Goal: Use online tool/utility: Use online tool/utility

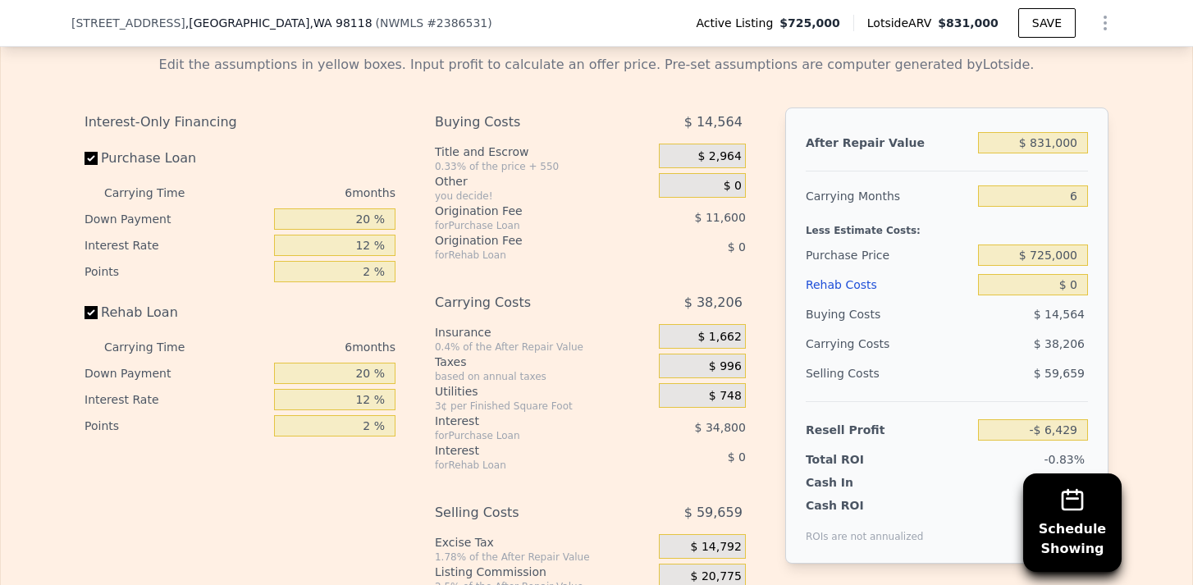
scroll to position [2757, 0]
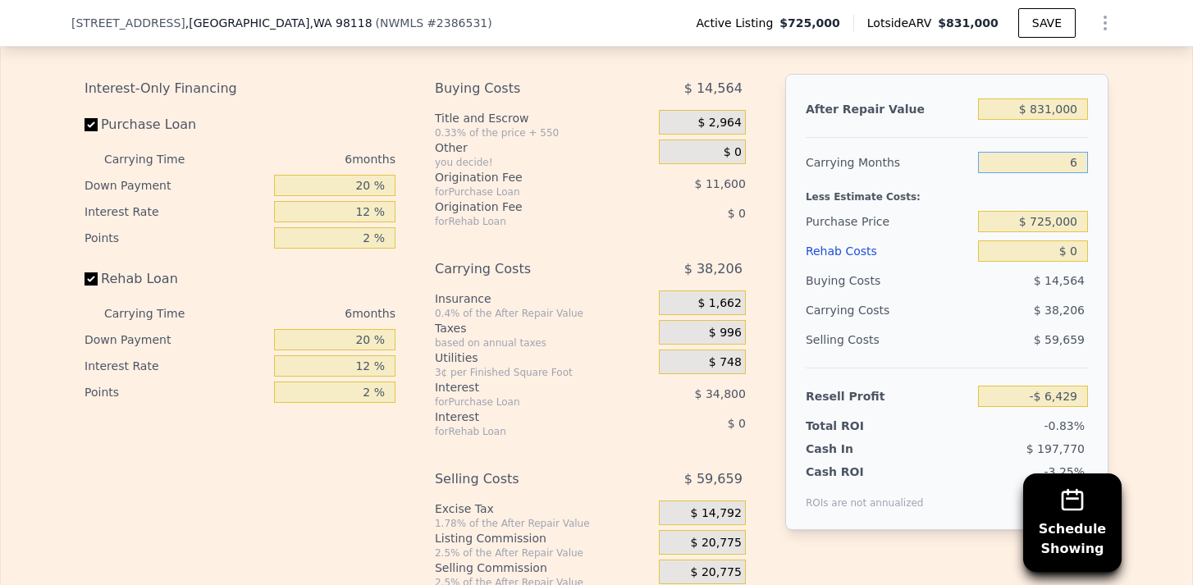
drag, startPoint x: 1061, startPoint y: 167, endPoint x: 1092, endPoint y: 163, distance: 32.2
click at [1092, 164] on div "After Repair Value $ 831,000 Carrying Months 6 Less Estimate Costs: Purchase Pr…" at bounding box center [946, 302] width 323 height 456
type input "4"
type input "$ 6,306"
type input "4"
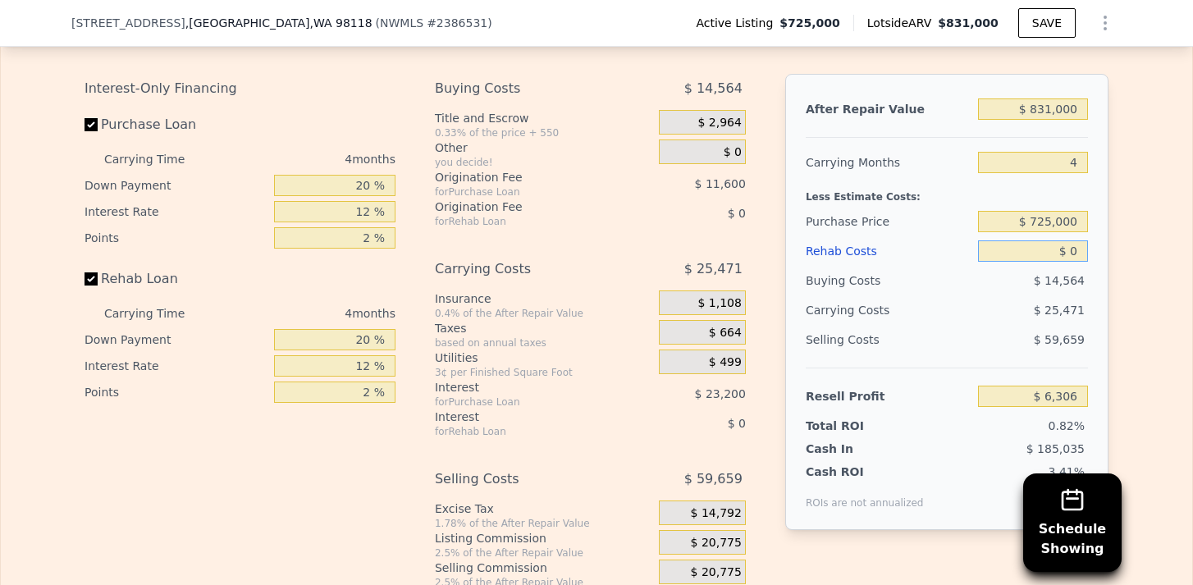
drag, startPoint x: 1051, startPoint y: 253, endPoint x: 1120, endPoint y: 253, distance: 68.9
click at [1120, 253] on div "Edit the assumptions in yellow boxes. Input profit to calculate an offer price.…" at bounding box center [596, 313] width 1050 height 610
type input "$ 1"
type input "$ 6,305"
type input "$ 10"
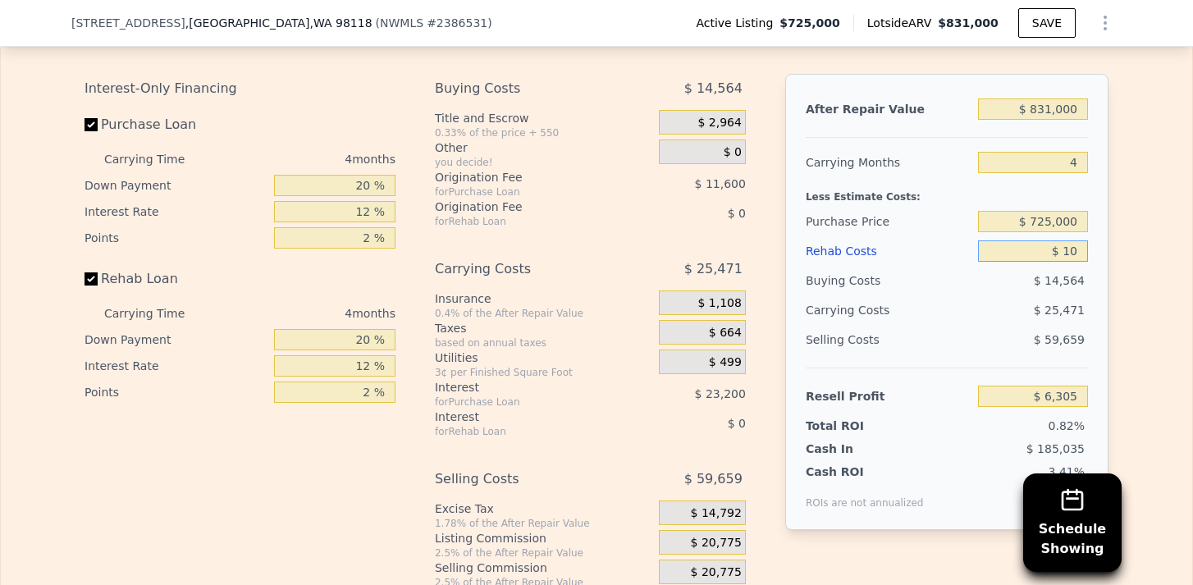
type input "$ 6,296"
type input "$ 100"
type input "$ 6,200"
type input "$ 1,000"
type input "$ 5,258"
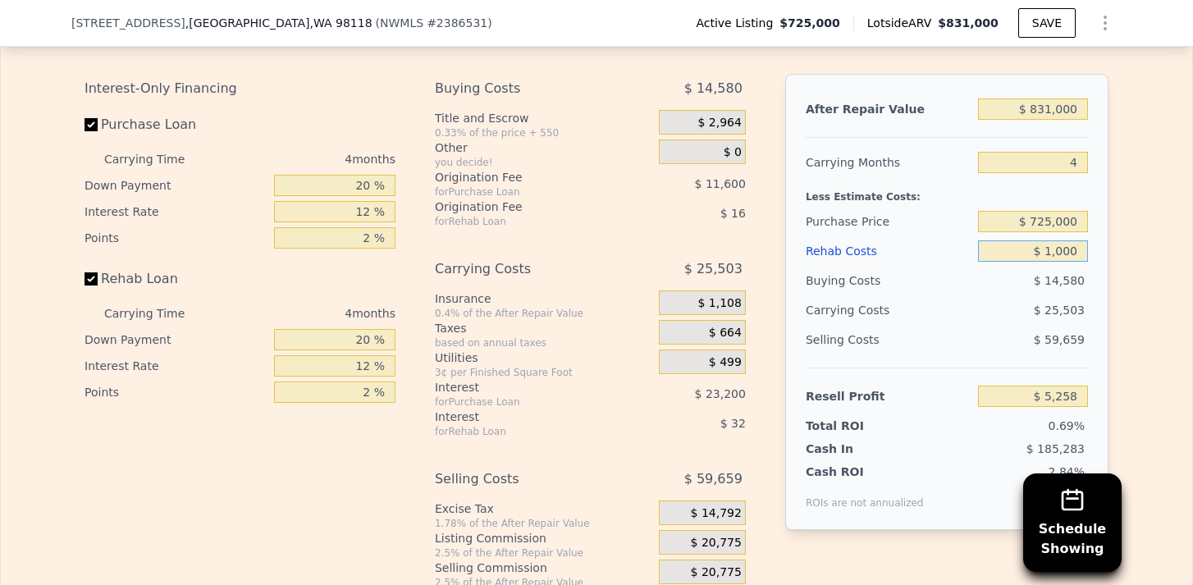
type input "$ 10,000"
type input "-$ 4,174"
type input "$ 100,000"
type input "-$ 98,494"
type input "$ 100,000"
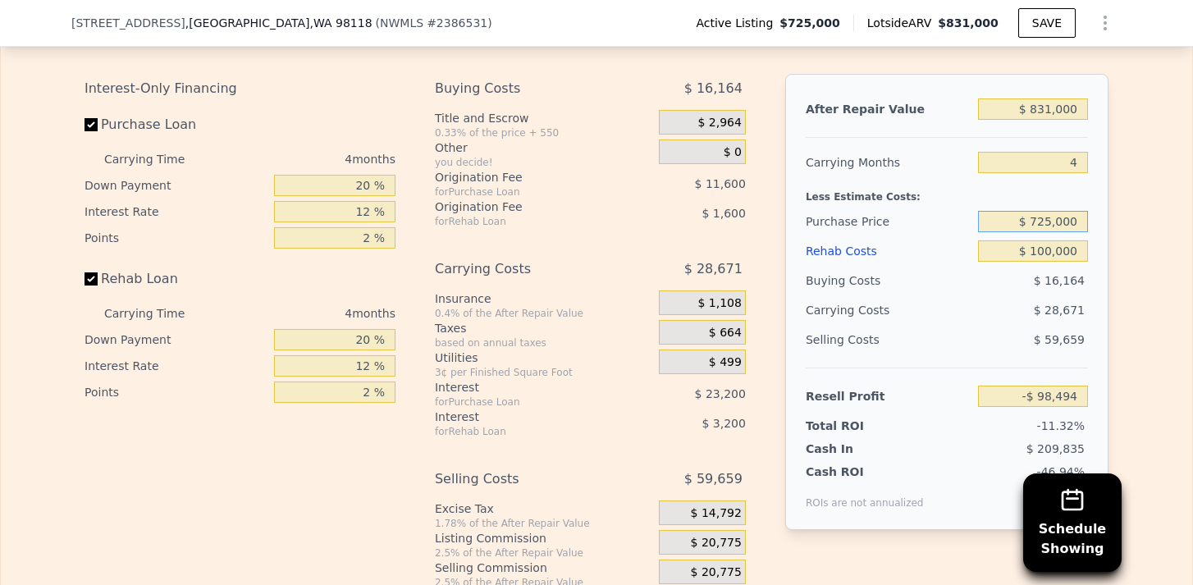
click at [1040, 212] on input "$ 725,000" at bounding box center [1033, 221] width 110 height 21
type input "$ 625,000"
click at [1139, 276] on div "Edit the assumptions in yellow boxes. Input profit to calculate an offer price.…" at bounding box center [596, 313] width 1191 height 610
type input "$ 6,639"
click at [1123, 276] on div "Edit the assumptions in yellow boxes. Input profit to calculate an offer price.…" at bounding box center [596, 313] width 1191 height 610
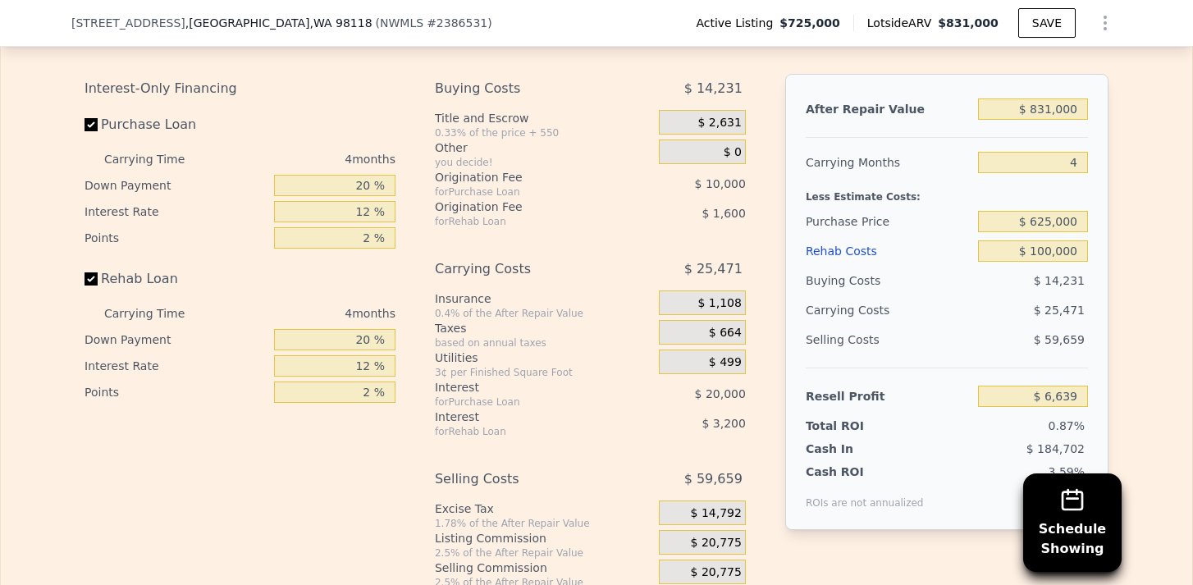
click at [1051, 294] on div "$ 14,231" at bounding box center [1033, 281] width 111 height 30
click at [1017, 307] on div "$ 25,471" at bounding box center [1001, 310] width 173 height 30
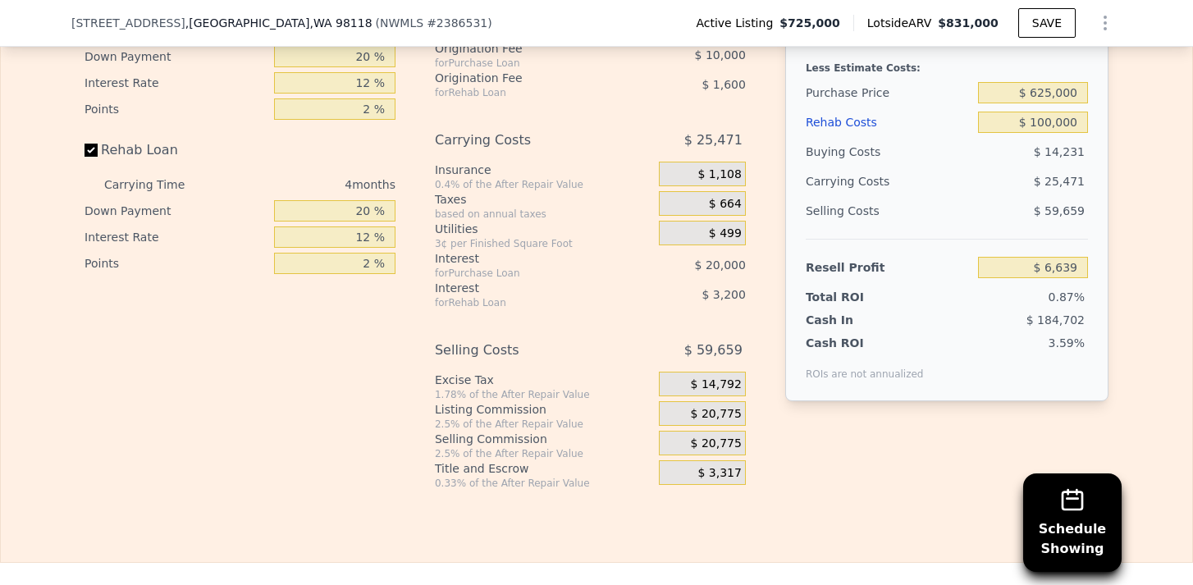
scroll to position [2887, 0]
click at [1000, 371] on div "3.59%" at bounding box center [1008, 357] width 158 height 46
click at [1000, 370] on div "3.59%" at bounding box center [1008, 357] width 158 height 46
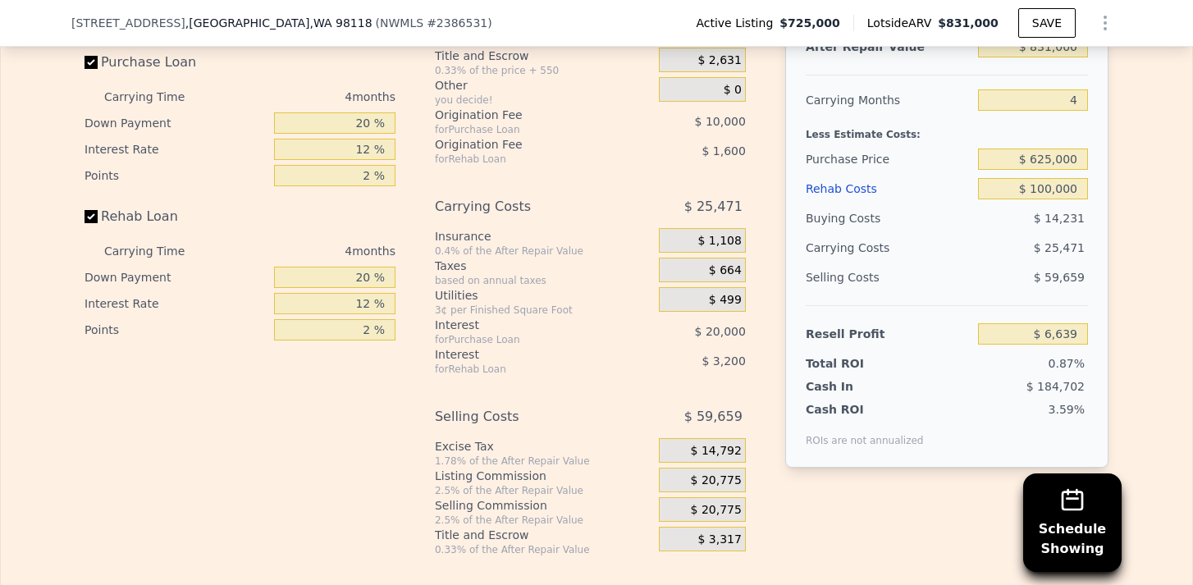
scroll to position [2726, 0]
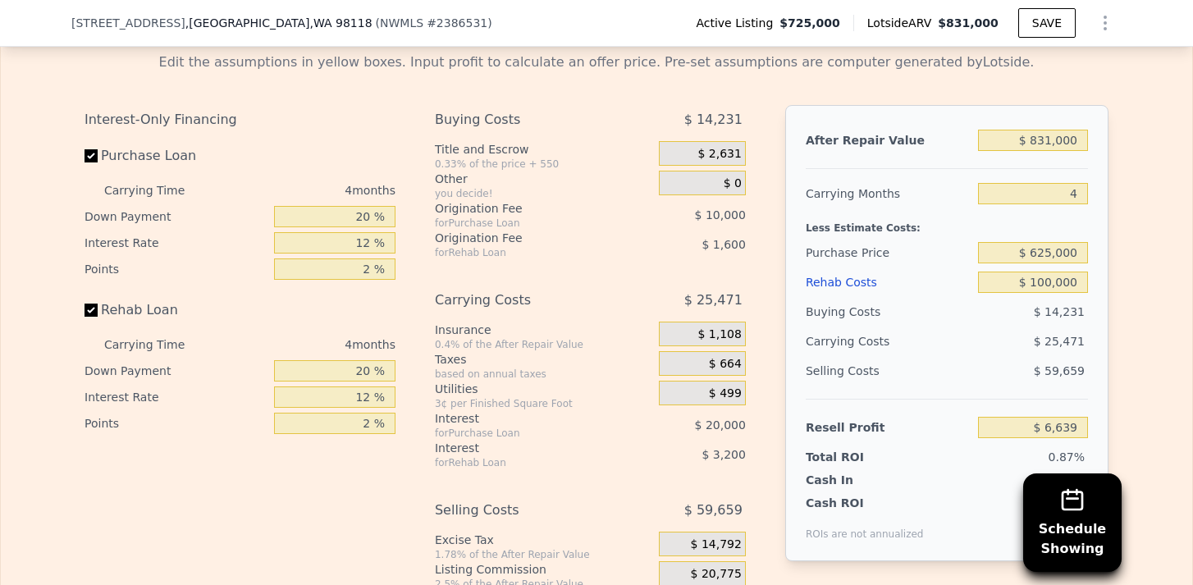
click at [998, 359] on div "$ 59,659" at bounding box center [1033, 371] width 111 height 30
click at [987, 347] on div "$ 25,471" at bounding box center [1001, 341] width 173 height 30
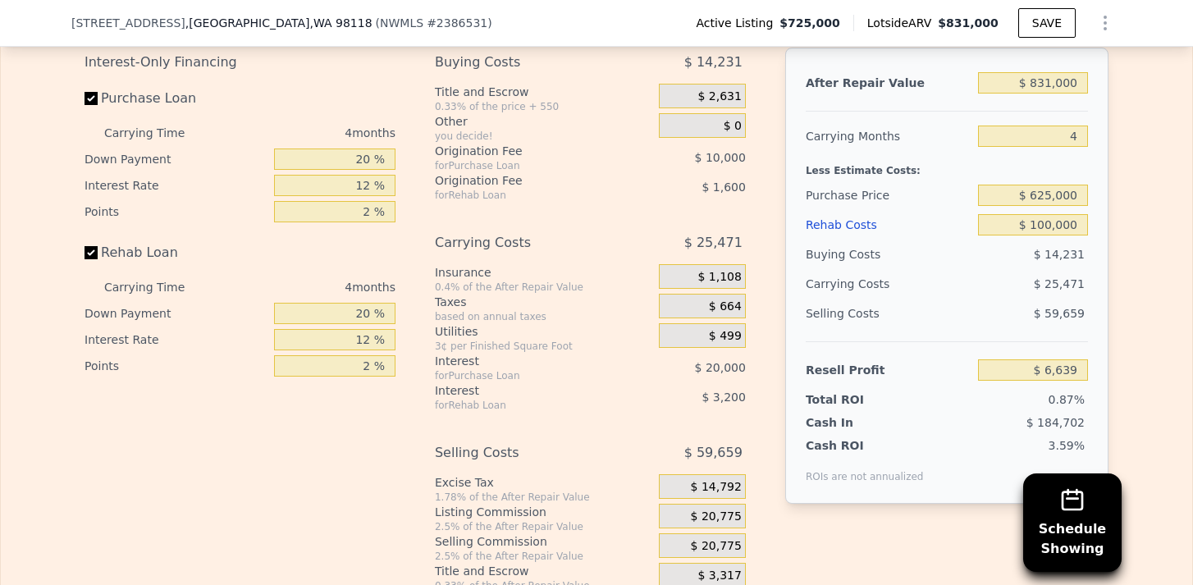
scroll to position [2785, 0]
click at [980, 332] on div "Selling Costs $ 59,659" at bounding box center [946, 319] width 282 height 43
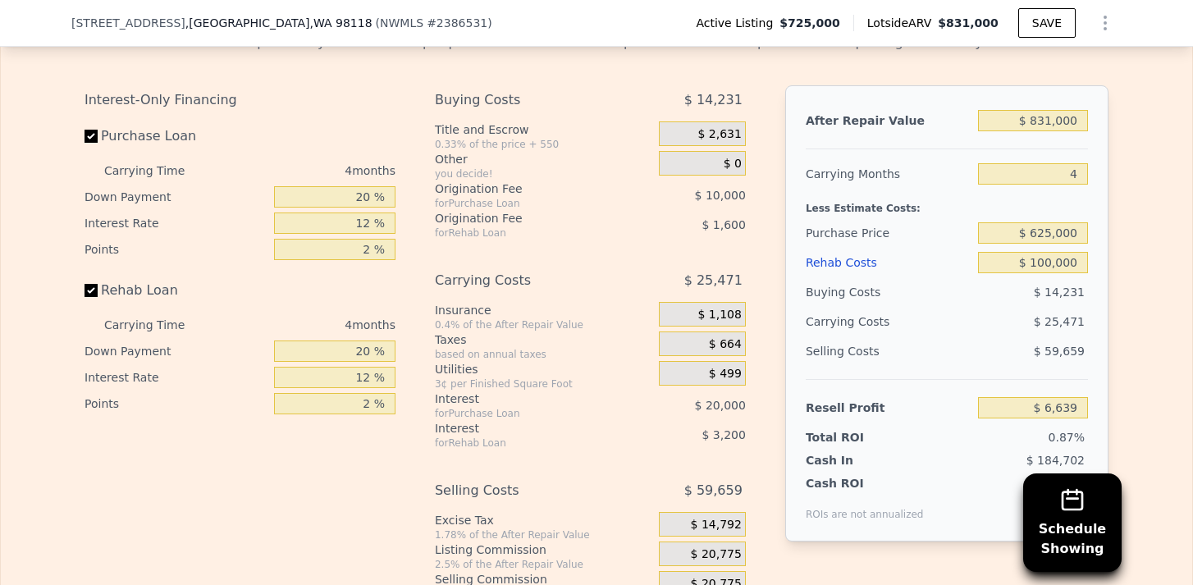
scroll to position [2744, 0]
click at [1046, 116] on input "$ 831,000" at bounding box center [1033, 122] width 110 height 21
type input "$ 851,000"
type input "$ 25,189"
type input "$ 851,000"
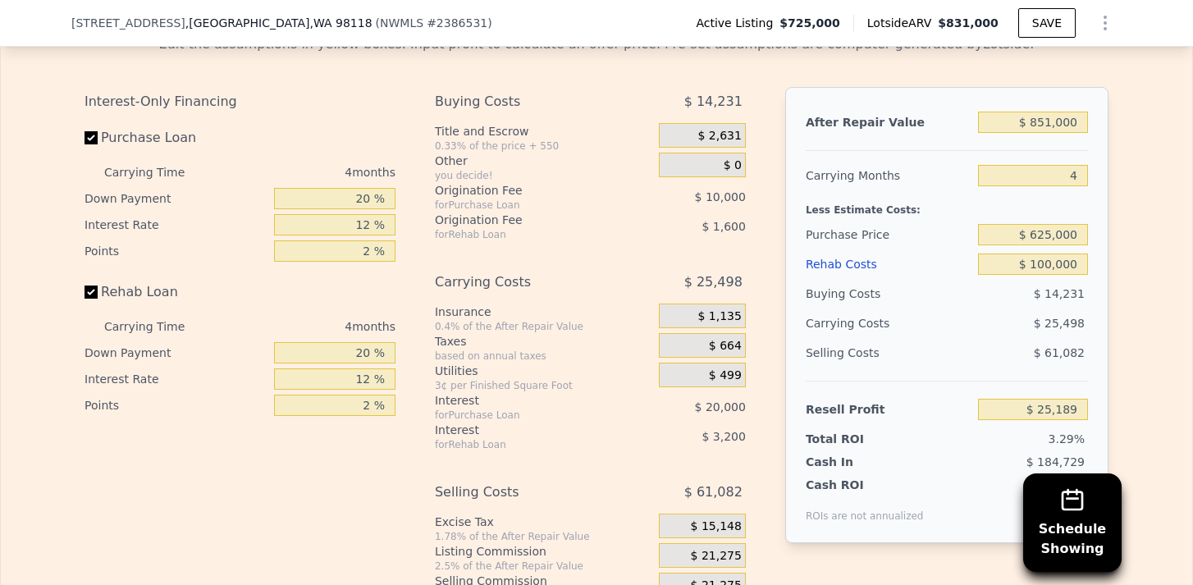
click at [1098, 148] on div "After Repair Value $ 851,000 Carrying Months 4 Less Estimate Costs: Purchase Pr…" at bounding box center [946, 315] width 323 height 456
click at [956, 280] on div "Buying Costs" at bounding box center [888, 294] width 166 height 30
click at [978, 364] on div "$ 61,082" at bounding box center [1033, 353] width 111 height 30
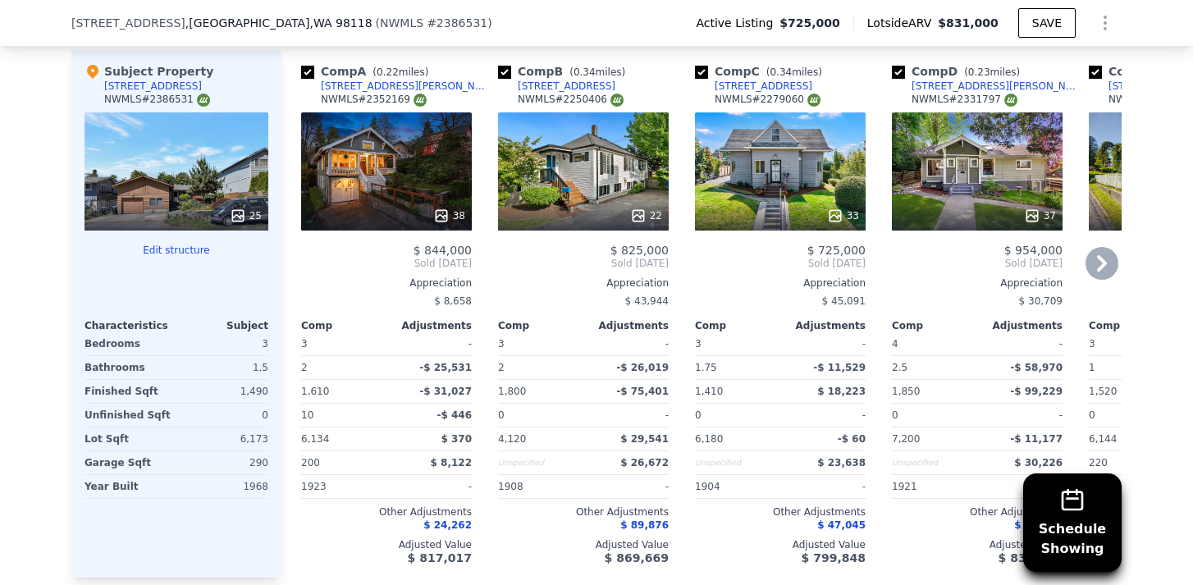
scroll to position [1984, 0]
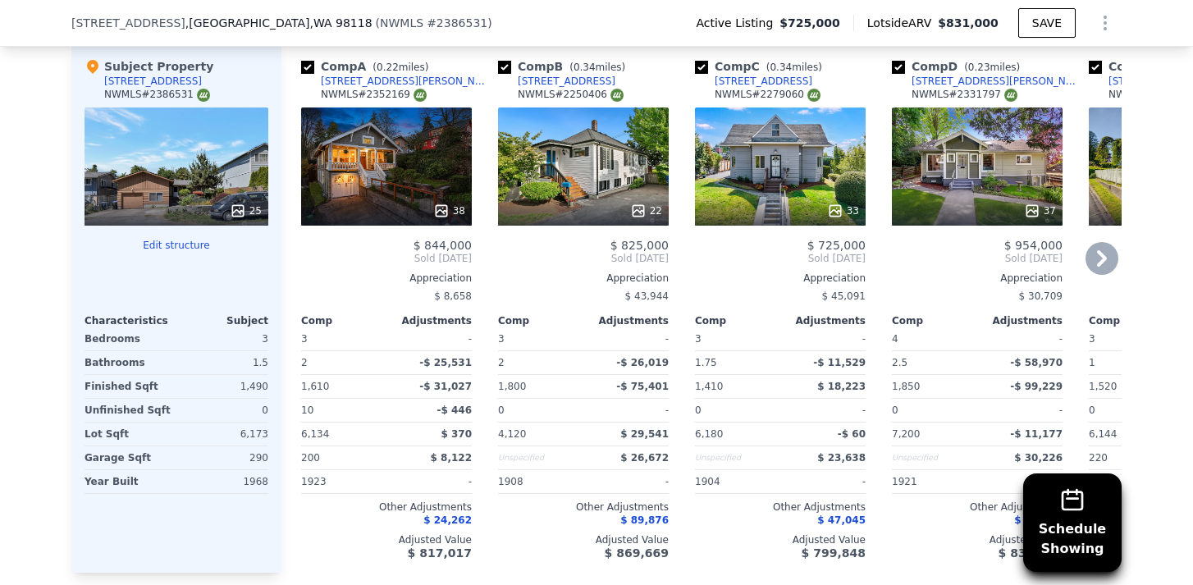
click at [1103, 262] on icon at bounding box center [1101, 258] width 33 height 33
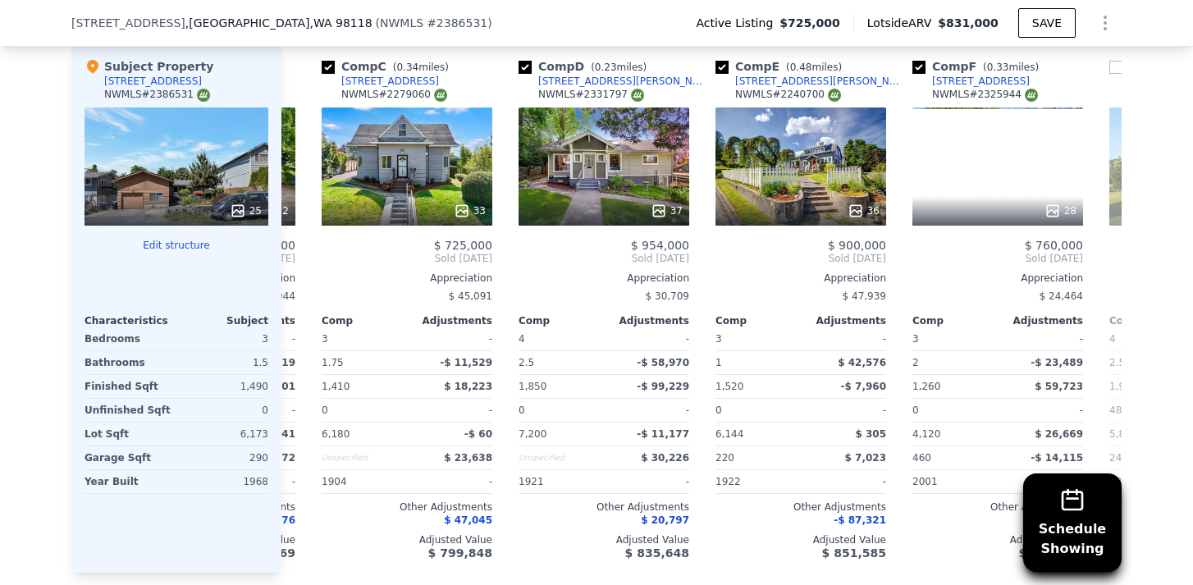
scroll to position [0, 394]
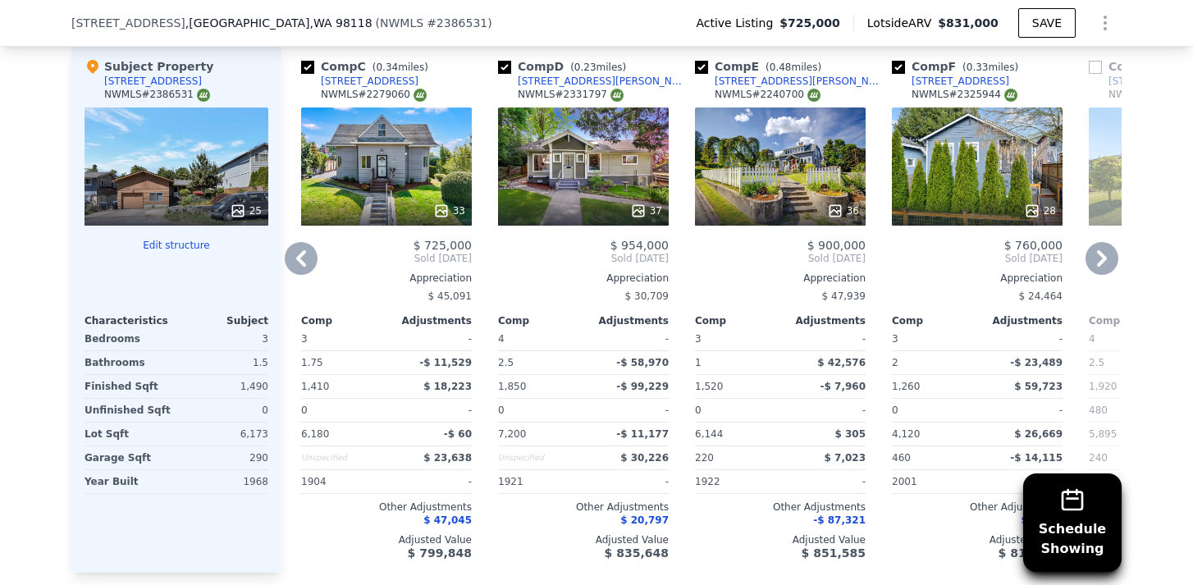
click at [1103, 262] on icon at bounding box center [1101, 258] width 33 height 33
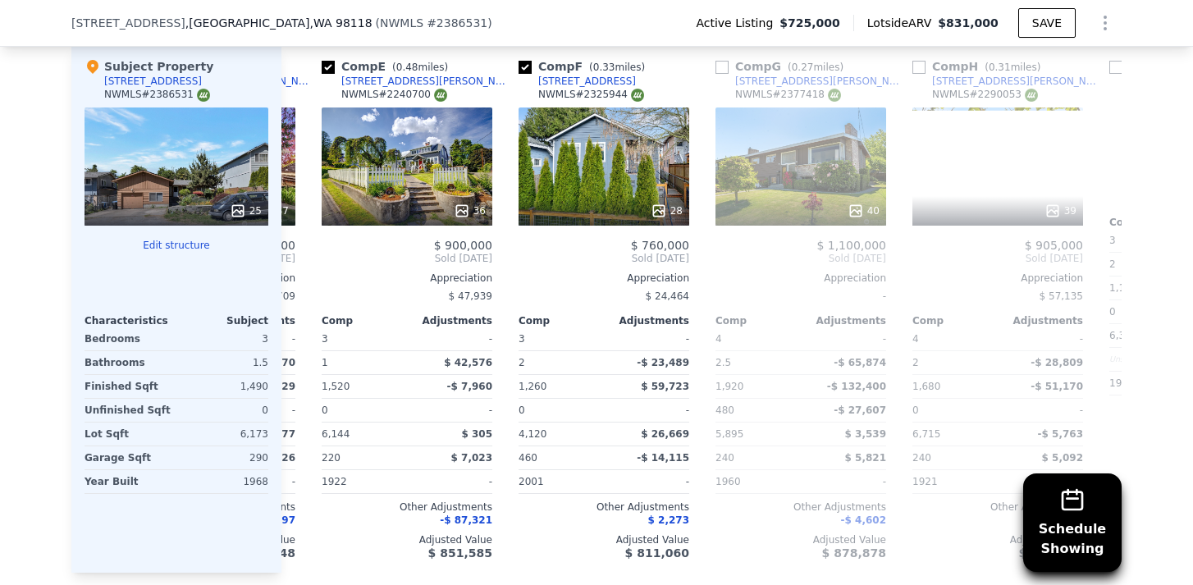
scroll to position [0, 787]
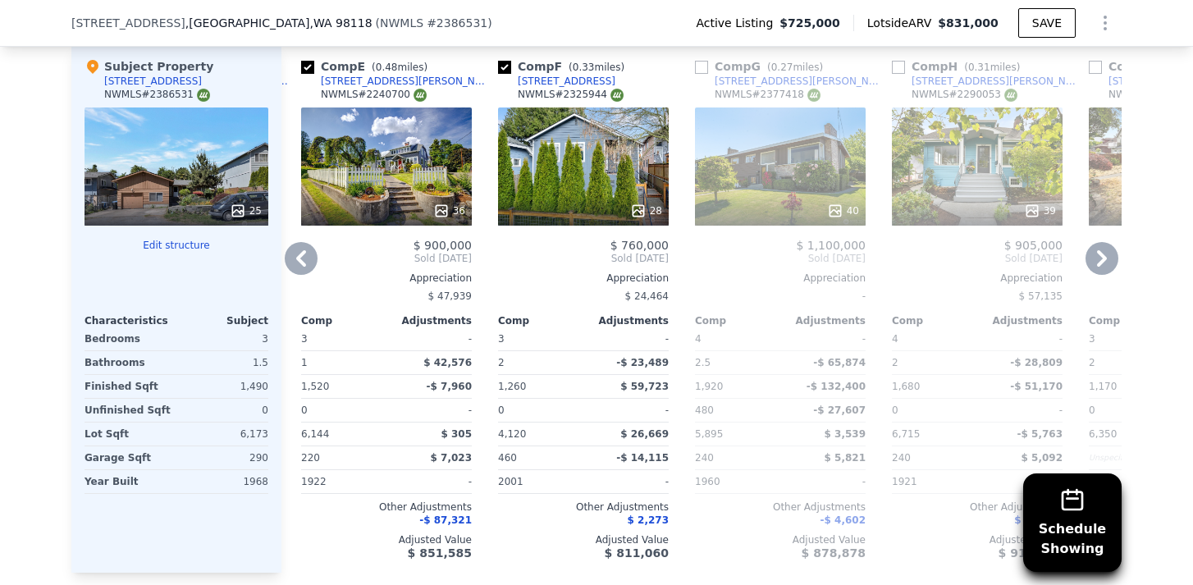
click at [371, 176] on div "36" at bounding box center [386, 166] width 171 height 118
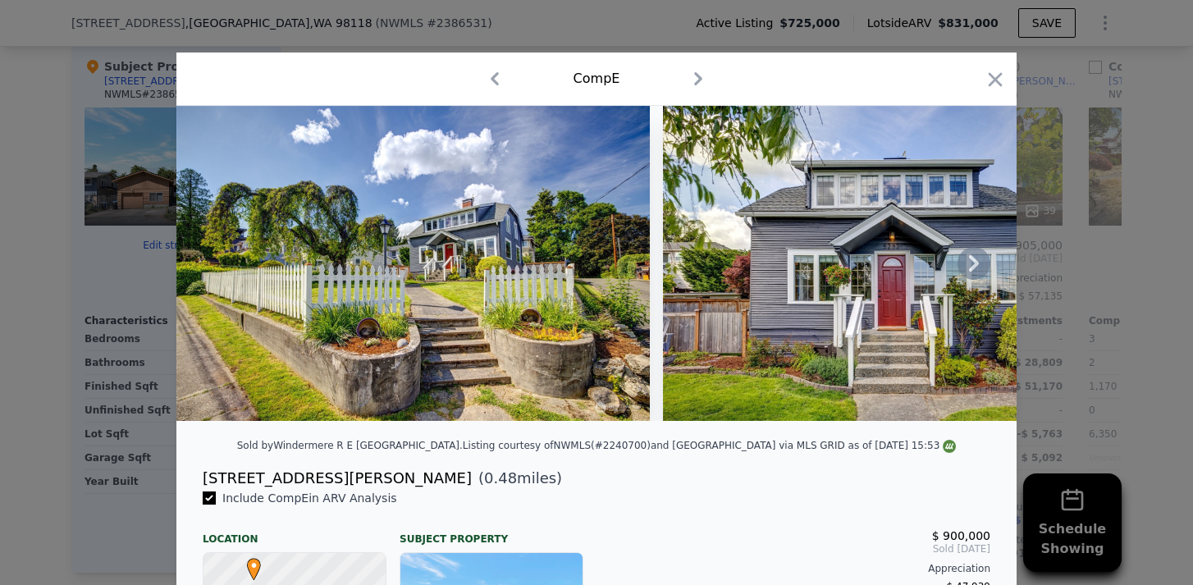
click at [974, 269] on icon at bounding box center [973, 263] width 33 height 33
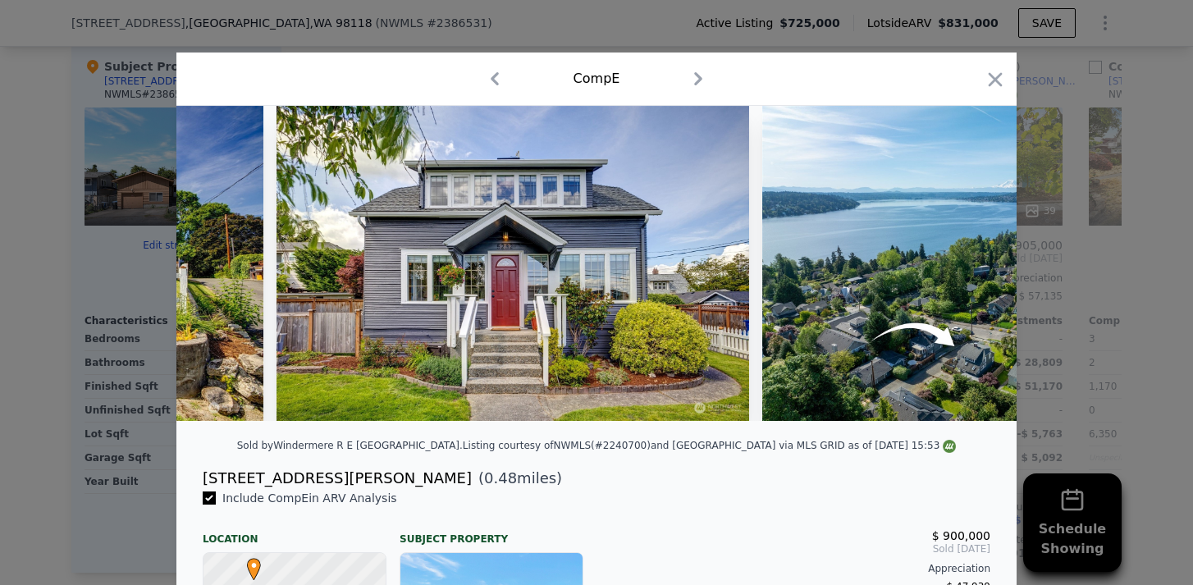
scroll to position [0, 394]
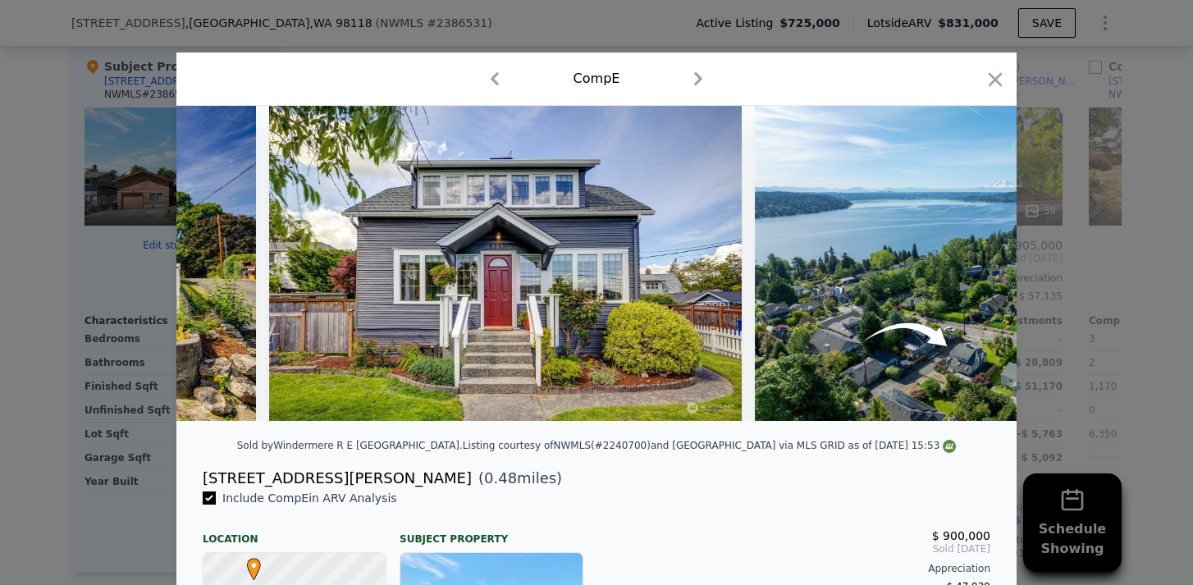
click at [974, 269] on div at bounding box center [596, 263] width 840 height 315
click at [974, 269] on icon at bounding box center [973, 263] width 33 height 33
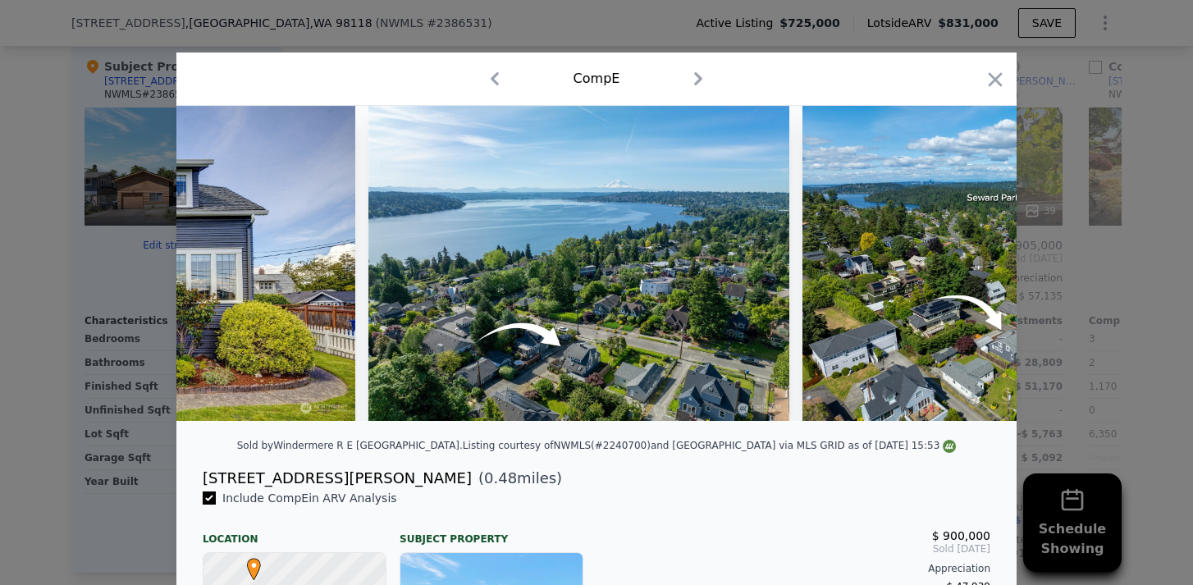
scroll to position [0, 787]
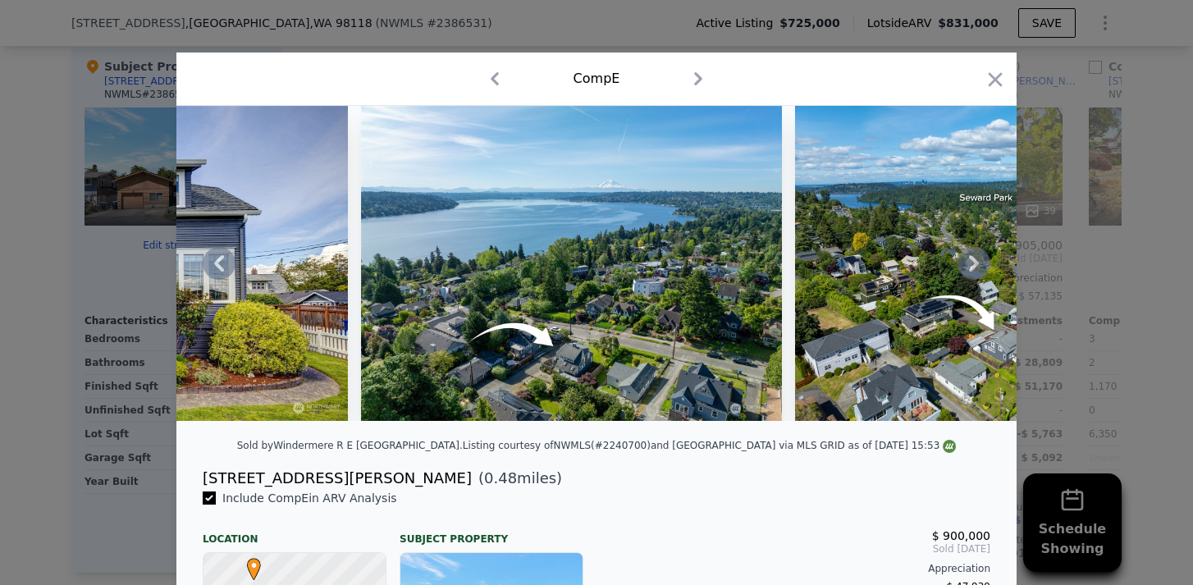
click at [973, 267] on div at bounding box center [596, 263] width 840 height 315
click at [973, 267] on icon at bounding box center [974, 263] width 10 height 16
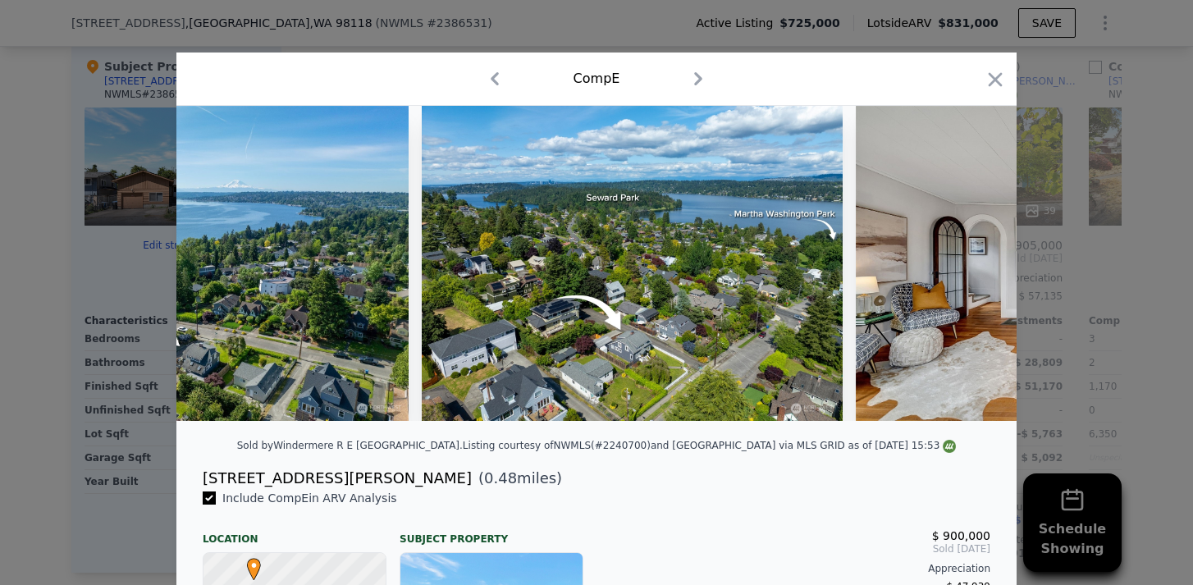
scroll to position [0, 1181]
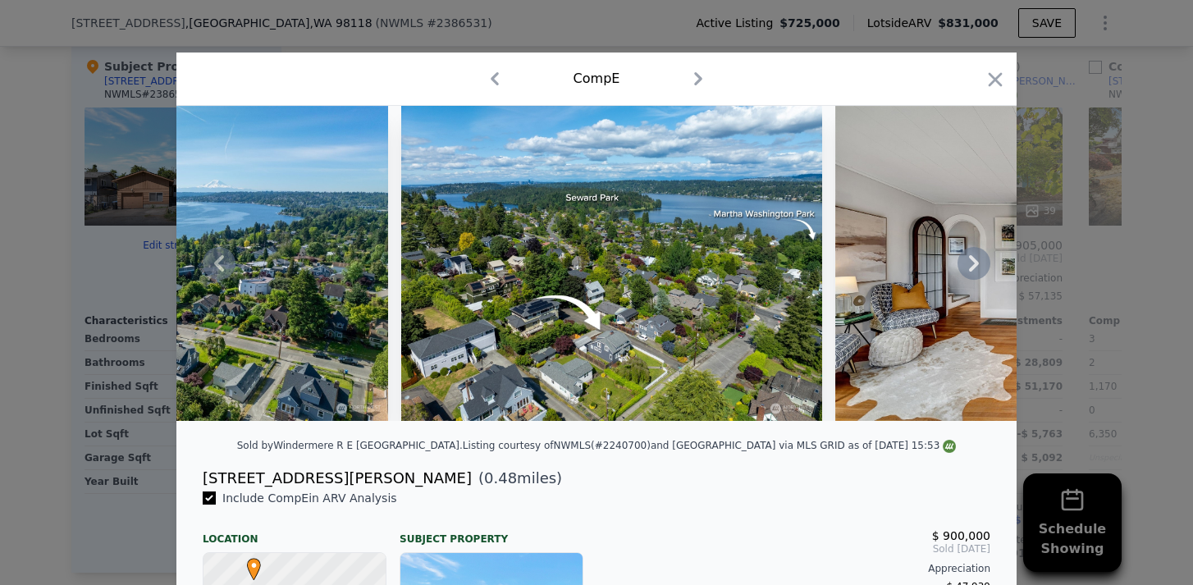
click at [973, 267] on icon at bounding box center [974, 263] width 10 height 16
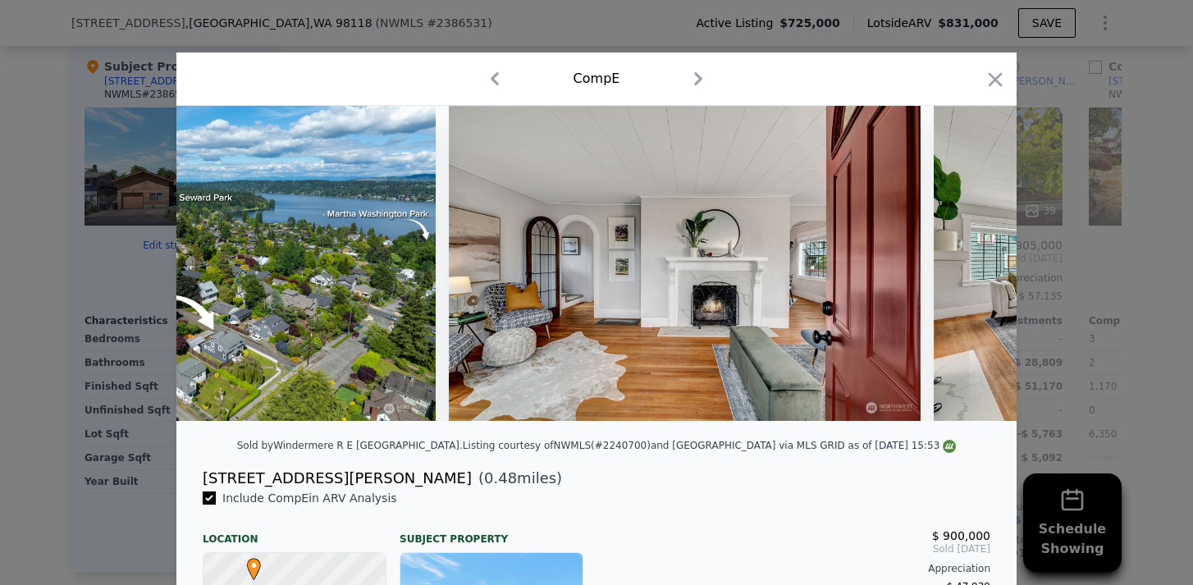
scroll to position [0, 1575]
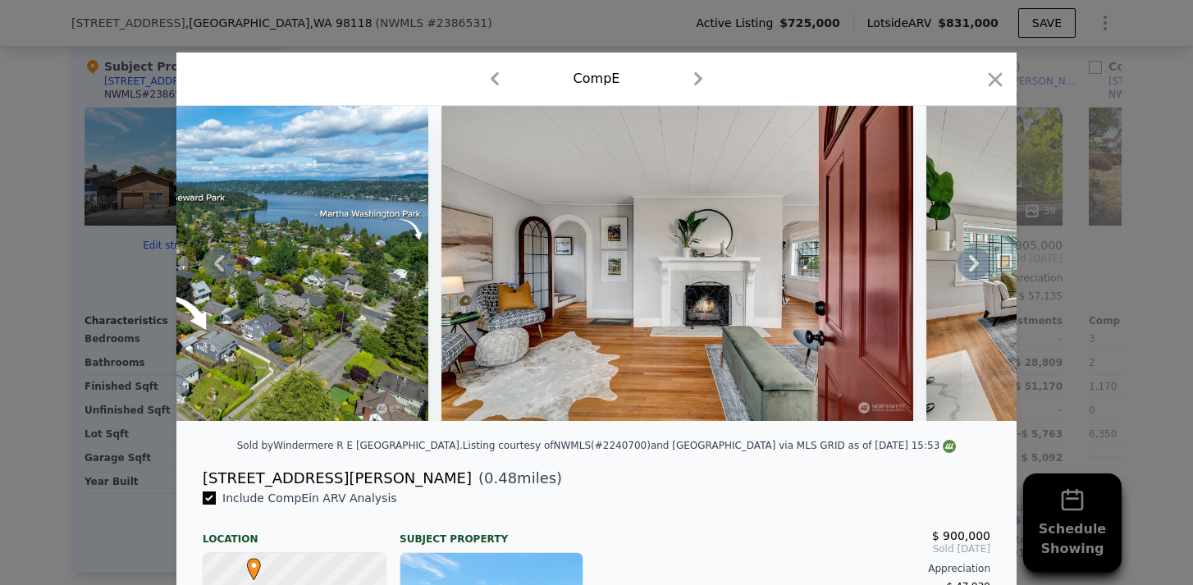
click at [973, 267] on div at bounding box center [596, 263] width 840 height 315
click at [973, 267] on icon at bounding box center [974, 263] width 10 height 16
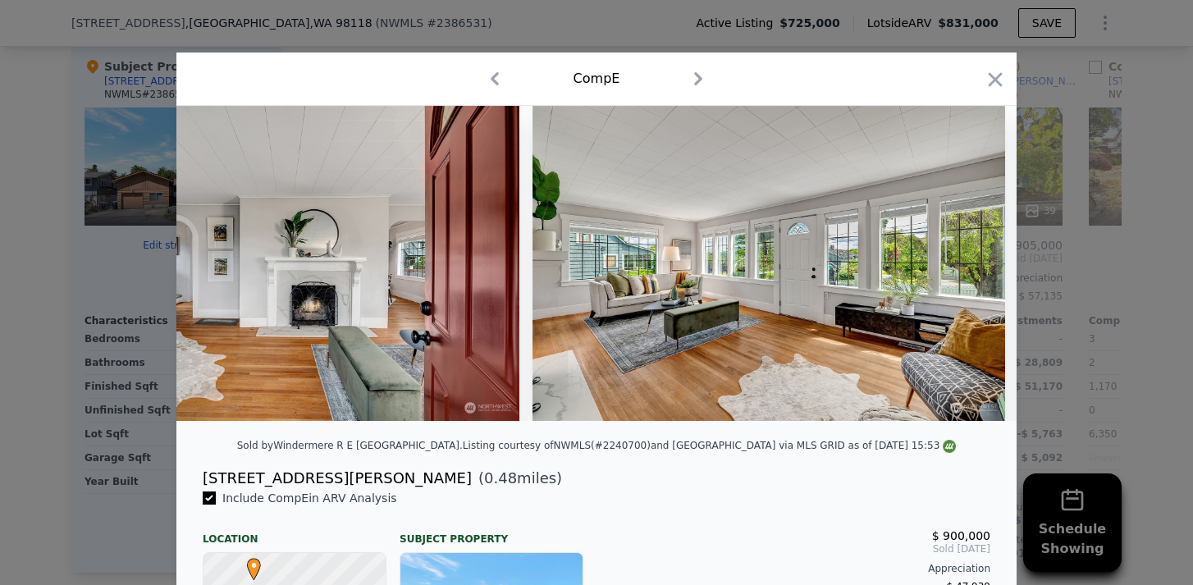
click at [973, 267] on img at bounding box center [768, 263] width 472 height 315
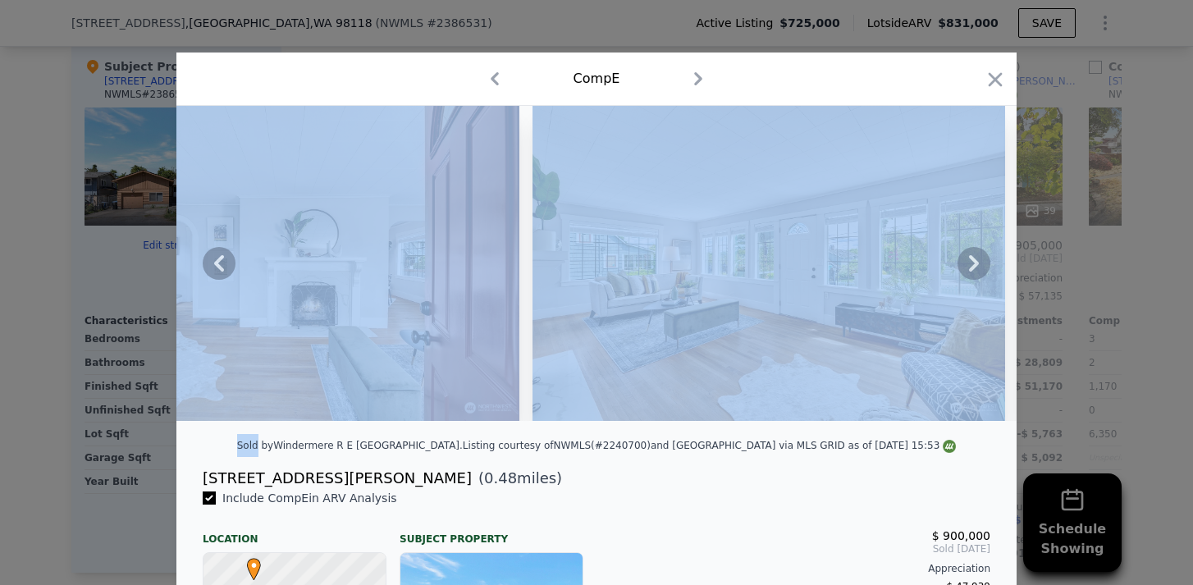
click at [973, 267] on icon at bounding box center [974, 263] width 10 height 16
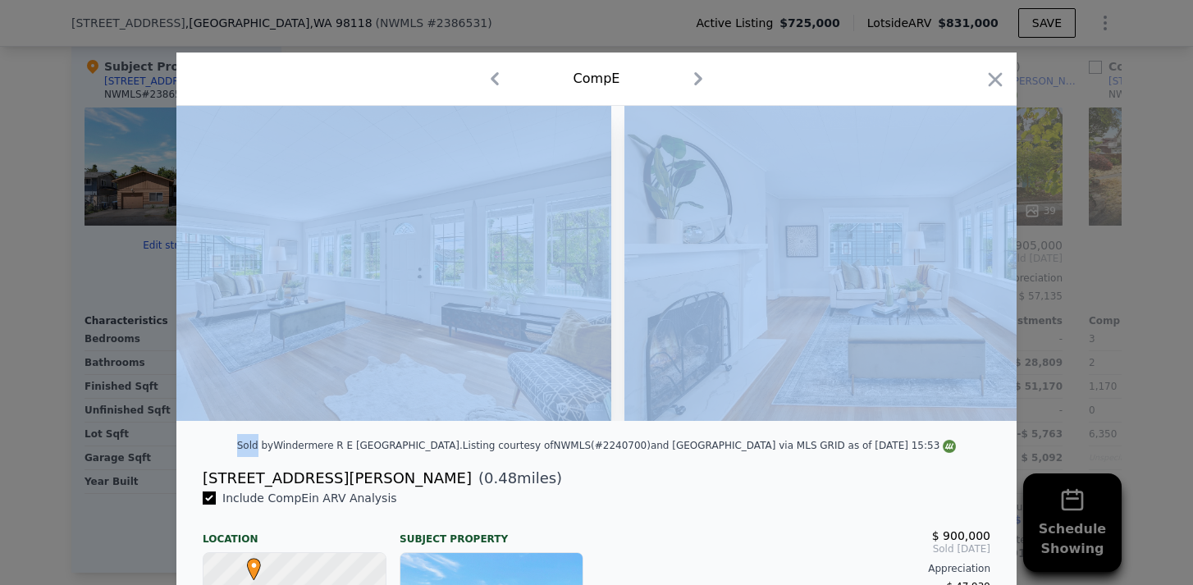
click at [973, 267] on img at bounding box center [860, 263] width 472 height 315
click at [970, 268] on icon at bounding box center [974, 263] width 10 height 16
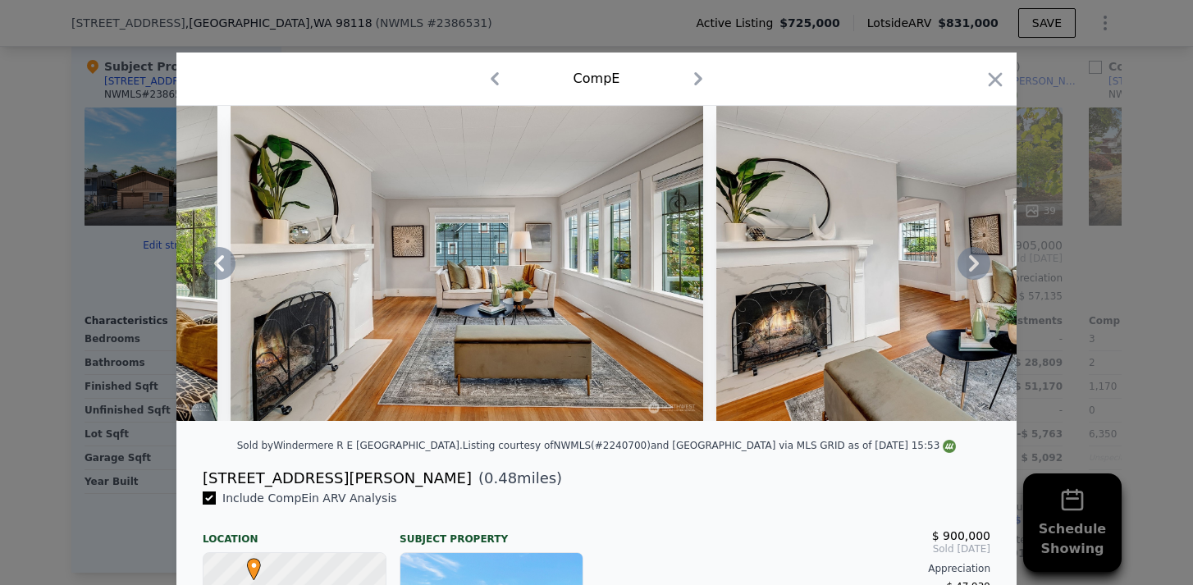
click at [976, 258] on icon at bounding box center [973, 263] width 33 height 33
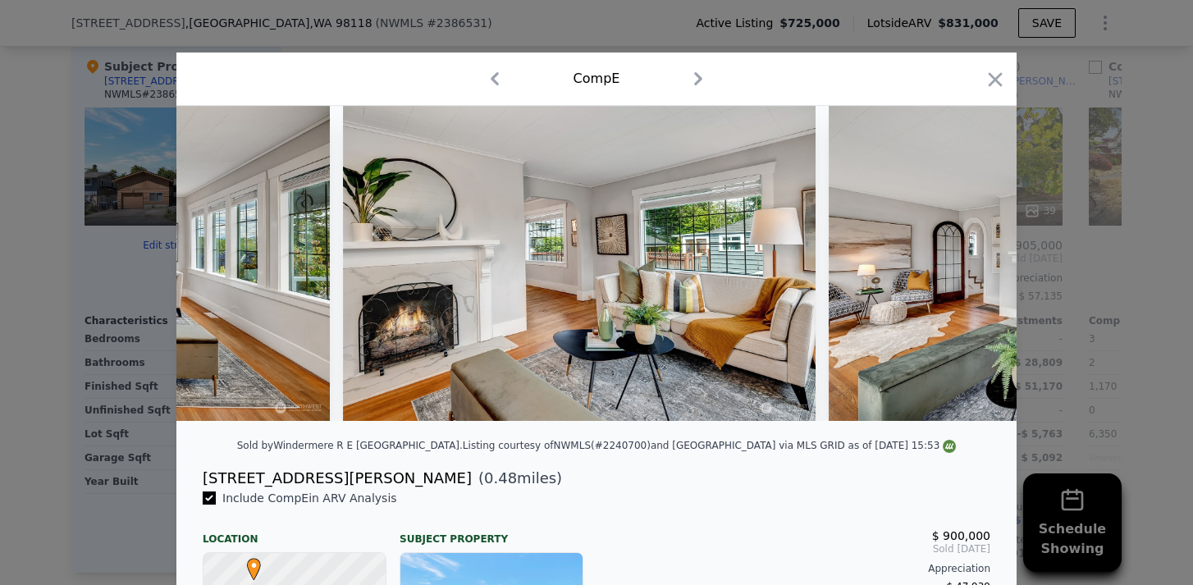
scroll to position [0, 3150]
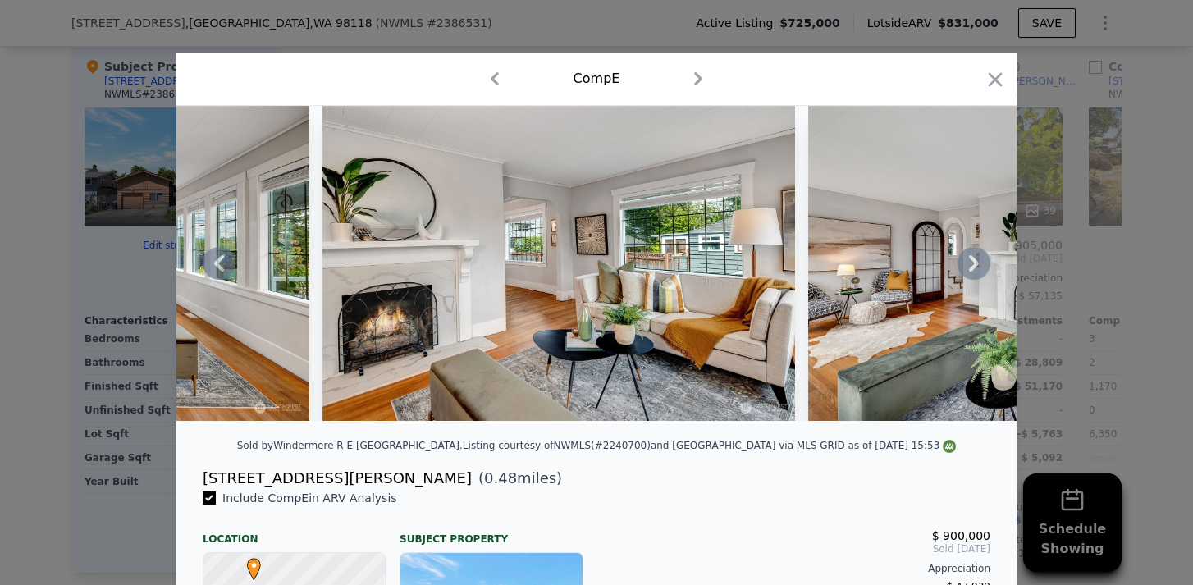
click at [976, 258] on icon at bounding box center [973, 263] width 33 height 33
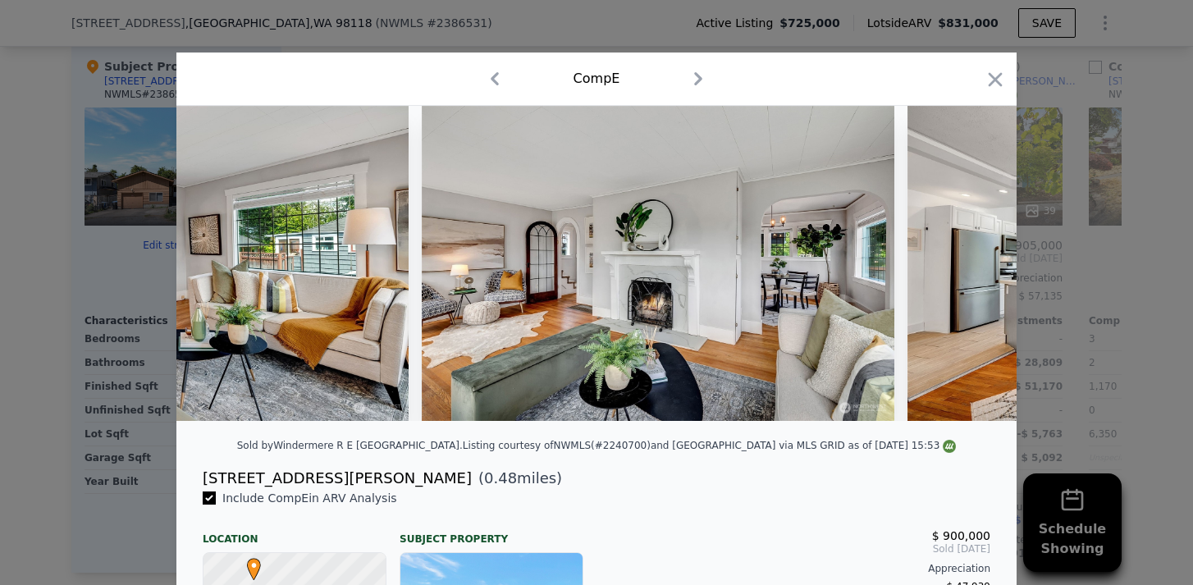
scroll to position [0, 3543]
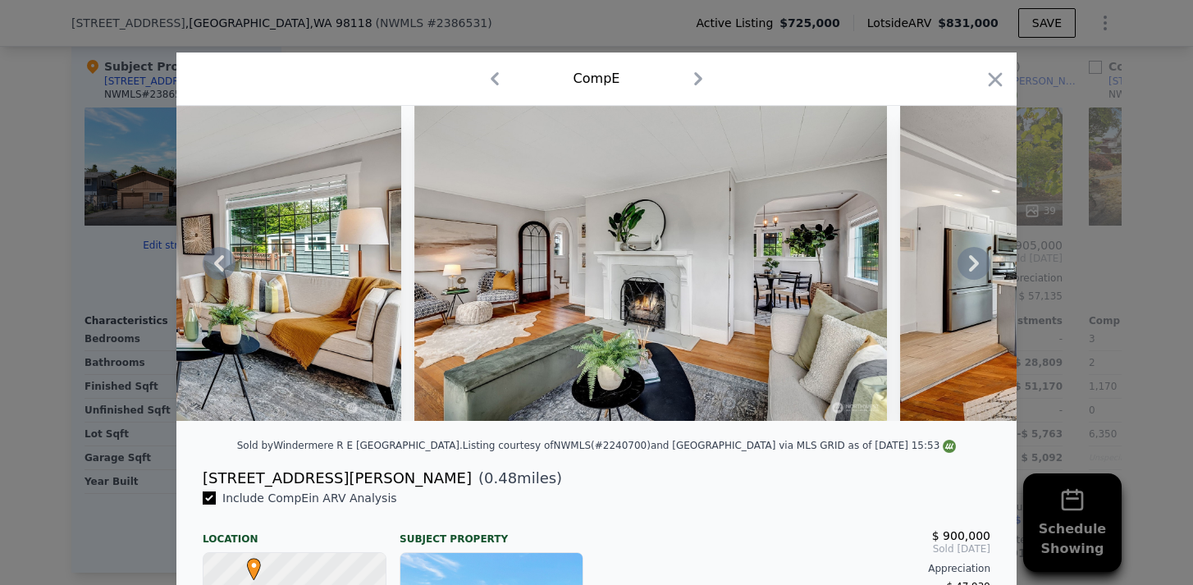
click at [976, 257] on div at bounding box center [596, 263] width 840 height 315
click at [976, 257] on icon at bounding box center [973, 263] width 33 height 33
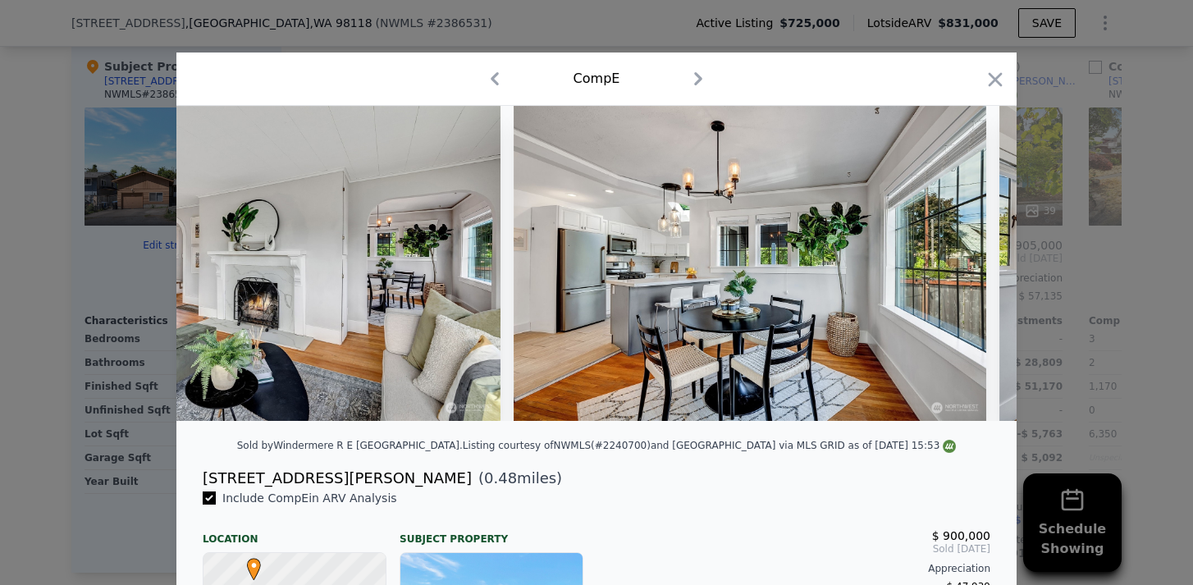
scroll to position [0, 3937]
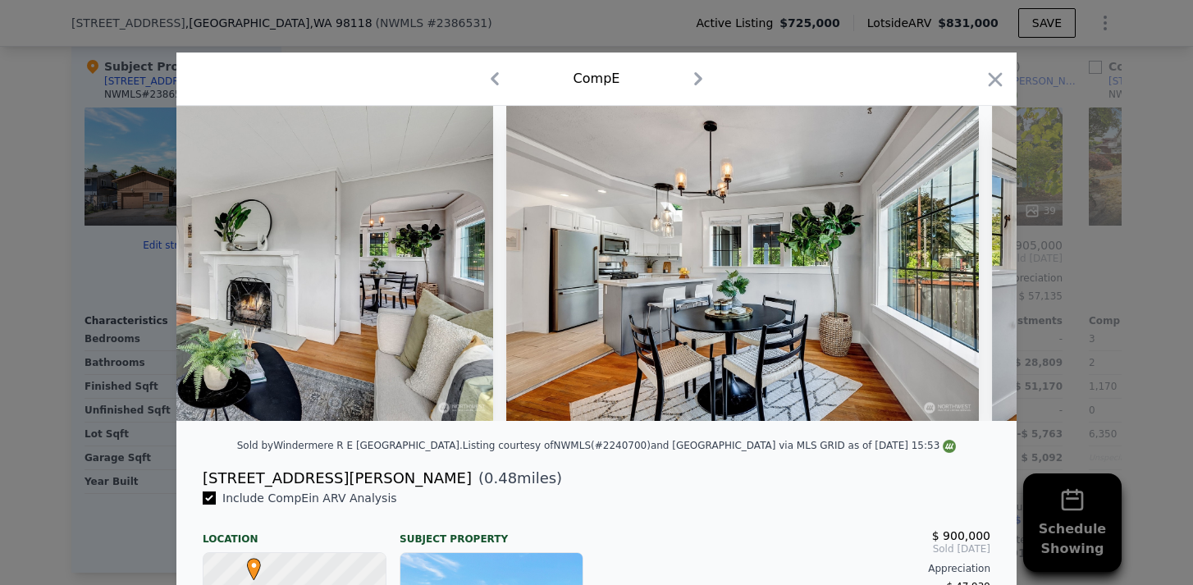
click at [976, 257] on div at bounding box center [596, 263] width 840 height 315
click at [976, 257] on icon at bounding box center [973, 263] width 33 height 33
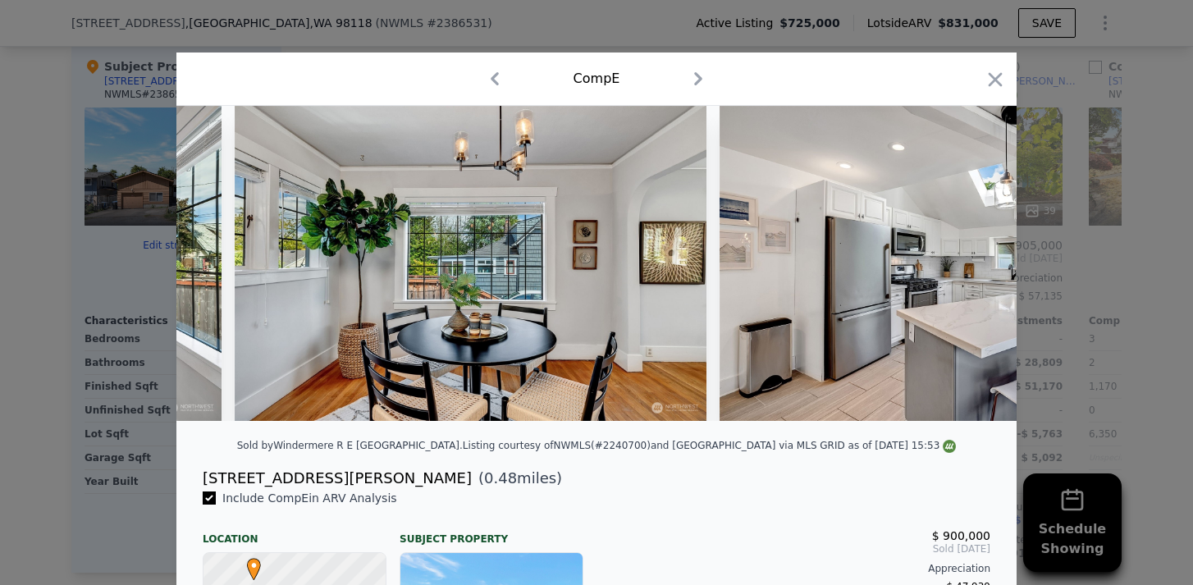
scroll to position [0, 4724]
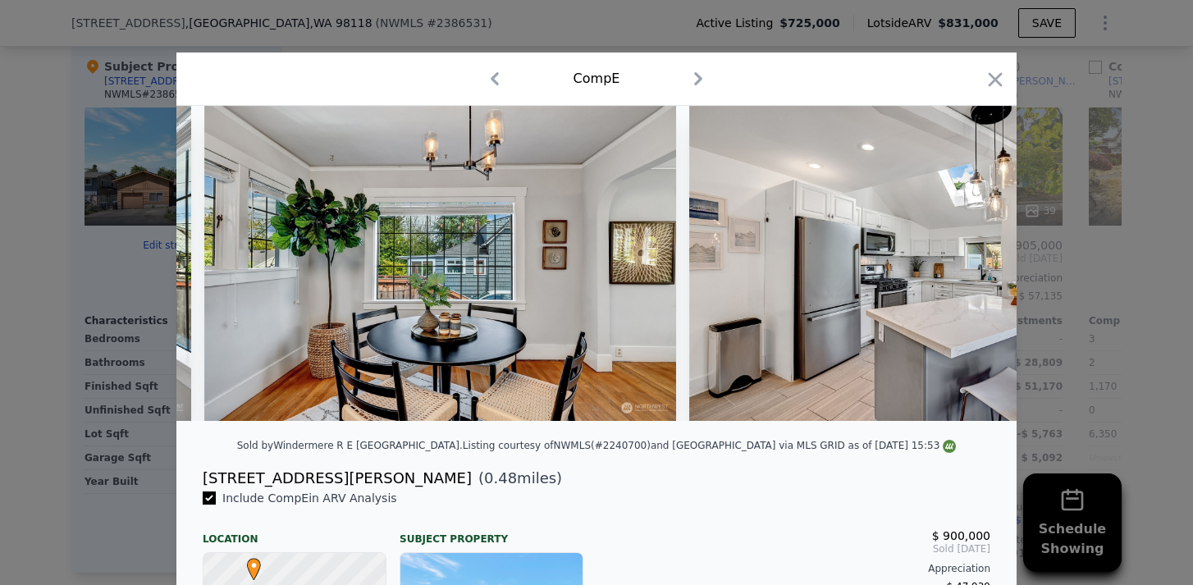
click at [976, 257] on img at bounding box center [925, 263] width 472 height 315
click at [976, 257] on icon at bounding box center [973, 263] width 33 height 33
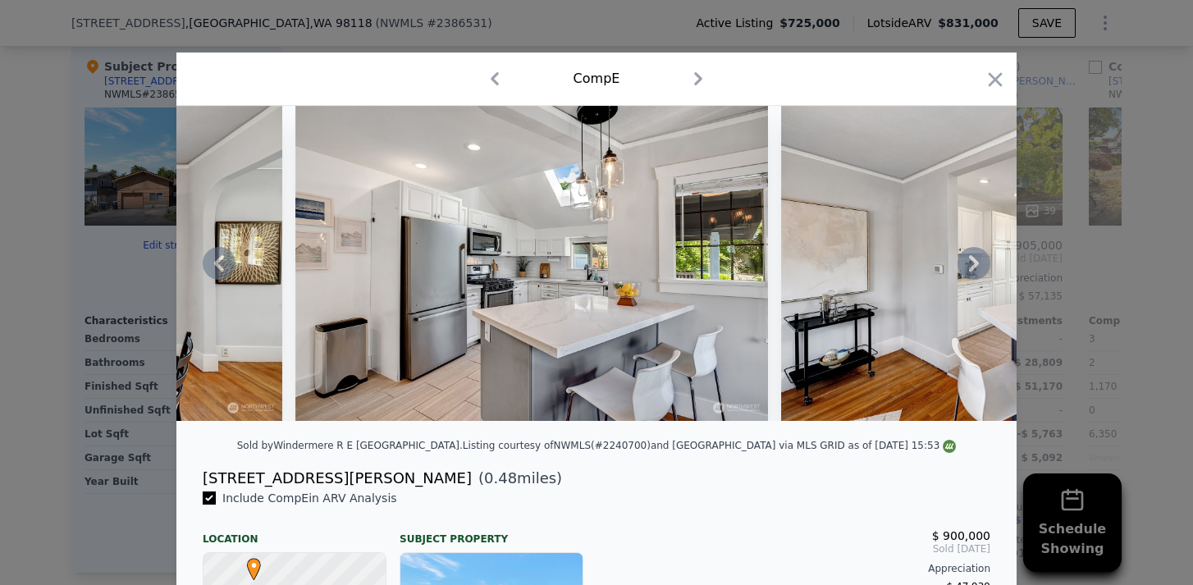
click at [976, 256] on icon at bounding box center [973, 263] width 33 height 33
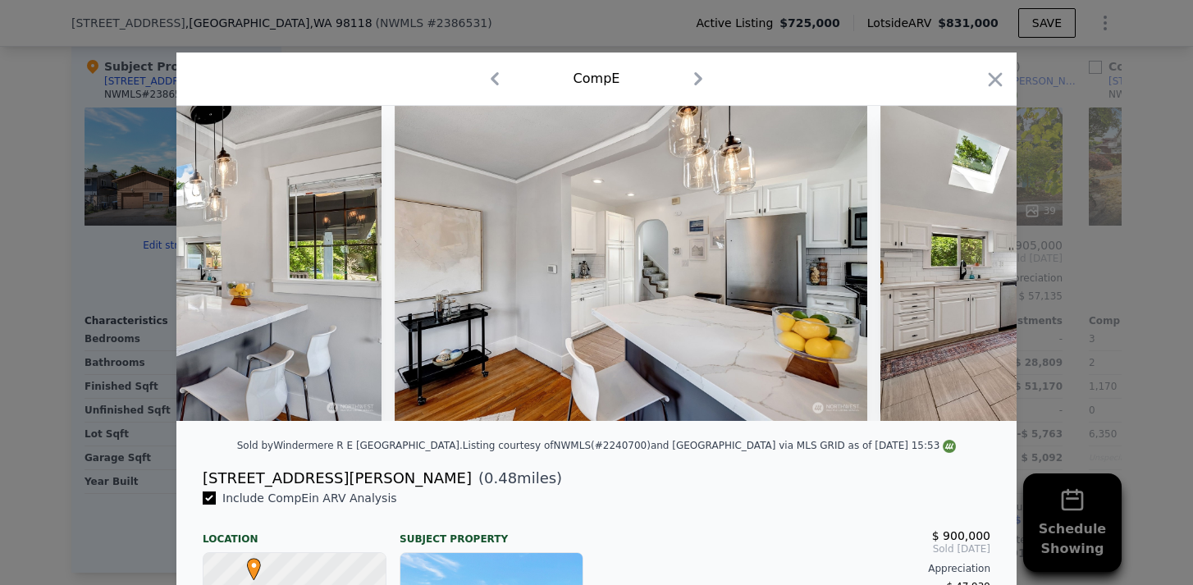
scroll to position [0, 5512]
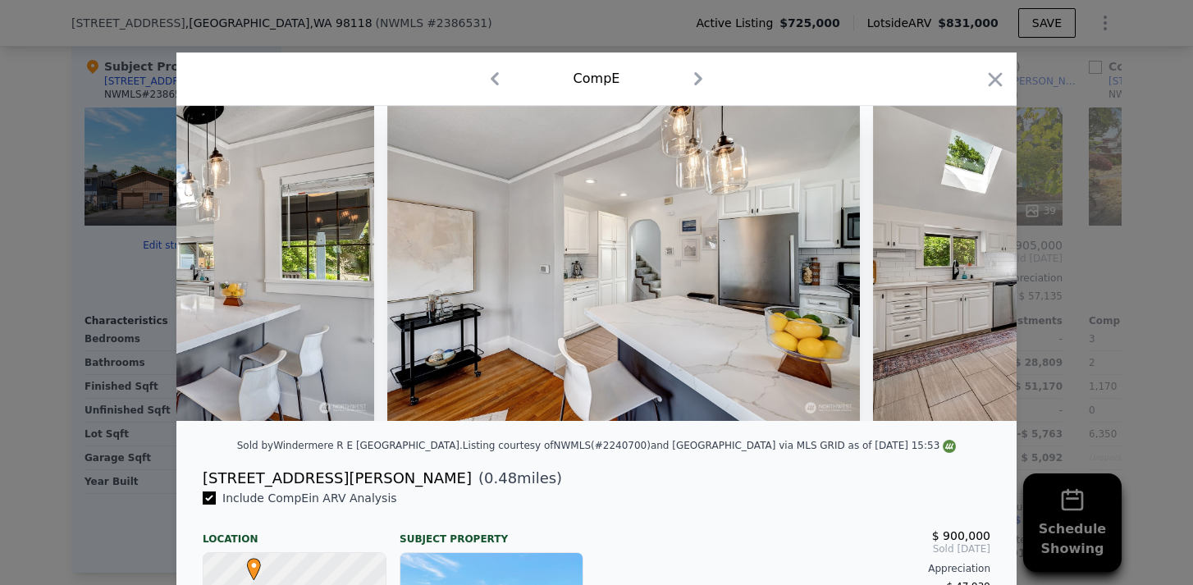
click at [976, 256] on div at bounding box center [596, 263] width 840 height 315
click at [976, 256] on icon at bounding box center [973, 263] width 33 height 33
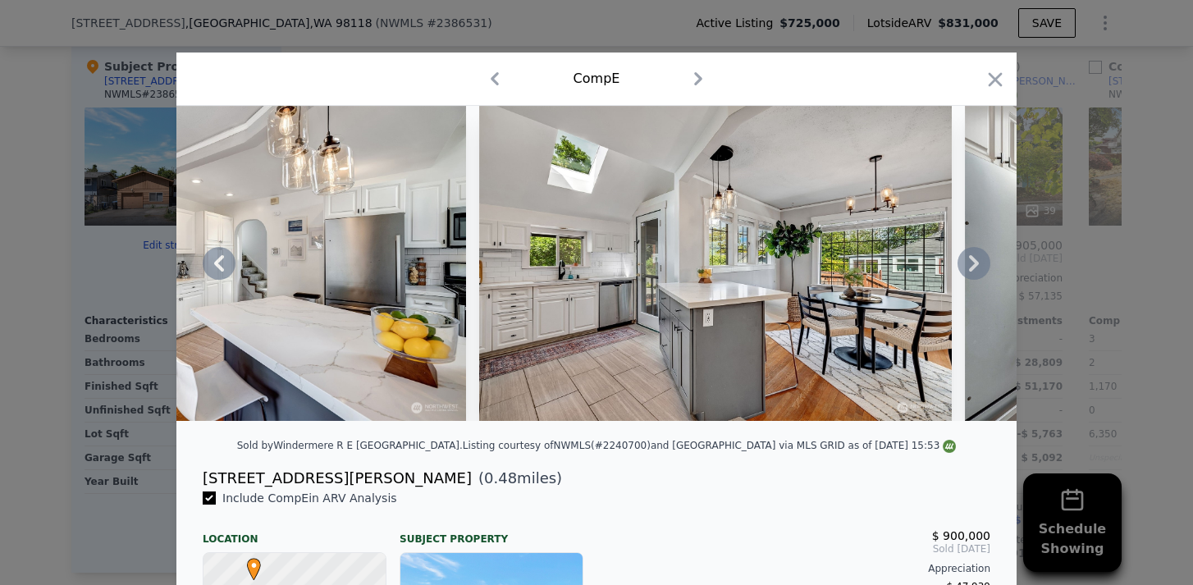
click at [976, 256] on icon at bounding box center [973, 263] width 33 height 33
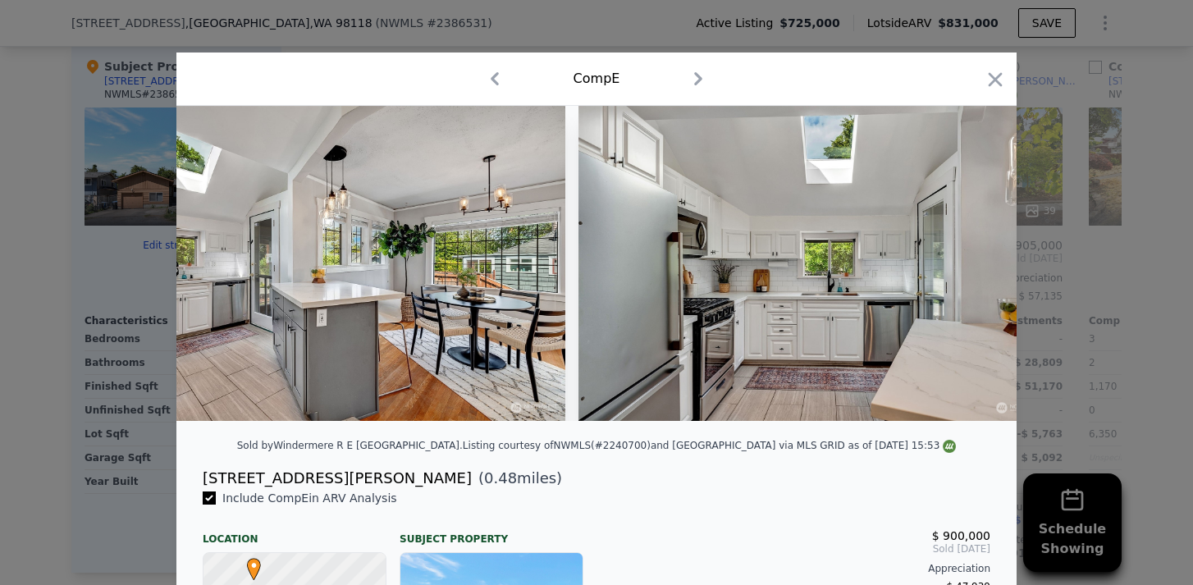
scroll to position [0, 6299]
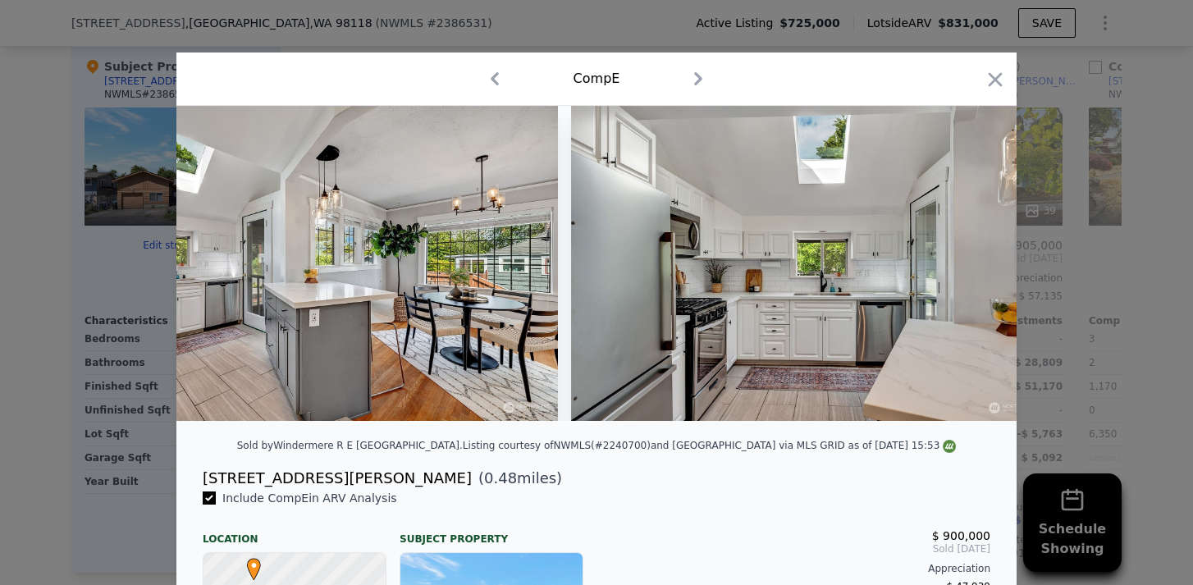
click at [976, 256] on div at bounding box center [596, 263] width 840 height 315
click at [976, 256] on icon at bounding box center [973, 263] width 33 height 33
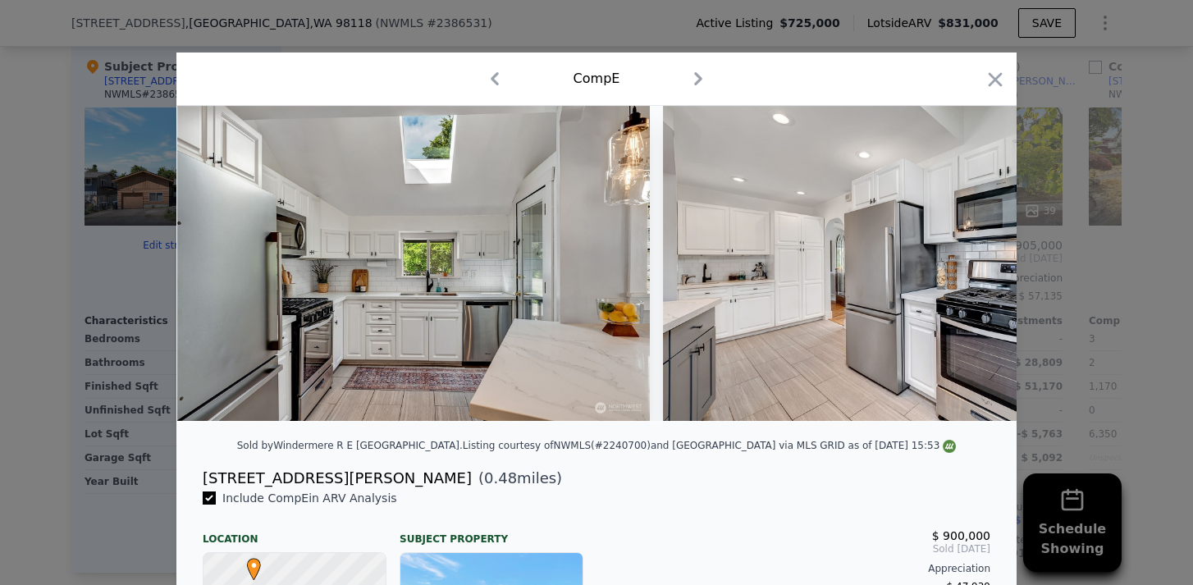
click at [976, 256] on img at bounding box center [899, 263] width 473 height 315
click at [976, 256] on icon at bounding box center [973, 263] width 33 height 33
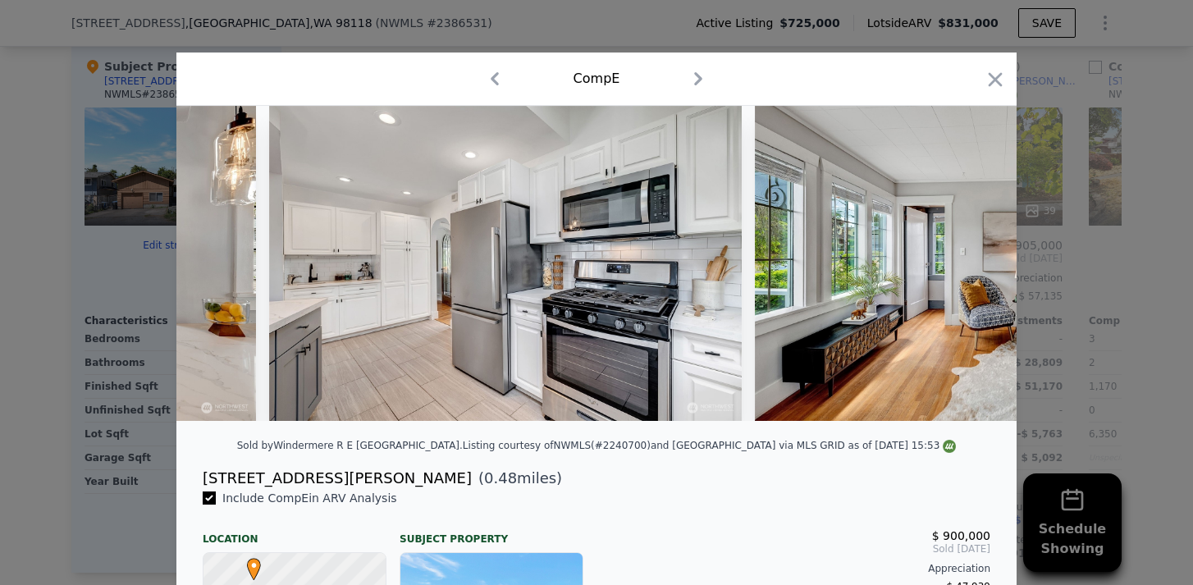
click at [976, 256] on img at bounding box center [991, 263] width 472 height 315
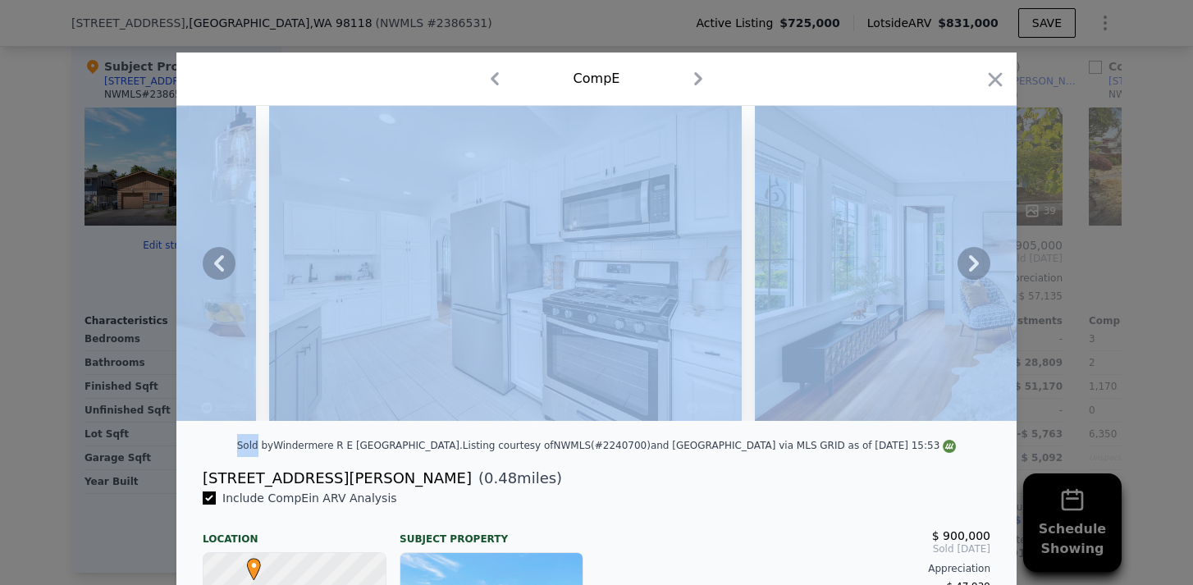
click at [976, 256] on icon at bounding box center [973, 263] width 33 height 33
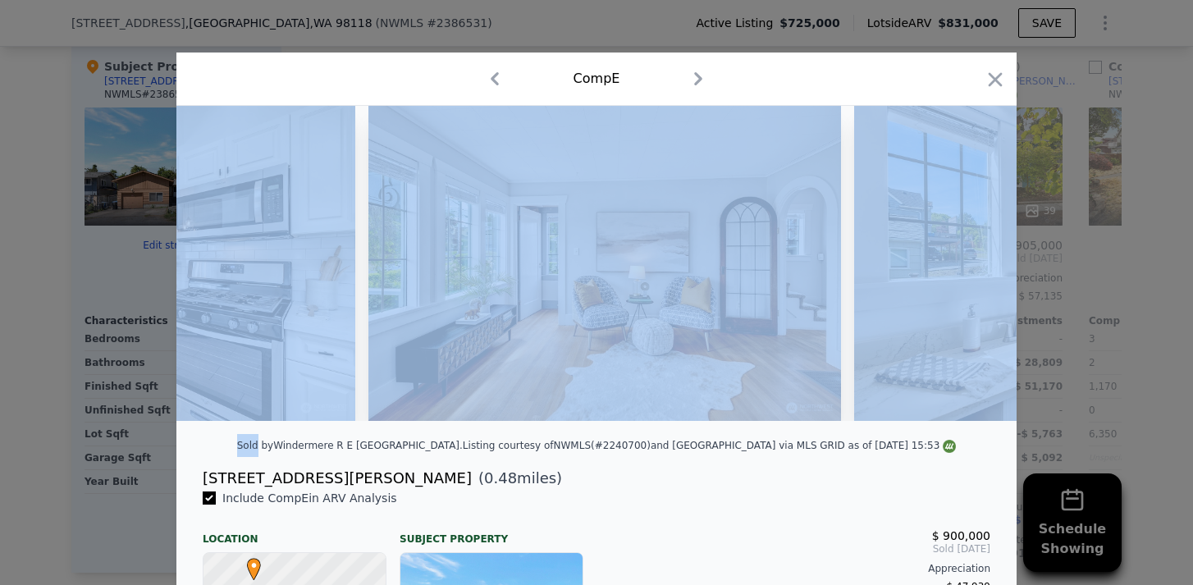
click at [976, 256] on div at bounding box center [596, 263] width 840 height 315
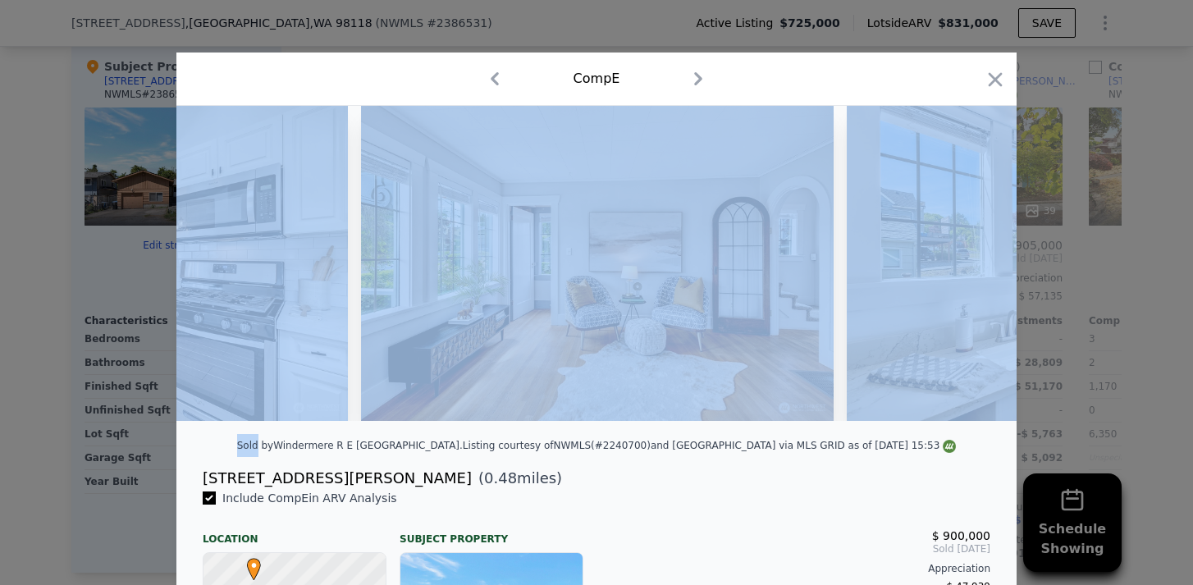
click at [976, 256] on img at bounding box center [1082, 263] width 472 height 315
click at [974, 263] on icon at bounding box center [974, 263] width 10 height 16
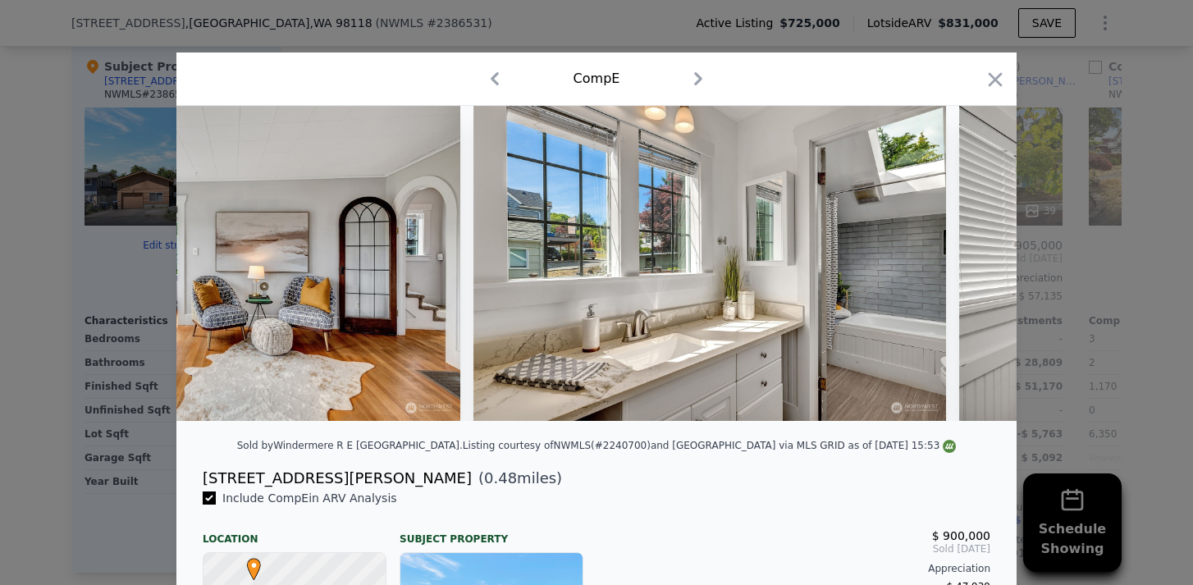
scroll to position [0, 7874]
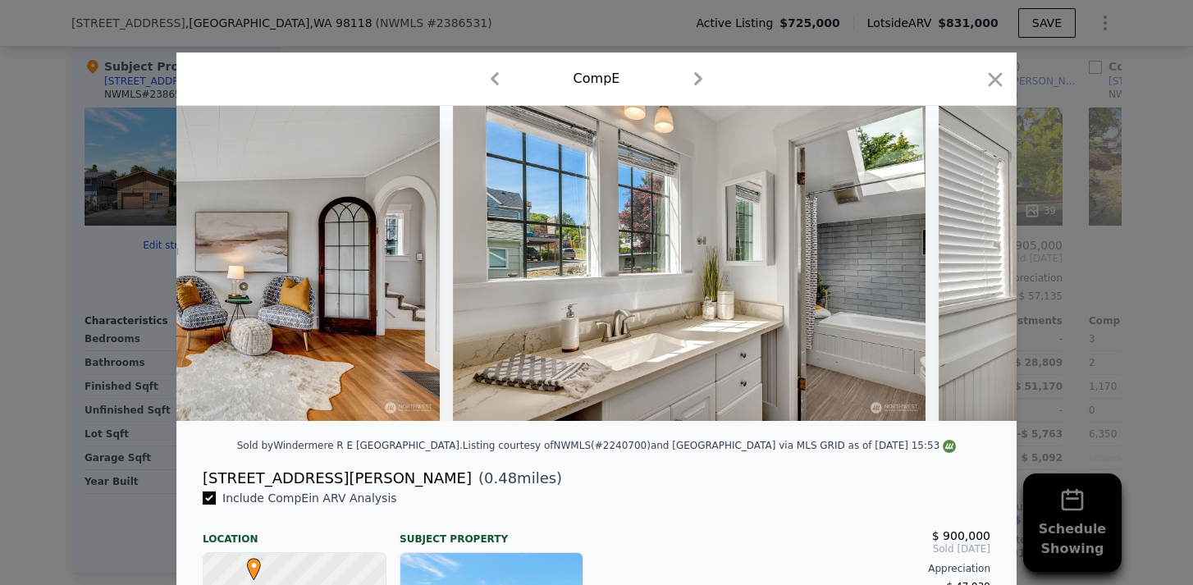
click at [974, 263] on div at bounding box center [596, 263] width 840 height 315
click at [974, 263] on icon at bounding box center [974, 263] width 10 height 16
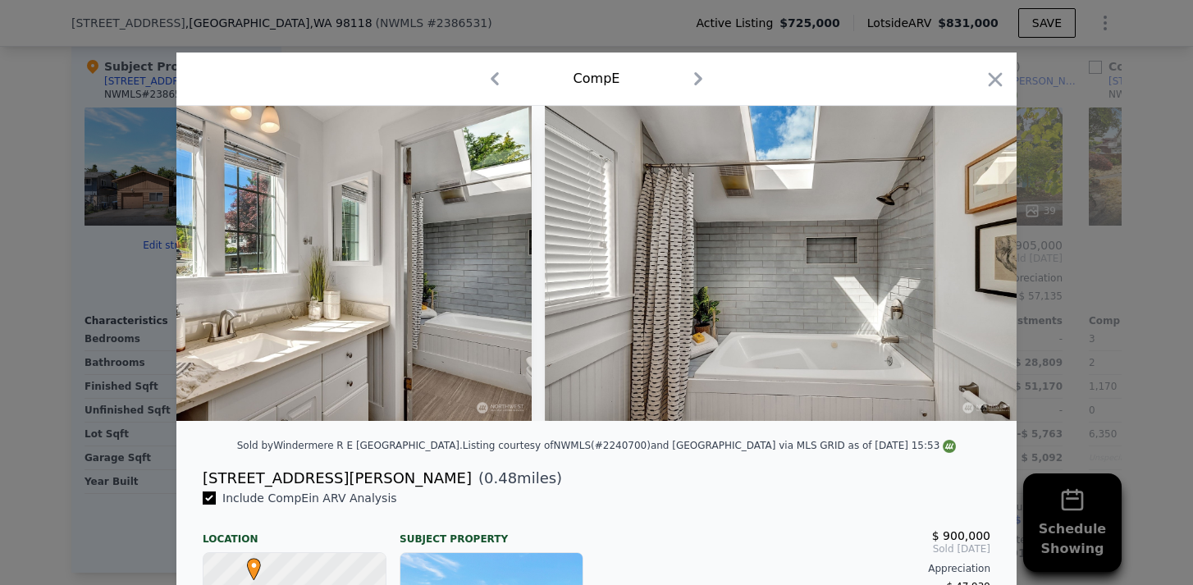
click at [974, 263] on img at bounding box center [781, 263] width 472 height 315
click at [974, 263] on icon at bounding box center [974, 263] width 10 height 16
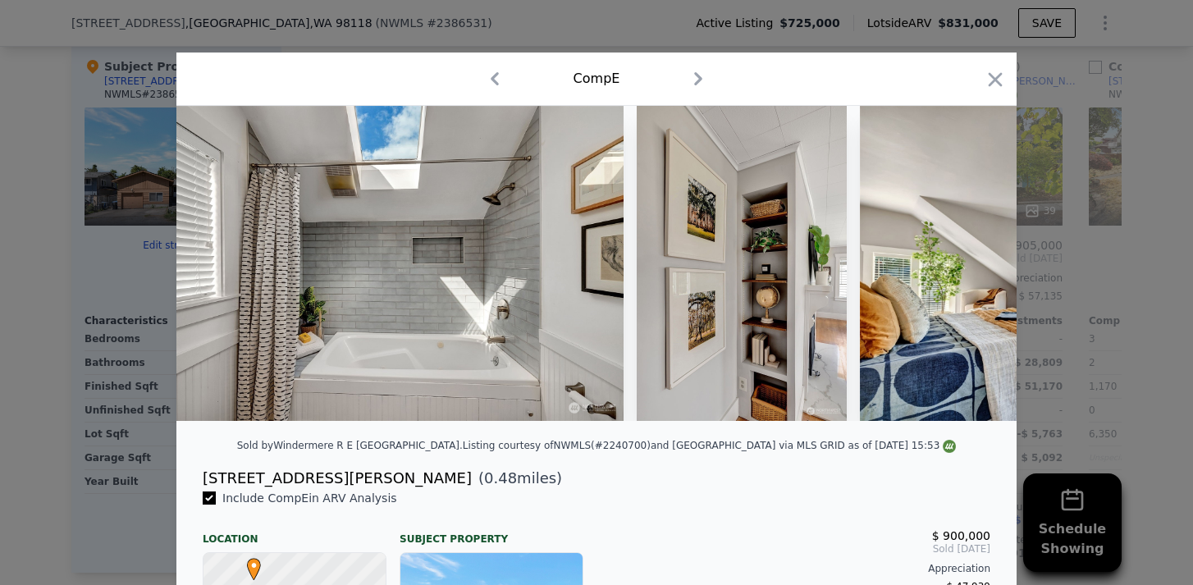
click at [974, 263] on img at bounding box center [1096, 263] width 472 height 315
click at [974, 263] on icon at bounding box center [974, 263] width 10 height 16
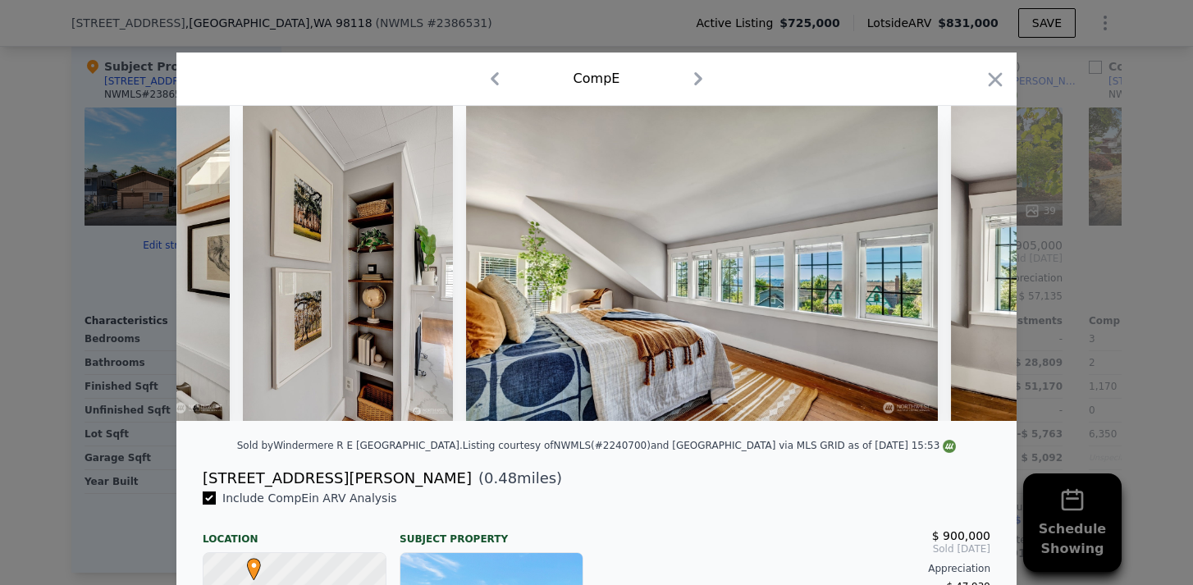
click at [974, 263] on img at bounding box center [1187, 263] width 472 height 315
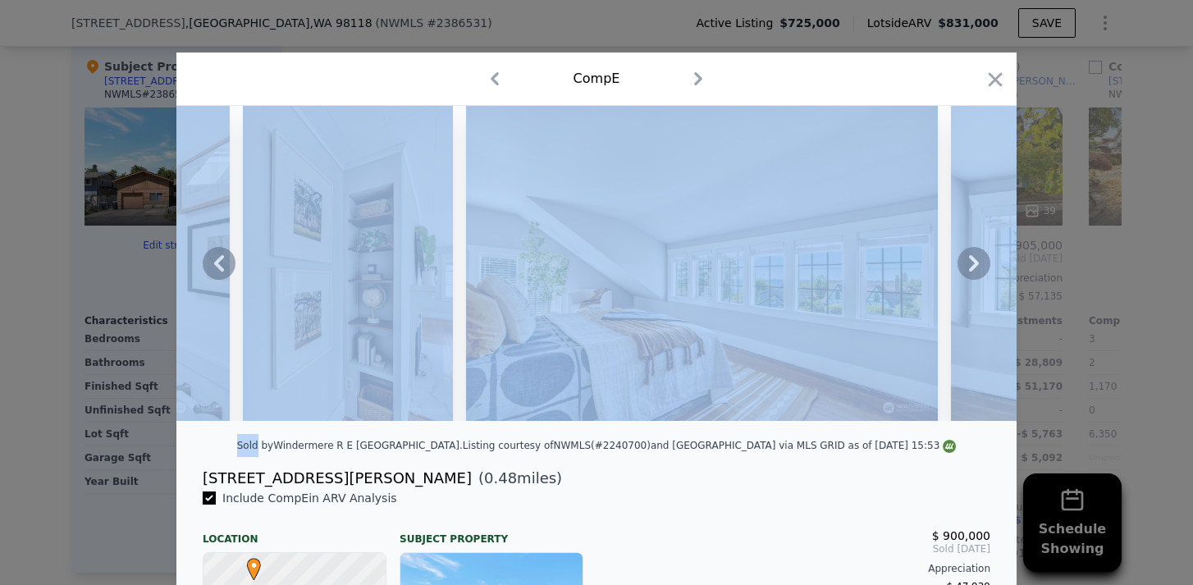
click at [974, 263] on icon at bounding box center [974, 263] width 10 height 16
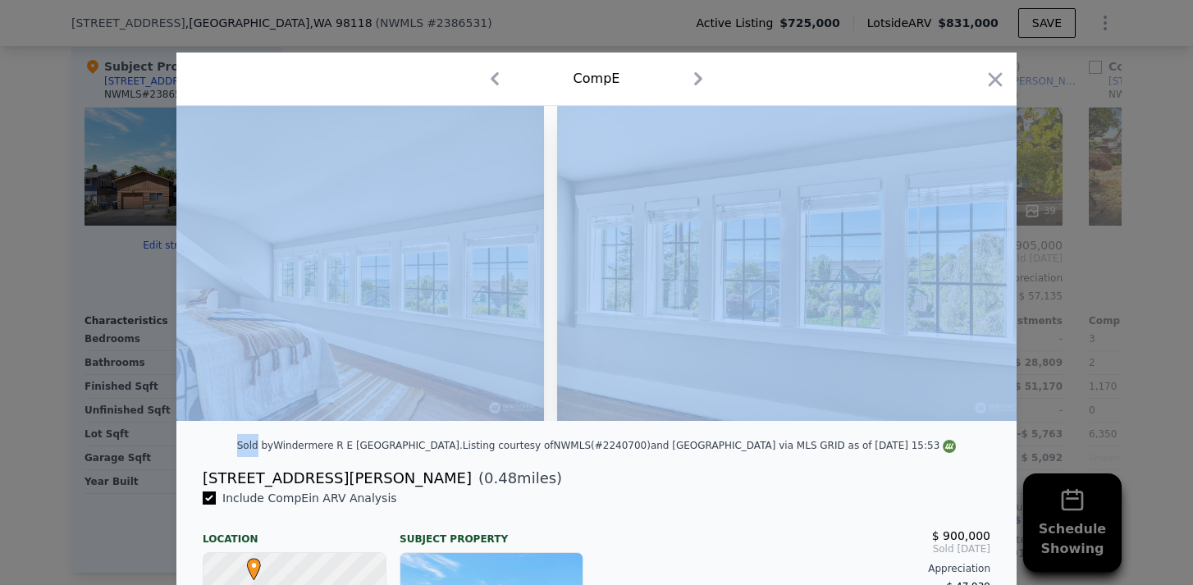
click at [974, 263] on img at bounding box center [793, 263] width 472 height 315
click at [974, 265] on icon at bounding box center [974, 263] width 10 height 16
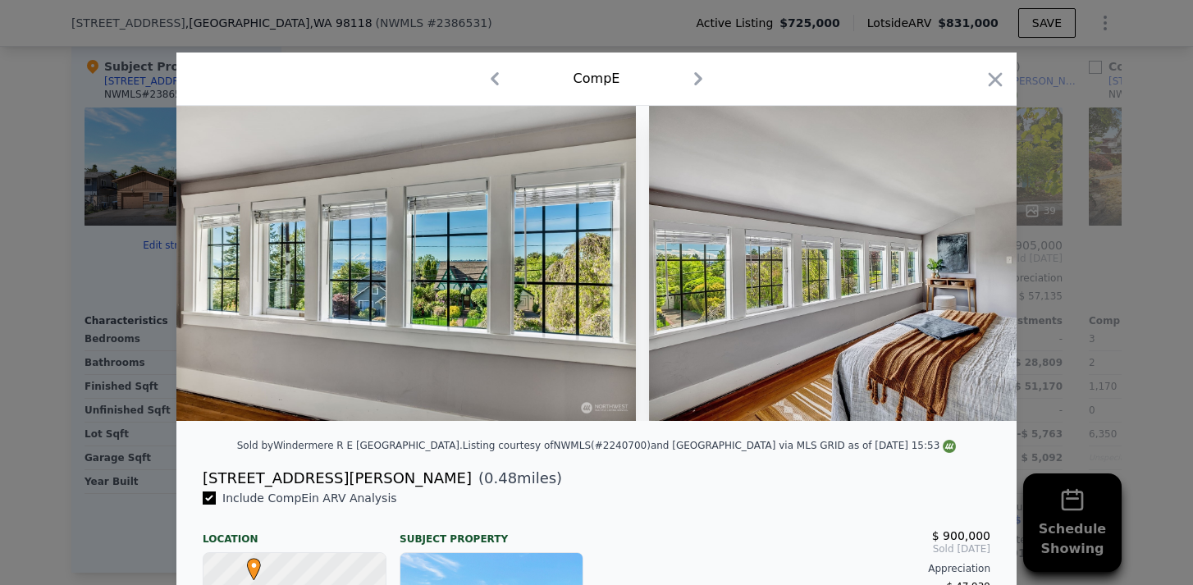
click at [974, 265] on div at bounding box center [596, 263] width 840 height 315
click at [974, 265] on icon at bounding box center [974, 263] width 10 height 16
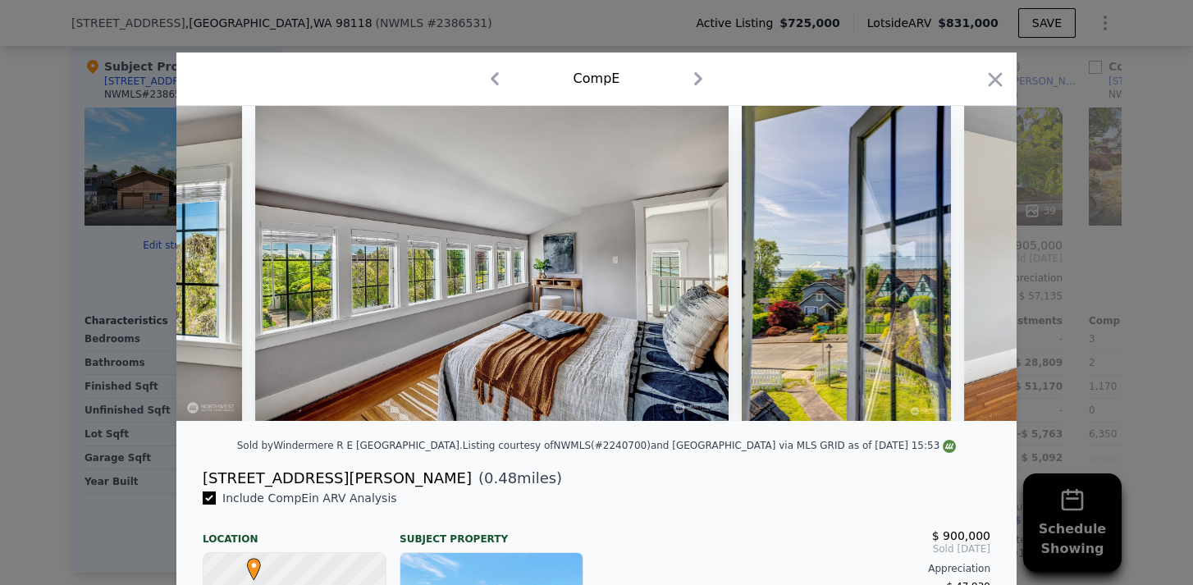
click at [974, 265] on img at bounding box center [1200, 263] width 472 height 315
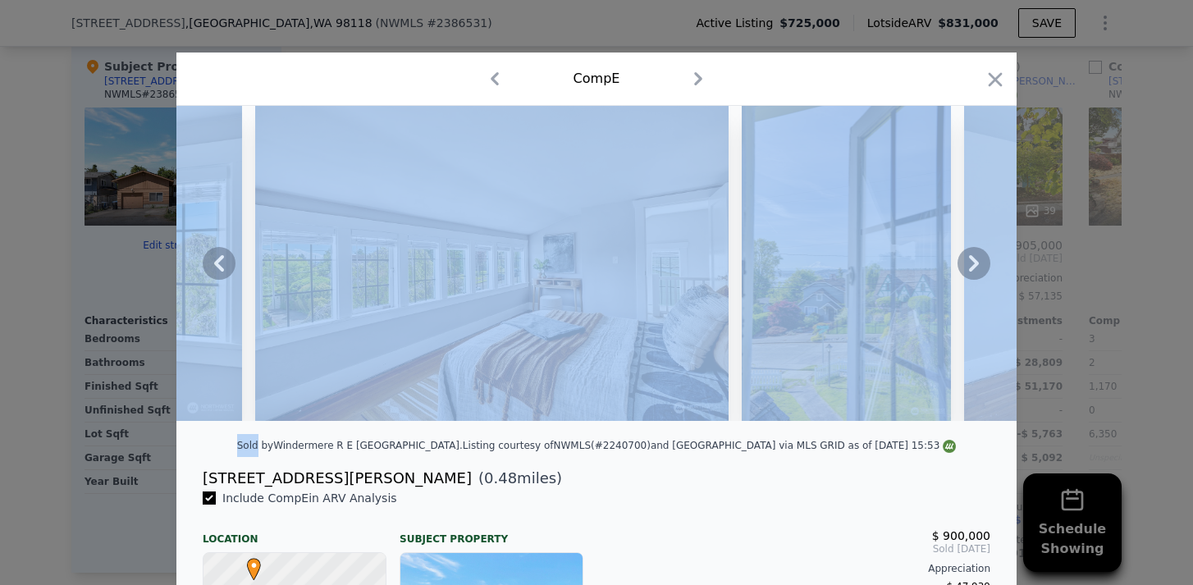
click at [974, 265] on icon at bounding box center [974, 263] width 10 height 16
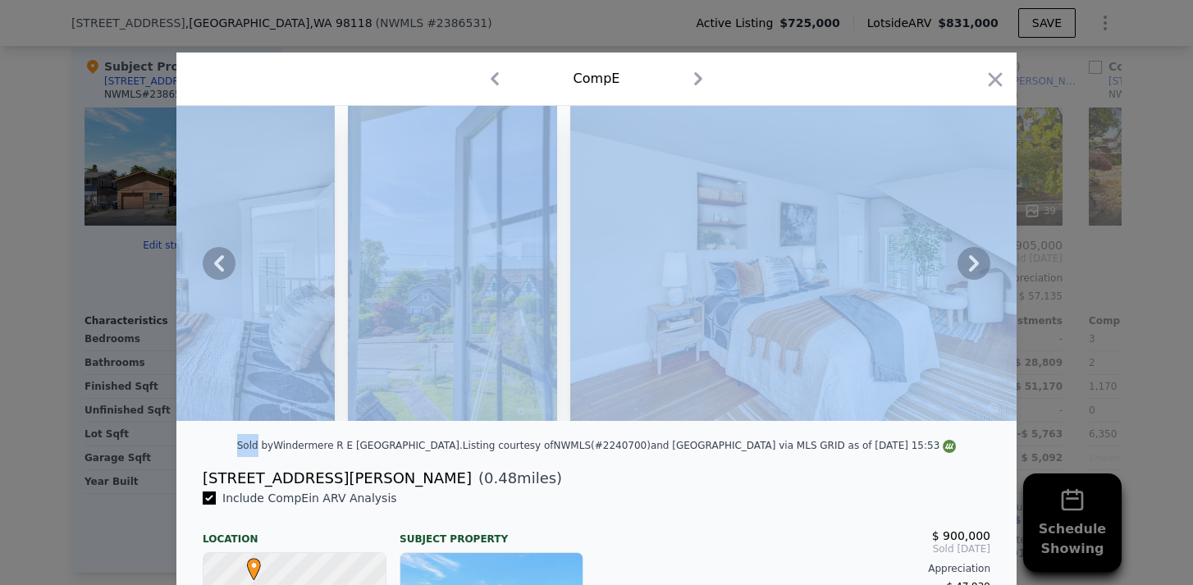
click at [974, 265] on icon at bounding box center [974, 263] width 10 height 16
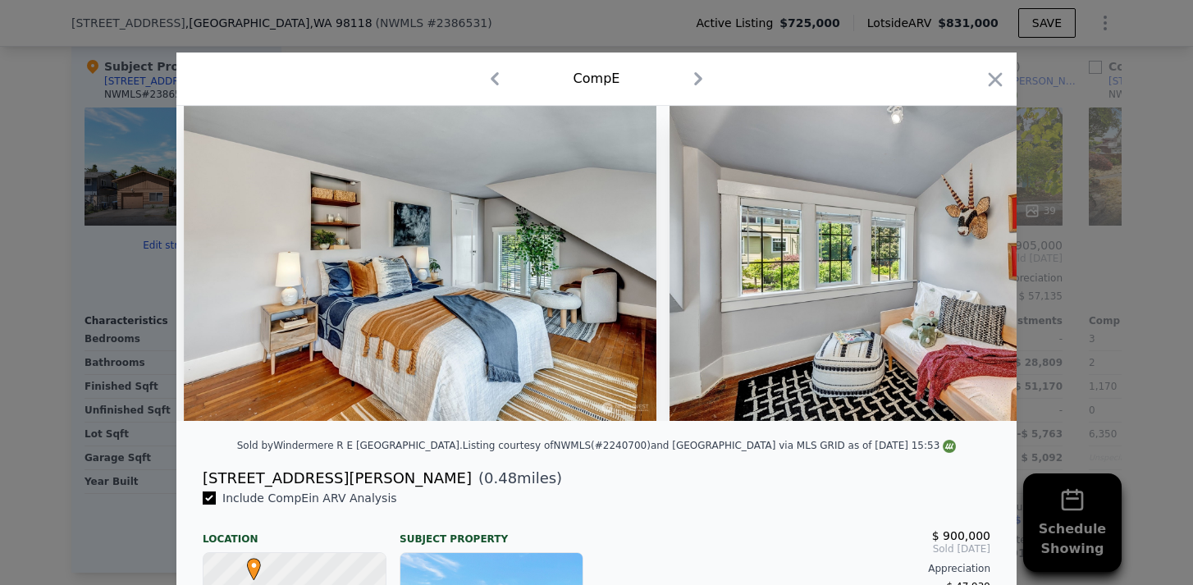
scroll to position [0, 11023]
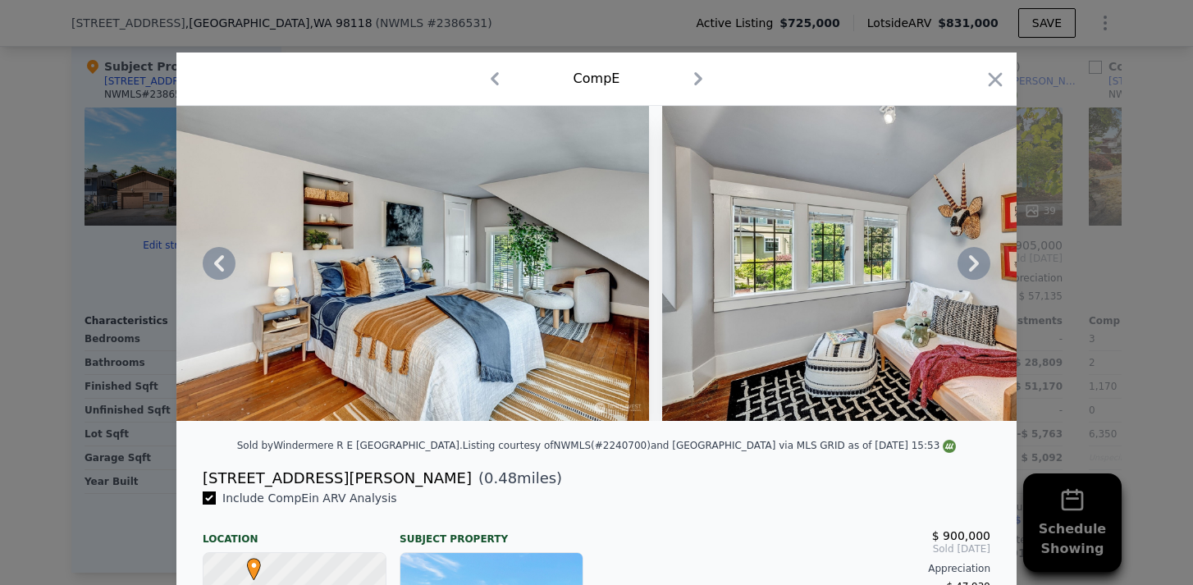
click at [974, 265] on div at bounding box center [596, 263] width 840 height 315
click at [974, 265] on icon at bounding box center [974, 263] width 10 height 16
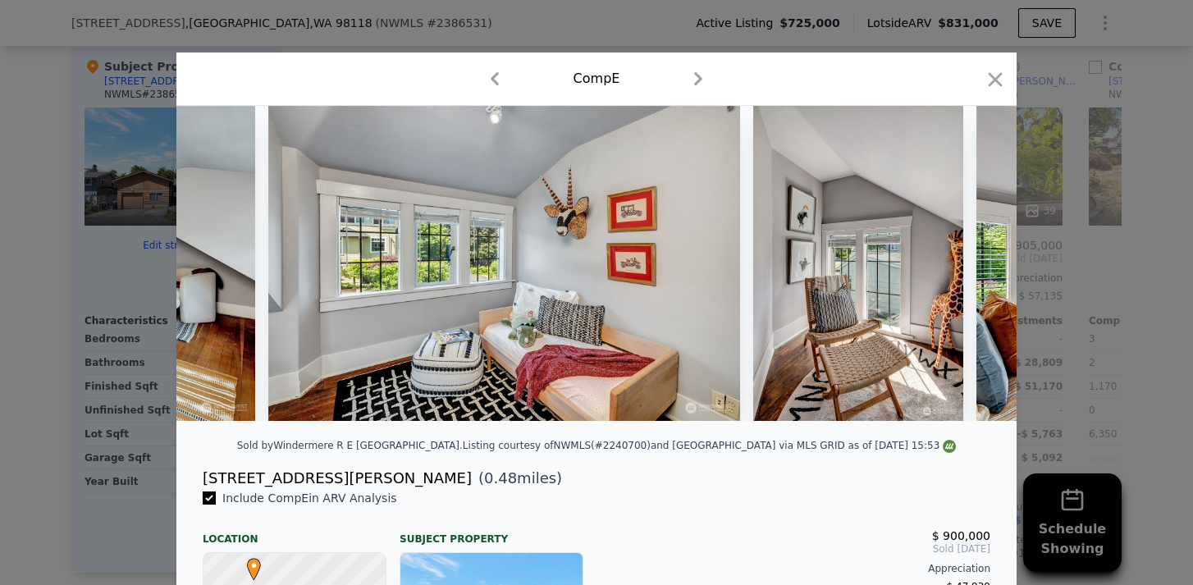
click at [974, 265] on div at bounding box center [596, 263] width 840 height 315
click at [974, 265] on icon at bounding box center [974, 263] width 10 height 16
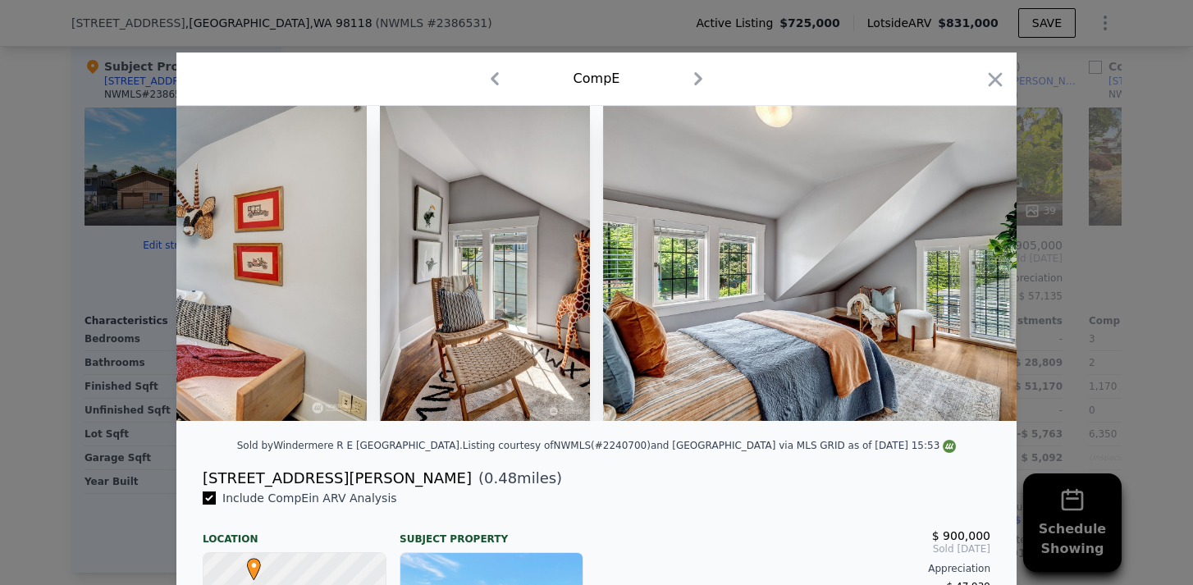
scroll to position [0, 11811]
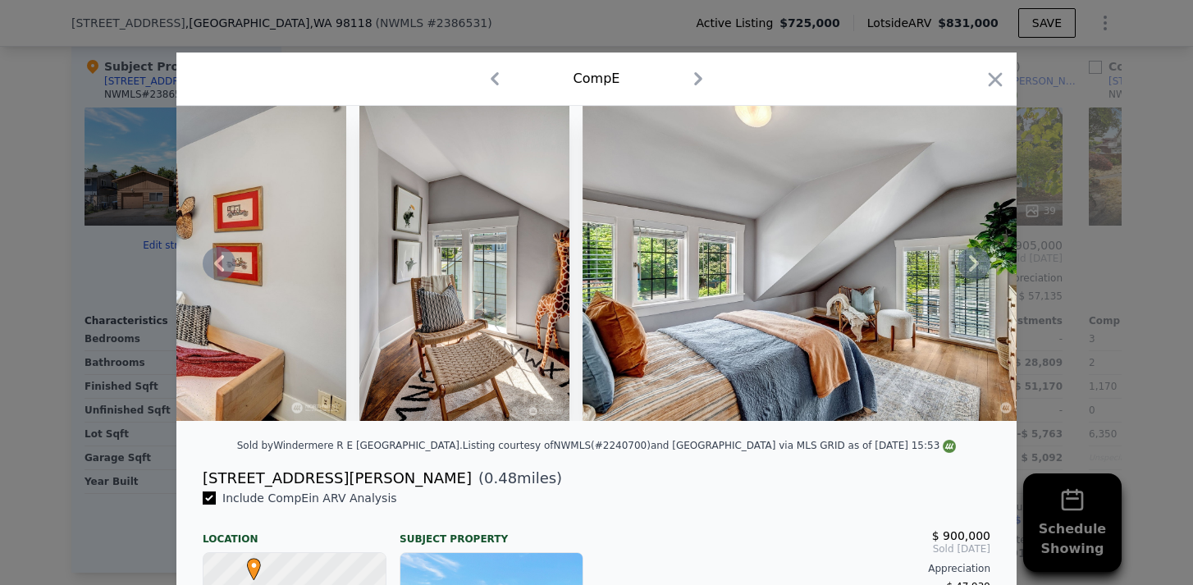
click at [974, 265] on div at bounding box center [596, 263] width 840 height 315
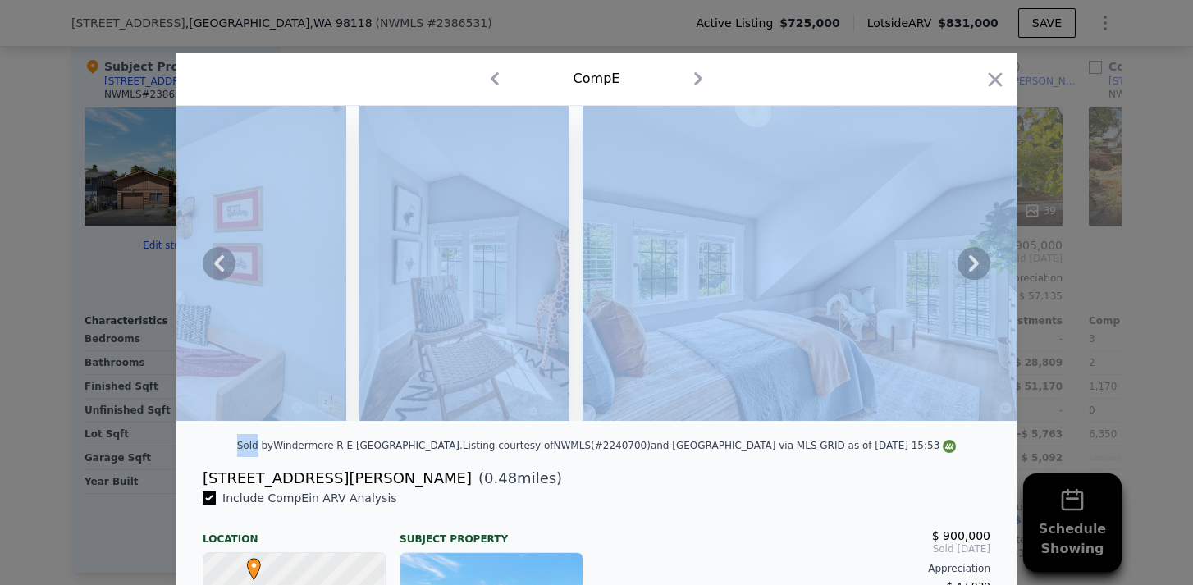
click at [974, 265] on icon at bounding box center [974, 263] width 10 height 16
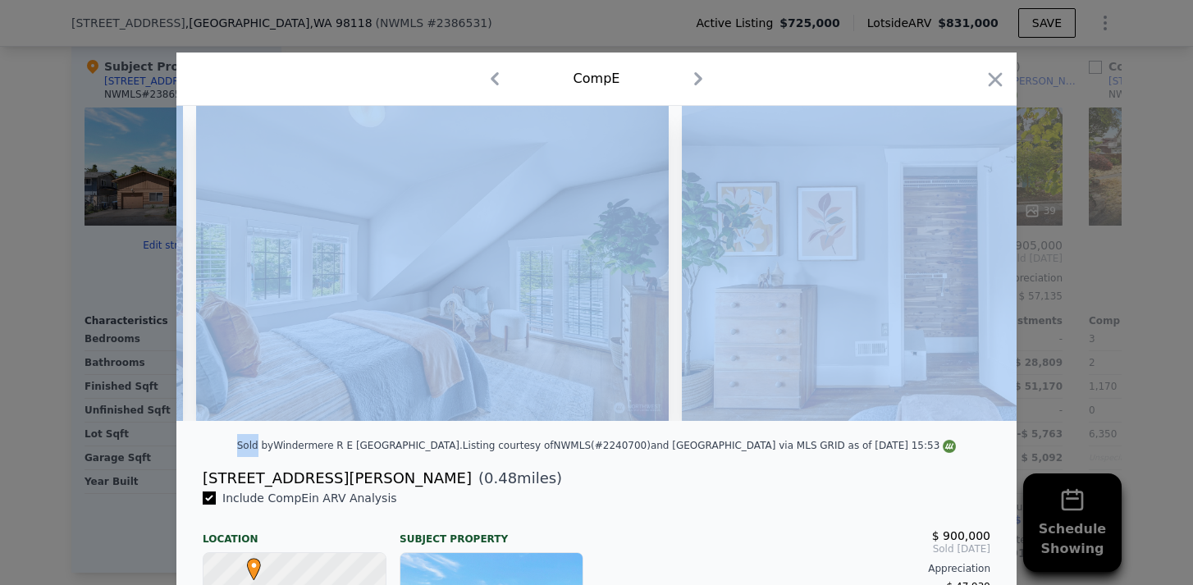
click at [974, 265] on img at bounding box center [918, 263] width 472 height 315
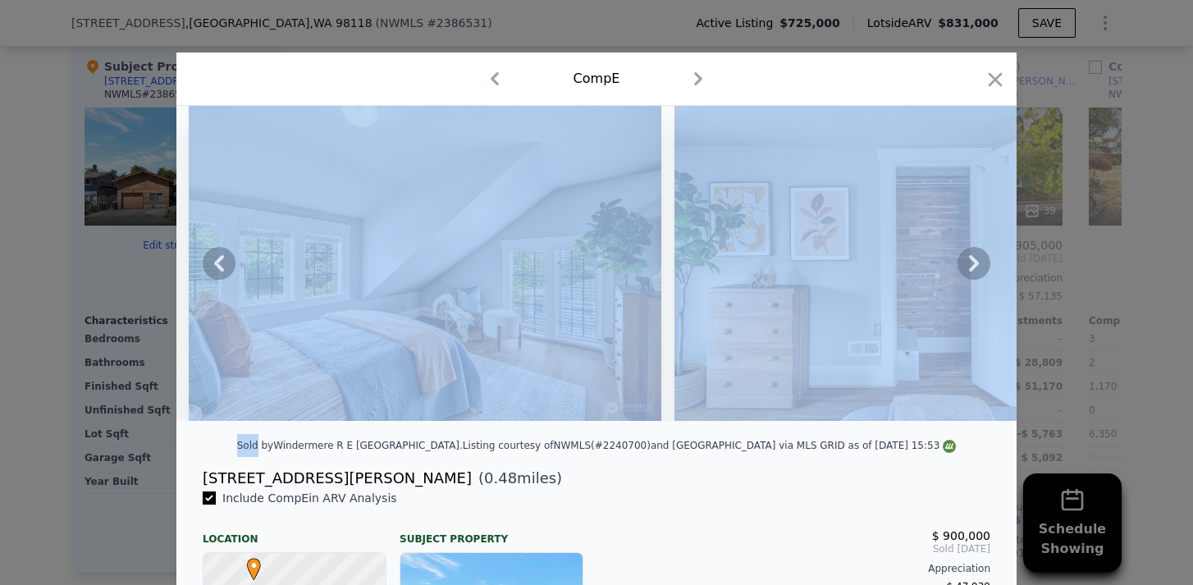
click at [974, 265] on div at bounding box center [596, 263] width 840 height 315
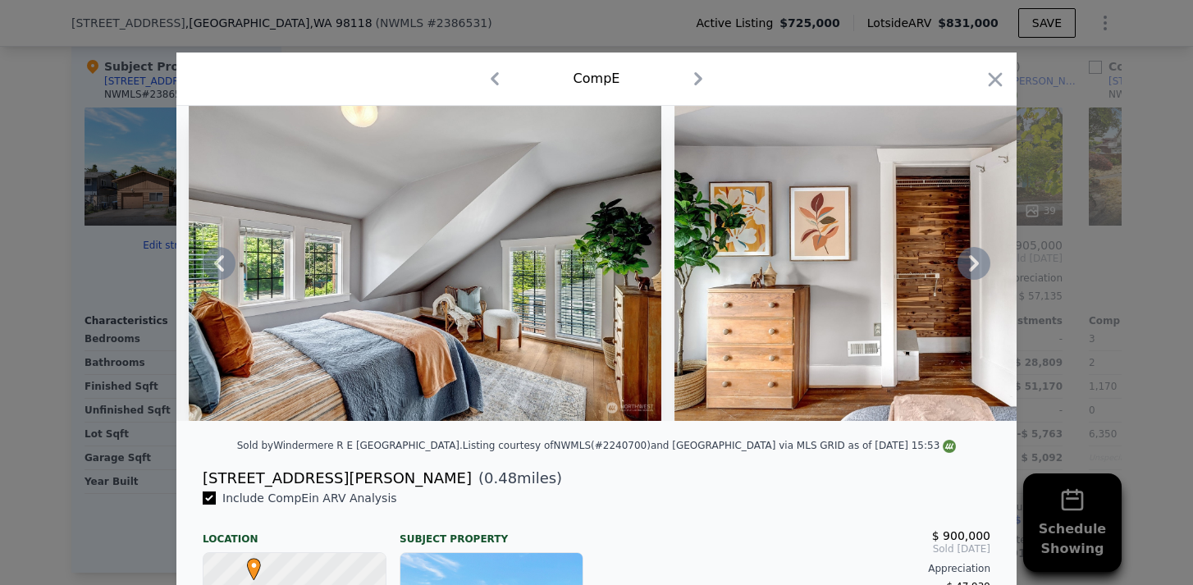
click at [974, 265] on icon at bounding box center [974, 263] width 10 height 16
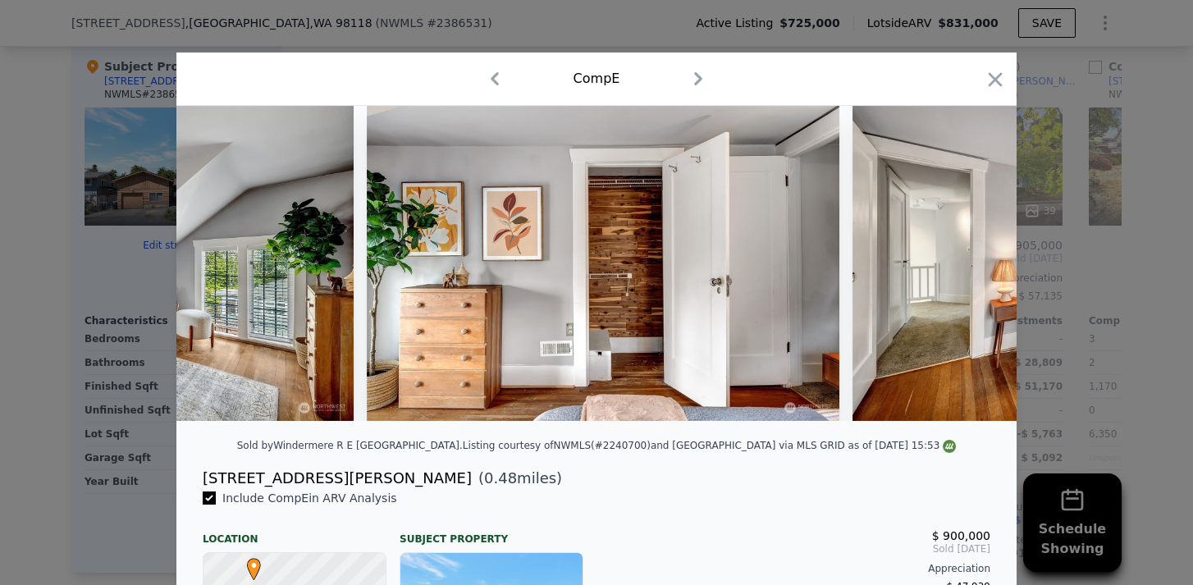
click at [974, 265] on img at bounding box center [1088, 263] width 472 height 315
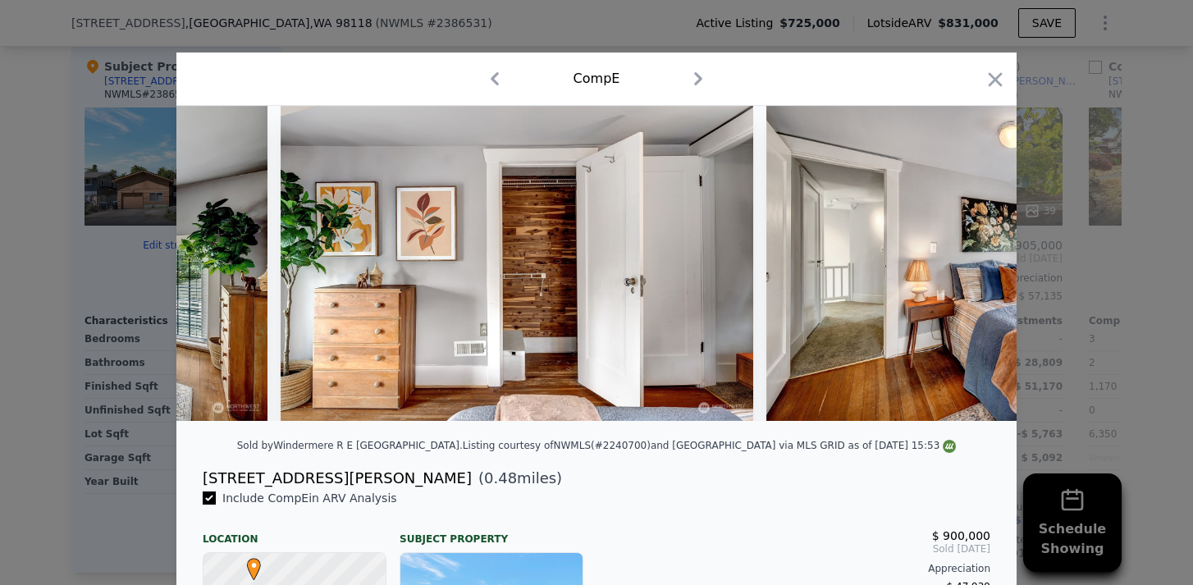
click at [974, 265] on div at bounding box center [596, 263] width 840 height 315
click at [974, 265] on icon at bounding box center [974, 263] width 10 height 16
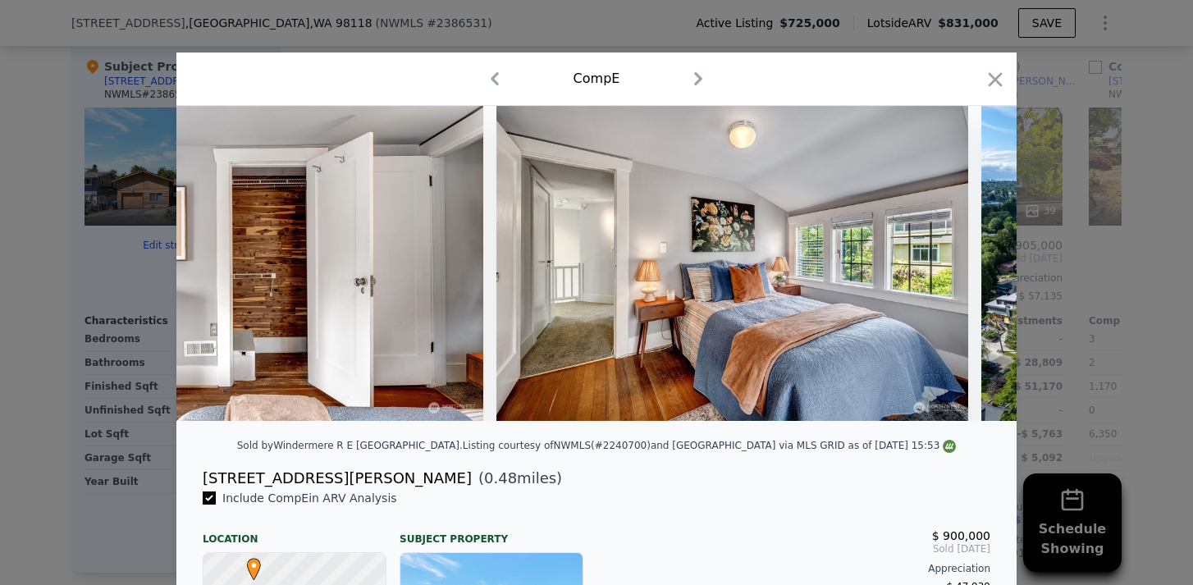
click at [974, 265] on div at bounding box center [596, 263] width 840 height 315
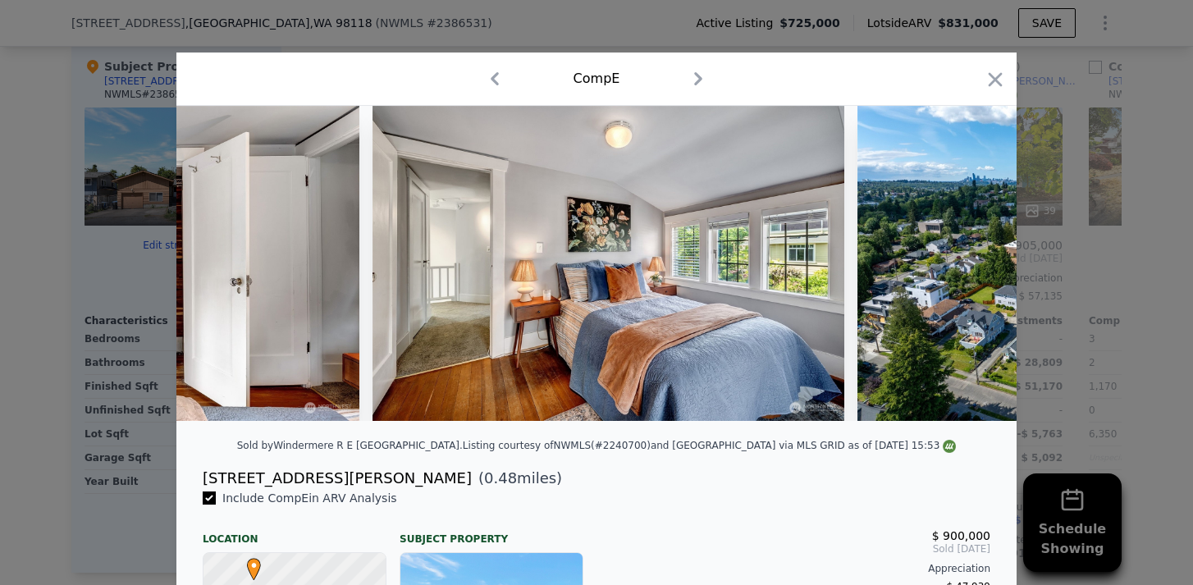
click at [974, 265] on img at bounding box center [1067, 263] width 421 height 315
click at [974, 265] on icon at bounding box center [974, 263] width 10 height 16
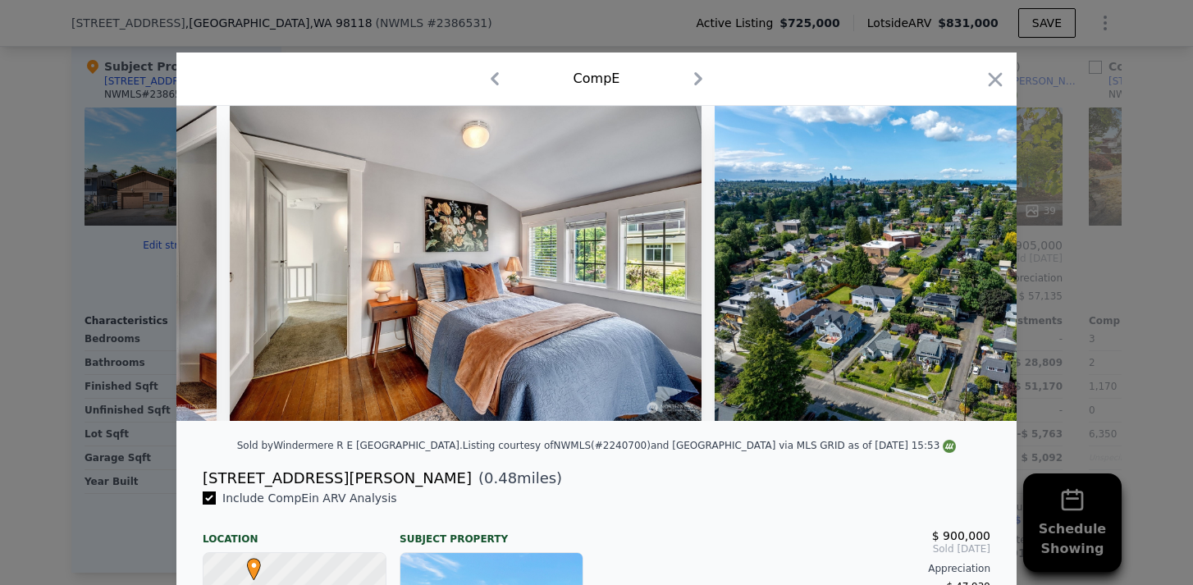
click at [974, 265] on img at bounding box center [924, 263] width 421 height 315
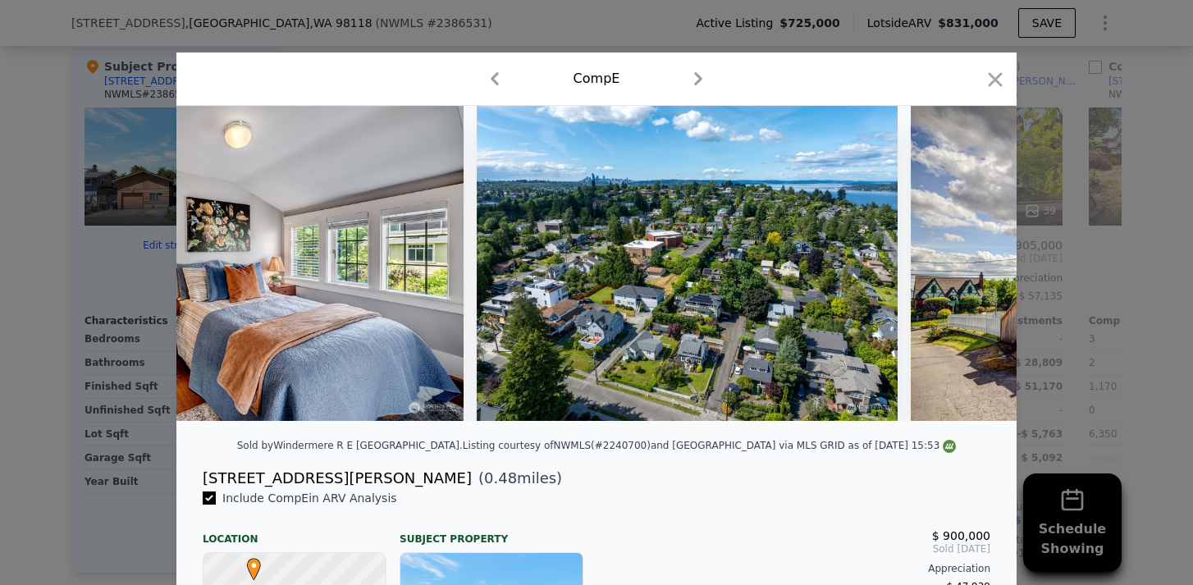
click at [974, 265] on img at bounding box center [1146, 263] width 473 height 315
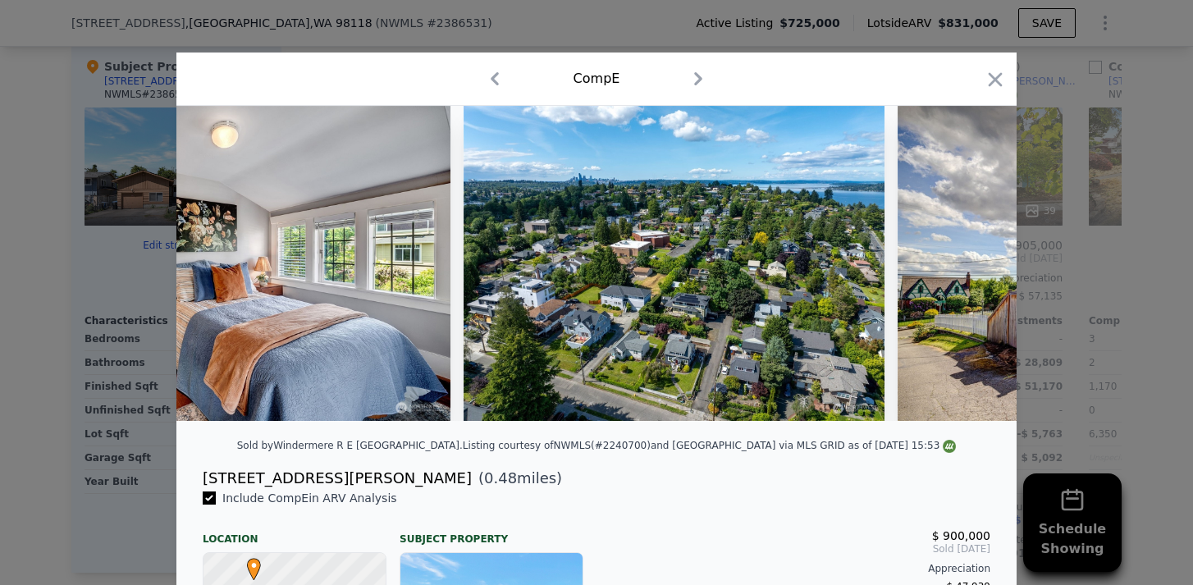
click at [974, 265] on div at bounding box center [596, 263] width 840 height 315
click at [974, 265] on icon at bounding box center [974, 263] width 10 height 16
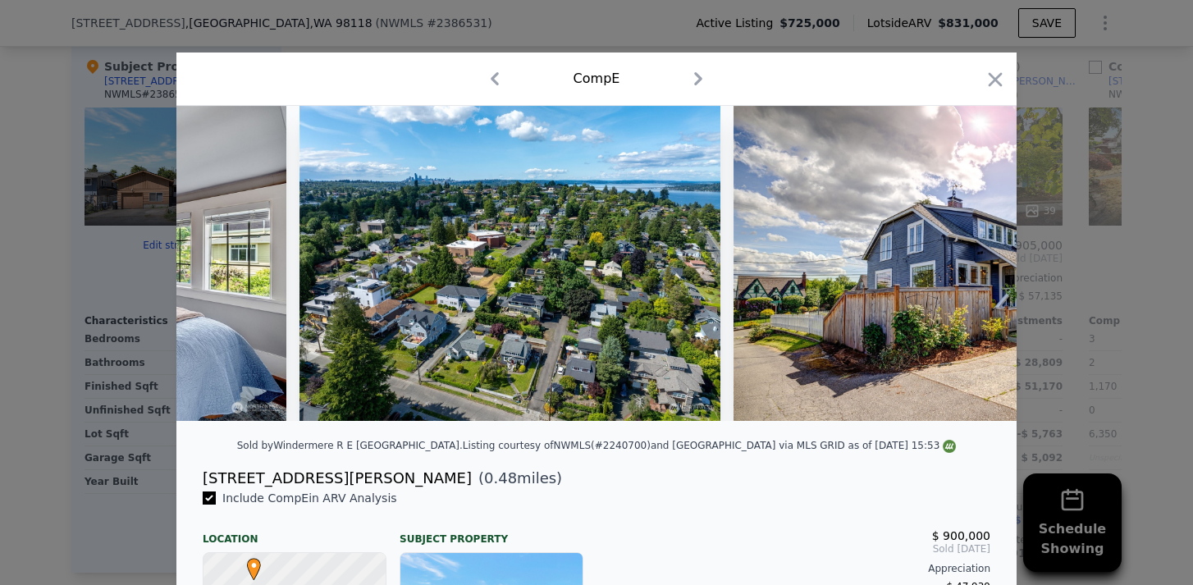
click at [974, 265] on img at bounding box center [969, 263] width 473 height 315
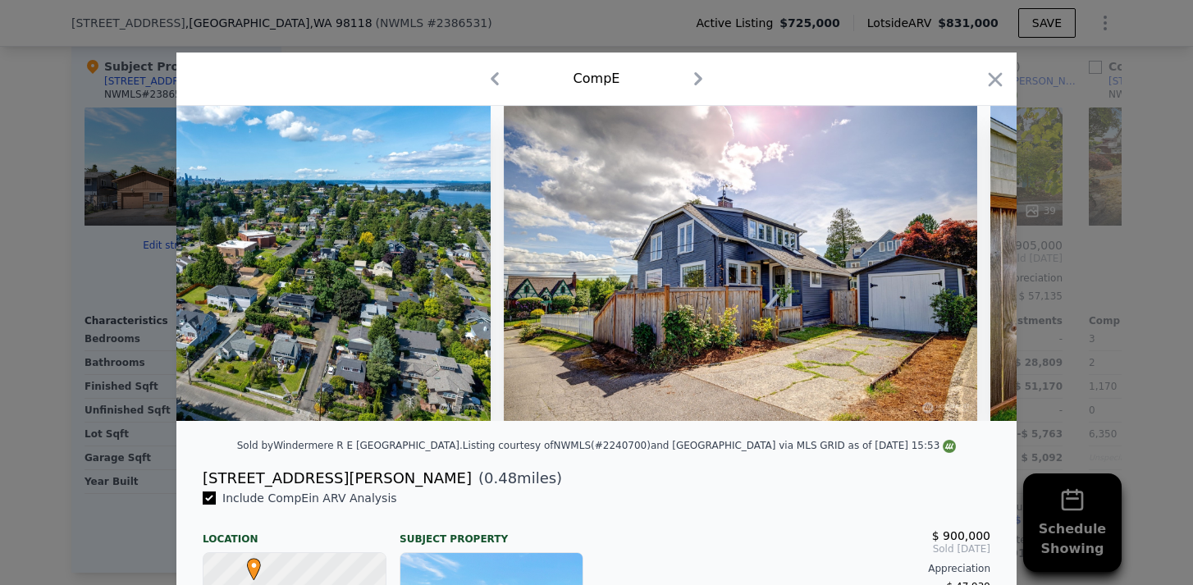
click at [974, 265] on img at bounding box center [740, 263] width 473 height 315
click at [974, 265] on icon at bounding box center [974, 263] width 10 height 16
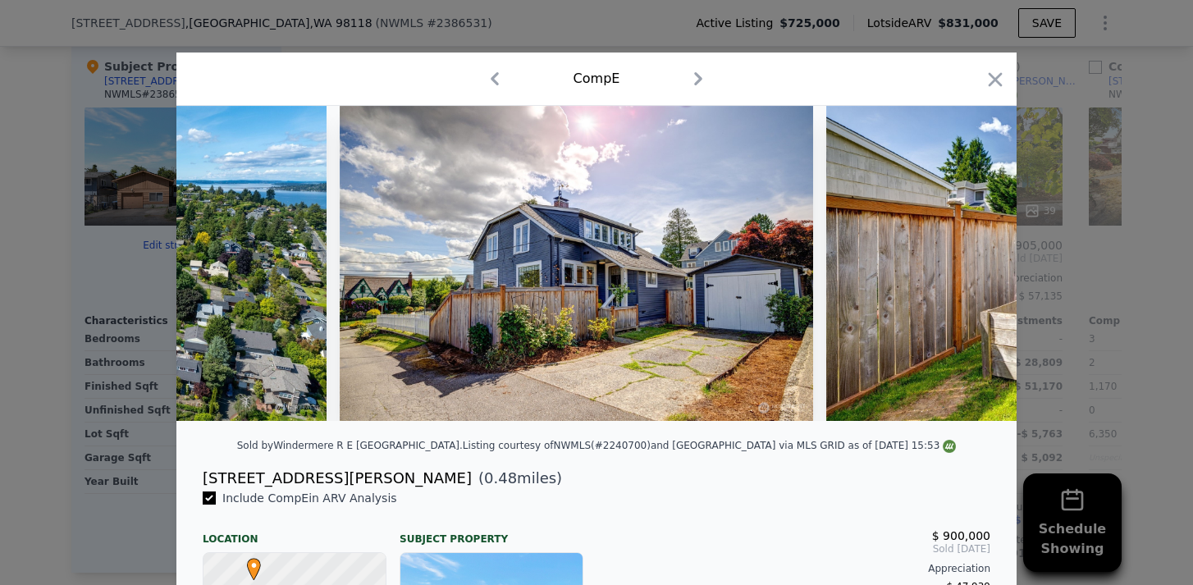
click at [974, 265] on img at bounding box center [1062, 263] width 473 height 315
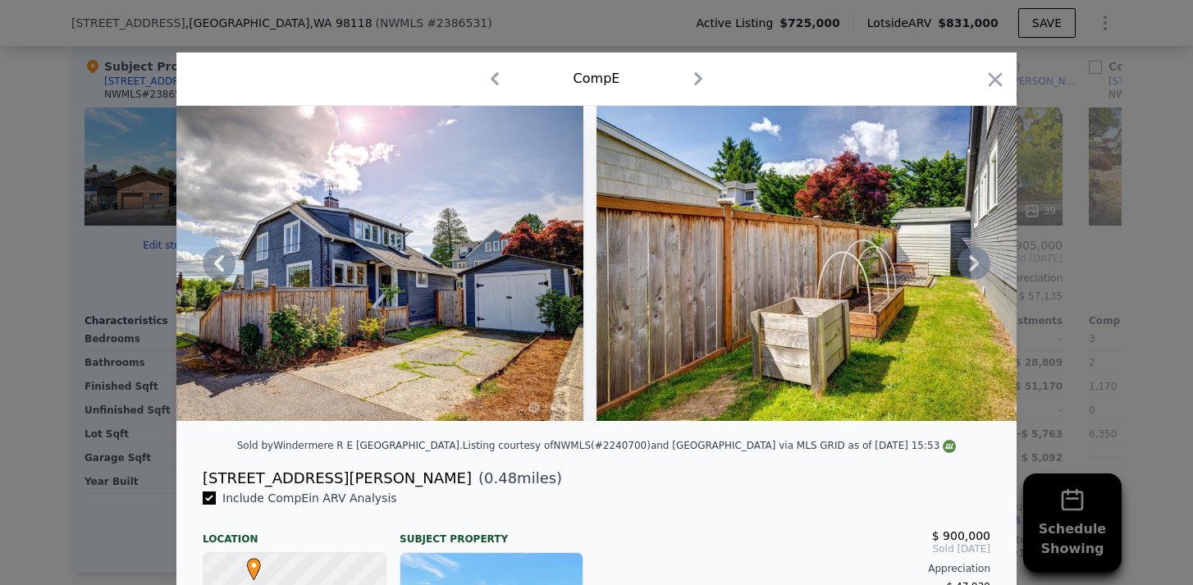
click at [974, 264] on div at bounding box center [596, 263] width 840 height 315
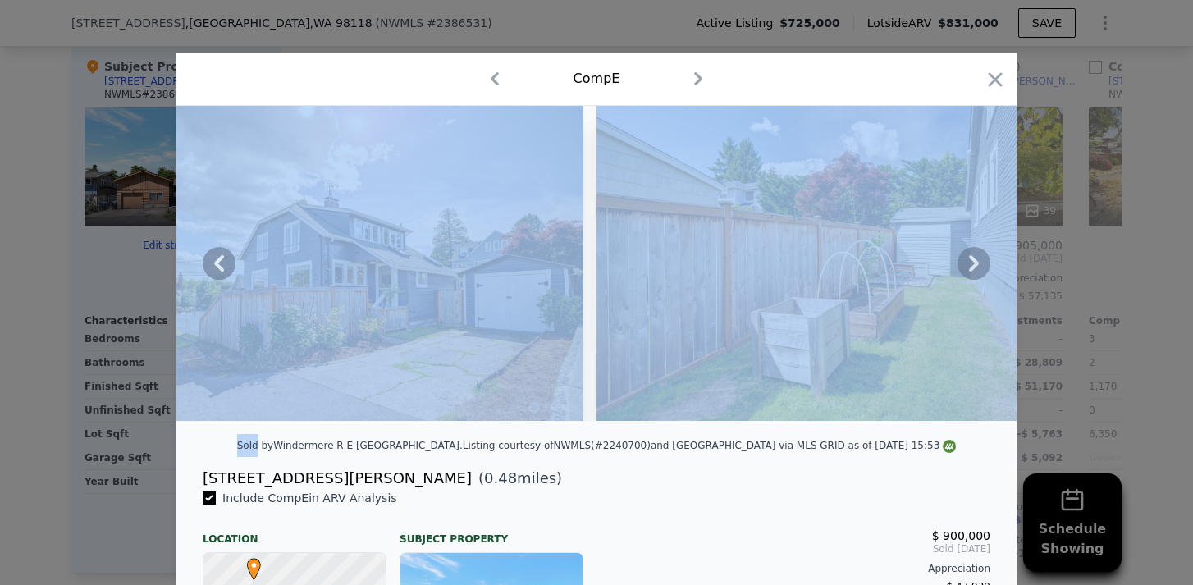
click at [974, 264] on icon at bounding box center [974, 263] width 10 height 16
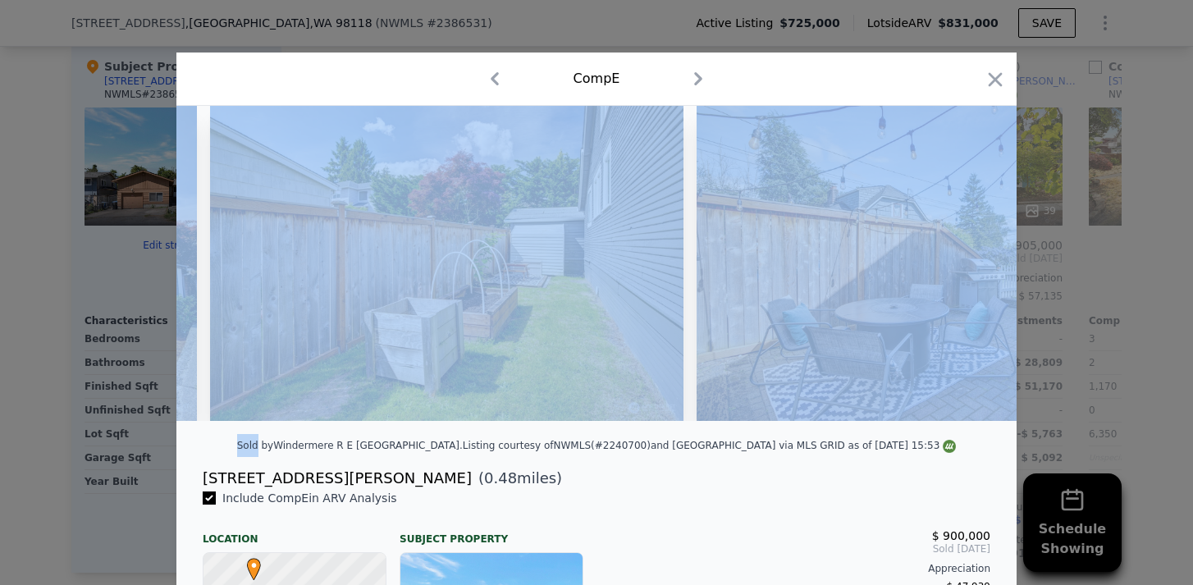
scroll to position [0, 14567]
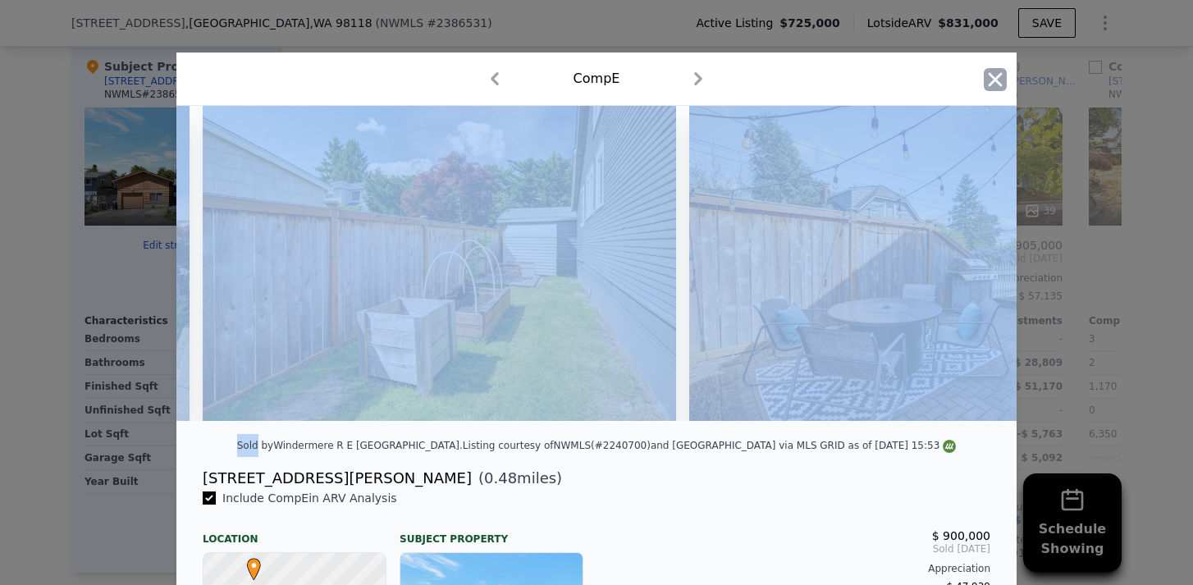
click at [988, 72] on icon "button" at bounding box center [994, 79] width 23 height 23
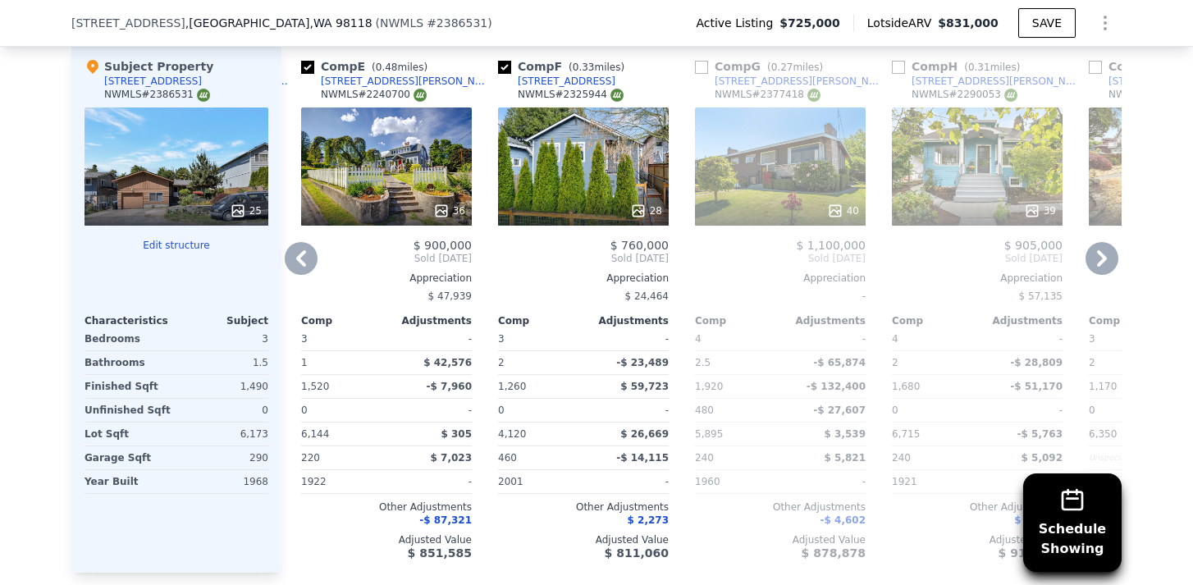
click at [1101, 253] on icon at bounding box center [1102, 258] width 10 height 16
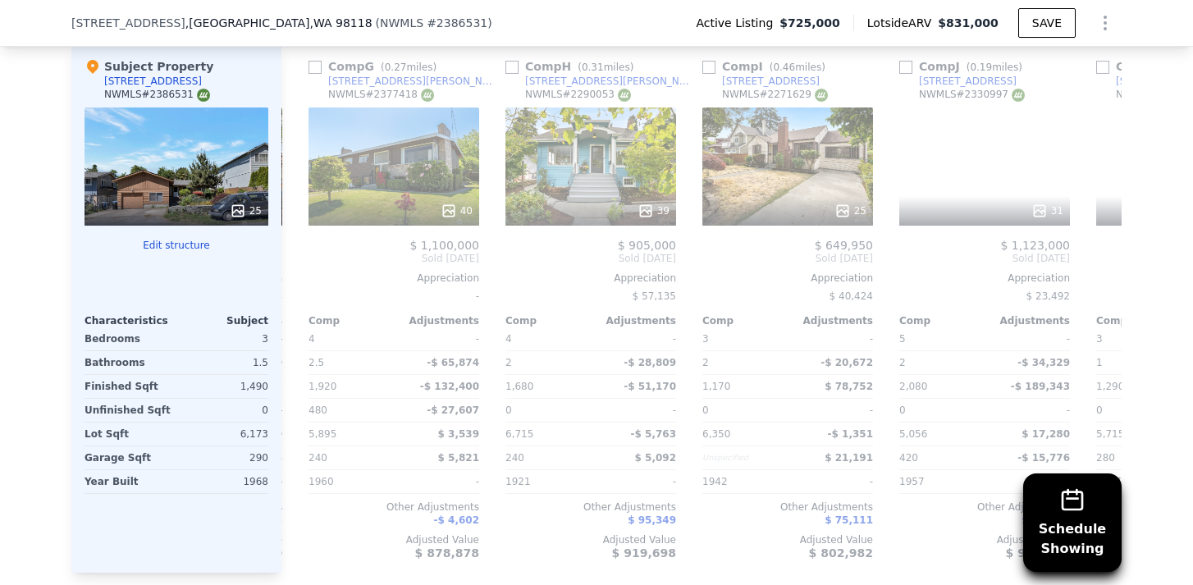
scroll to position [0, 1181]
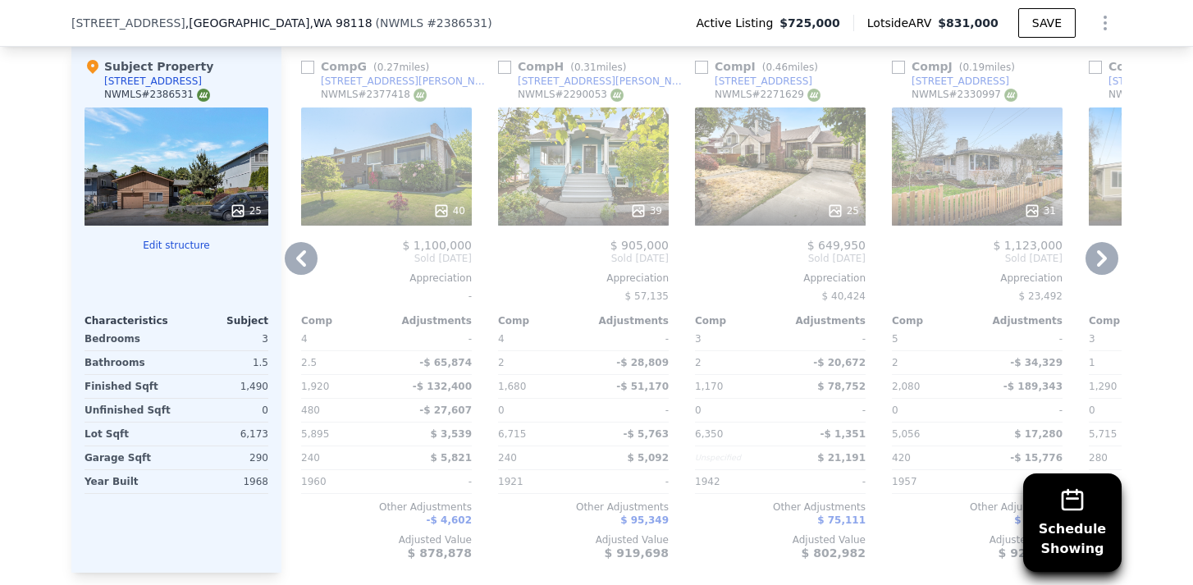
click at [1101, 253] on icon at bounding box center [1102, 258] width 10 height 16
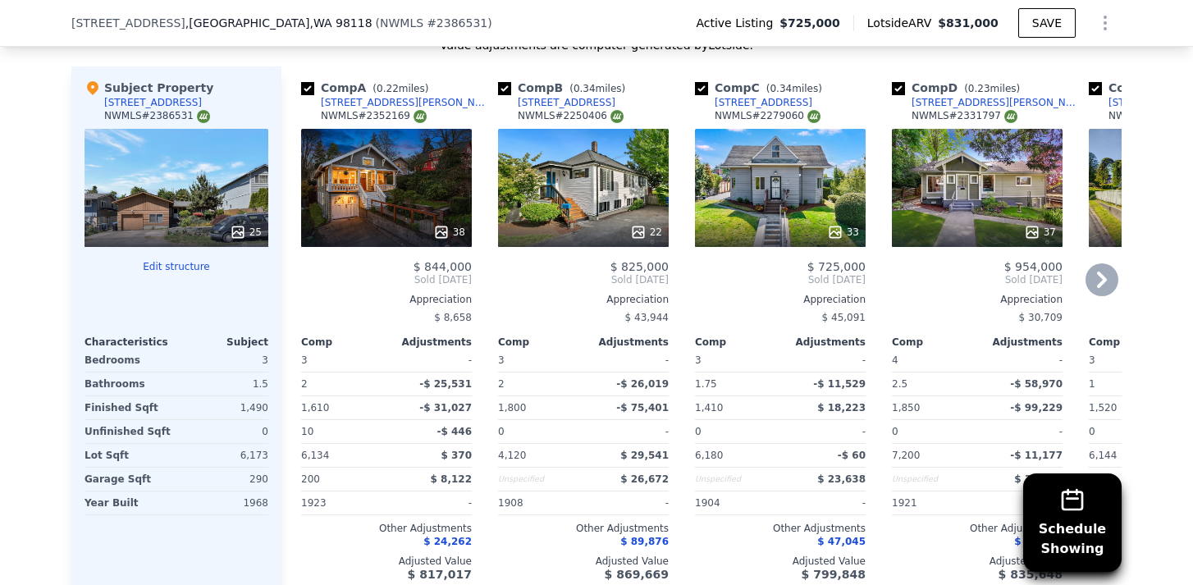
scroll to position [1962, 0]
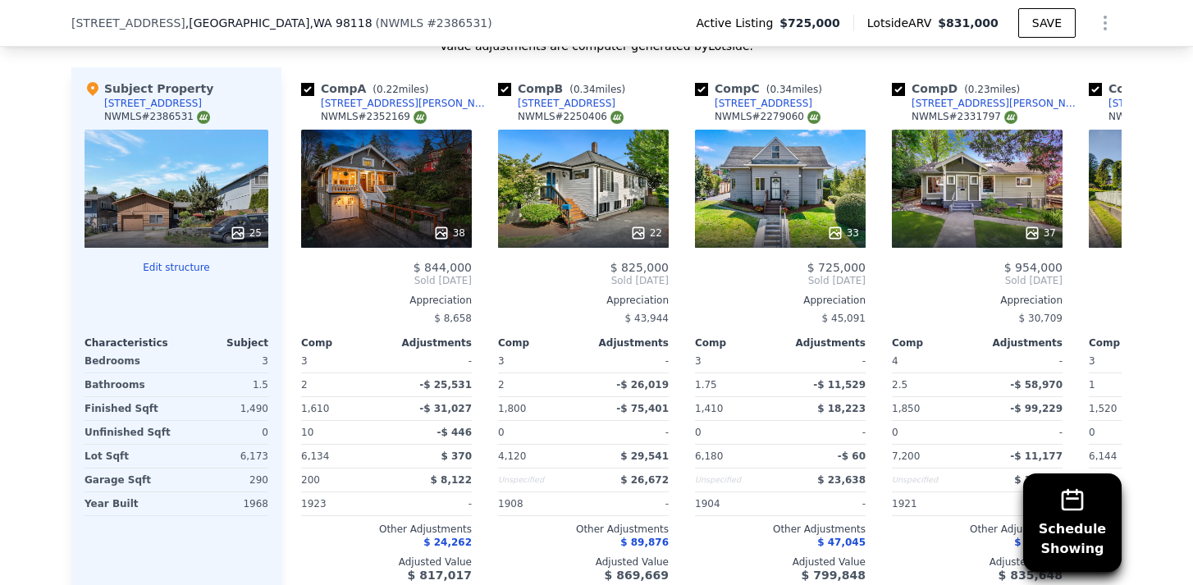
click at [1104, 19] on icon "Show Options" at bounding box center [1105, 23] width 20 height 20
click at [1066, 57] on div "Edit Structure" at bounding box center [1029, 65] width 184 height 33
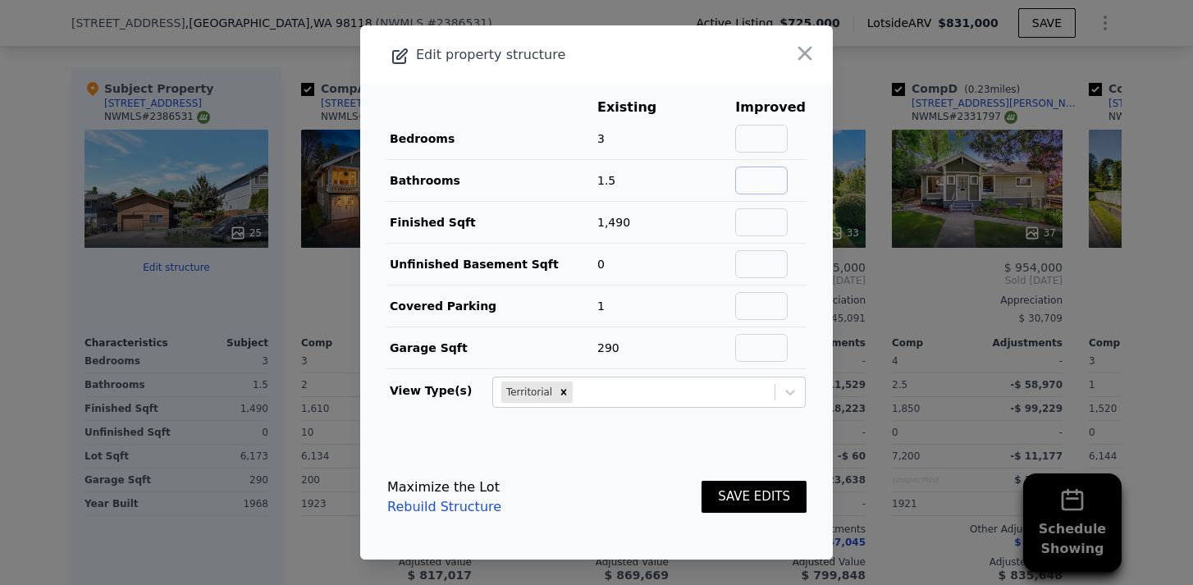
click at [768, 181] on input "text" at bounding box center [761, 180] width 52 height 28
type input "2"
click at [826, 212] on main "Existing Improved Bedrooms 3 Bathrooms 1.5 33% 2 Finished Sqft 1,490 Unfinished…" at bounding box center [596, 259] width 472 height 351
click at [789, 498] on button "SAVE EDITS" at bounding box center [753, 497] width 105 height 32
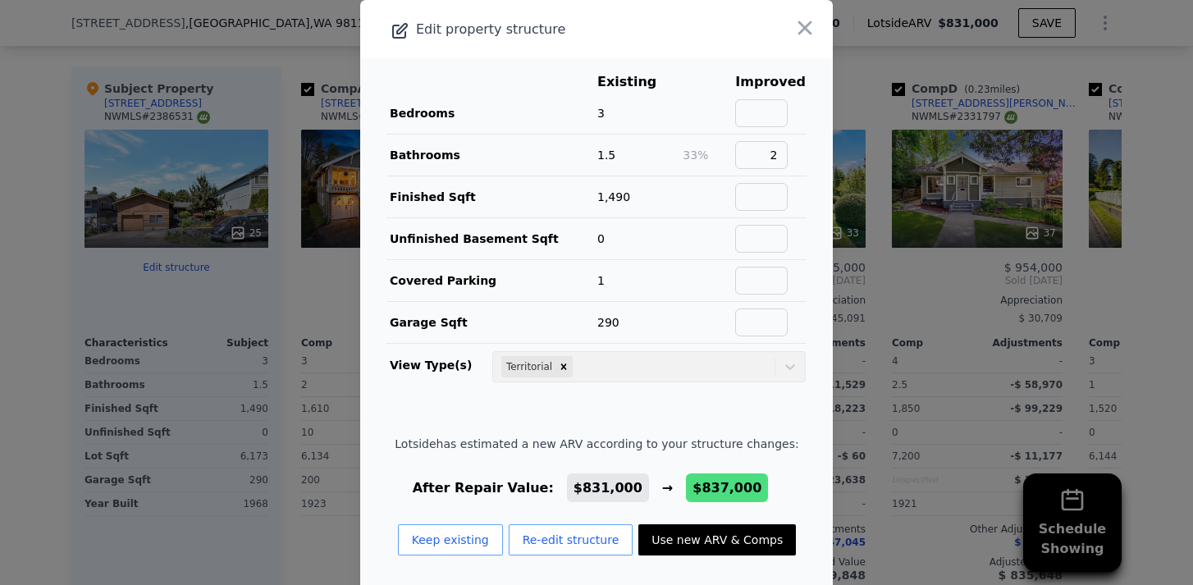
click at [727, 545] on button "Use new ARV & Comps" at bounding box center [716, 539] width 157 height 31
type input "2"
checkbox input "true"
type input "$ 837,000"
type input "$ 12,204"
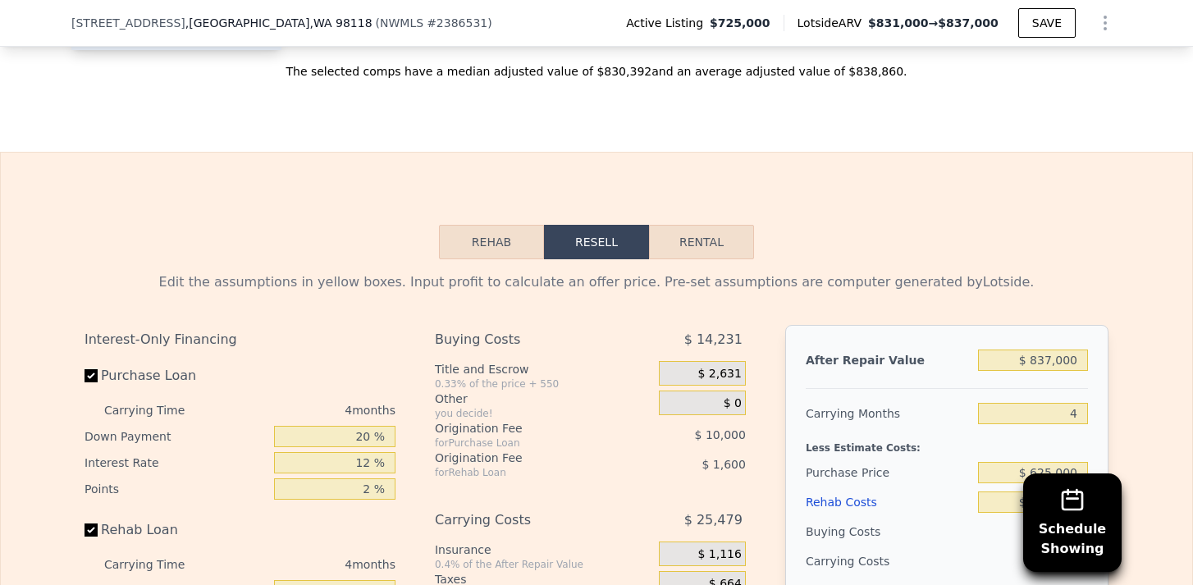
scroll to position [2612, 0]
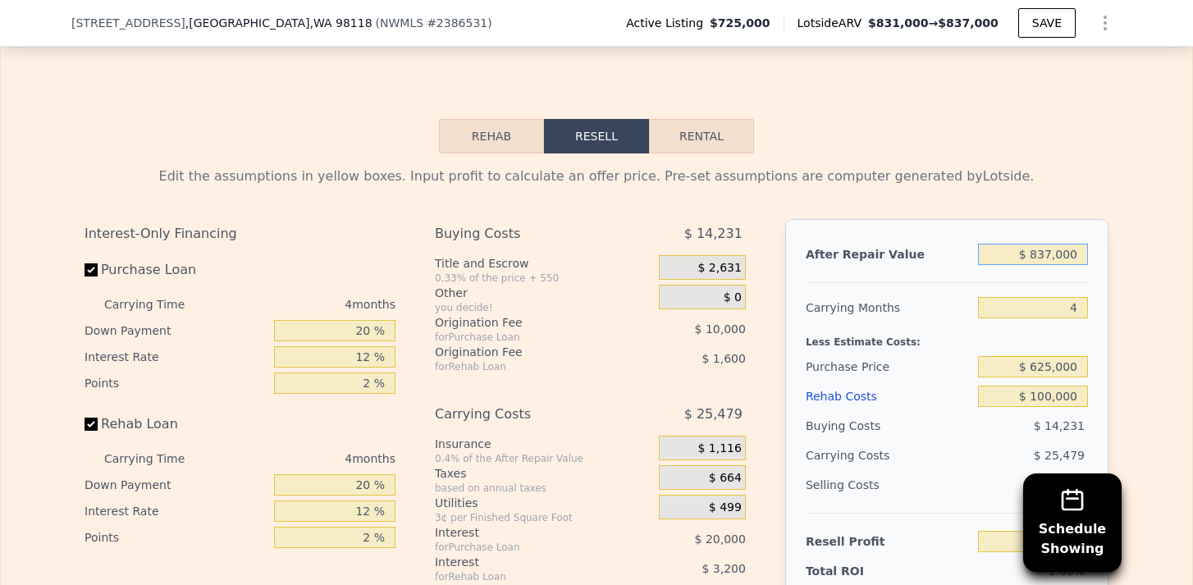
drag, startPoint x: 1037, startPoint y: 254, endPoint x: 1052, endPoint y: 248, distance: 16.9
click at [1052, 248] on input "$ 837,000" at bounding box center [1033, 254] width 110 height 21
type input "$ 85,000"
type input "-$ 685,303"
type input "$ 850,000"
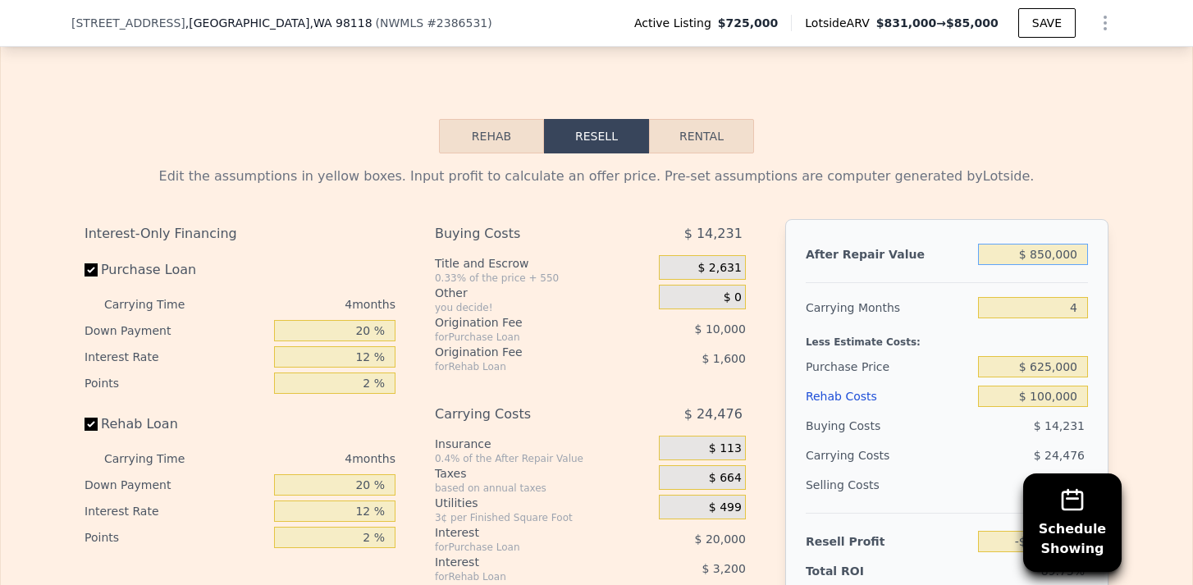
type input "$ 24,262"
type input "$ 850,000"
click at [1136, 235] on div "Edit the assumptions in yellow boxes. Input profit to calculate an offer price.…" at bounding box center [596, 458] width 1191 height 610
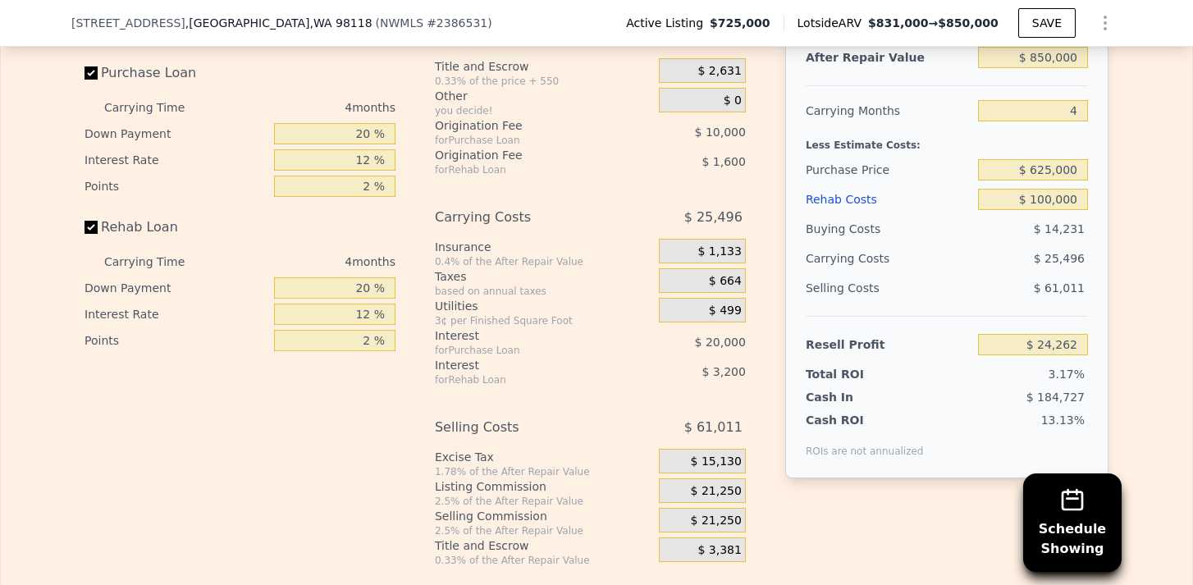
scroll to position [2808, 0]
click at [1134, 235] on div "Edit the assumptions in yellow boxes. Input profit to calculate an offer price.…" at bounding box center [596, 263] width 1191 height 610
click at [1111, 250] on div "Edit the assumptions in yellow boxes. Input profit to calculate an offer price.…" at bounding box center [596, 263] width 1050 height 610
click at [1082, 256] on span "$ 25,496" at bounding box center [1058, 259] width 51 height 13
click at [1080, 231] on span "$ 14,231" at bounding box center [1058, 230] width 51 height 13
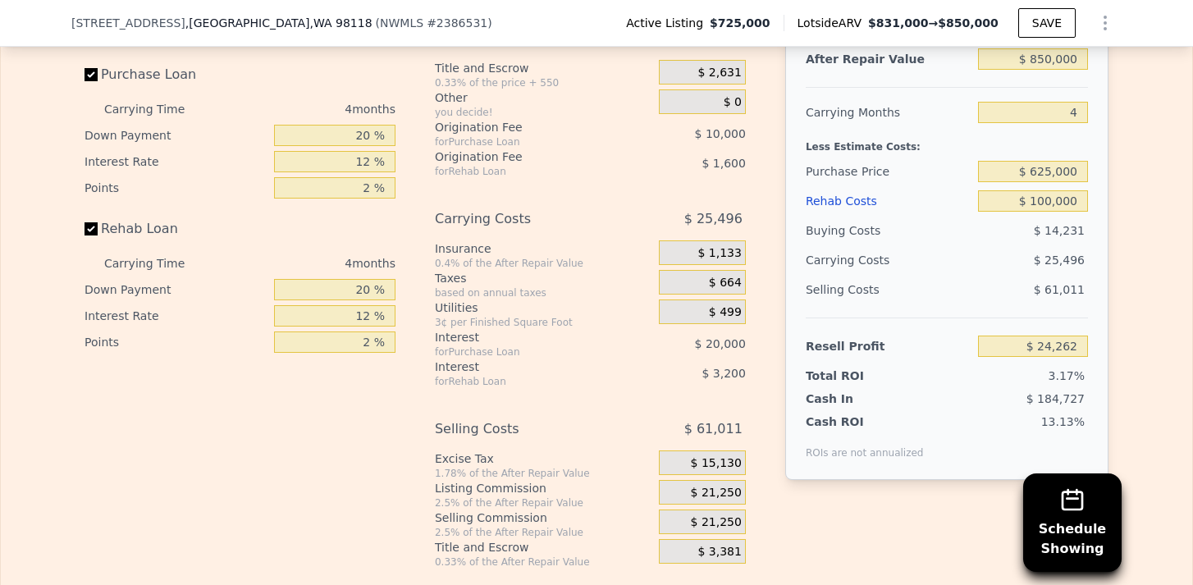
click at [1017, 220] on div "$ 14,231" at bounding box center [1033, 231] width 111 height 30
click at [1008, 310] on div "Selling Costs $ 61,011" at bounding box center [946, 296] width 282 height 43
drag, startPoint x: 1039, startPoint y: 166, endPoint x: 1052, endPoint y: 165, distance: 13.1
click at [1052, 165] on input "$ 625,000" at bounding box center [1033, 171] width 110 height 21
type input "$ 600,000"
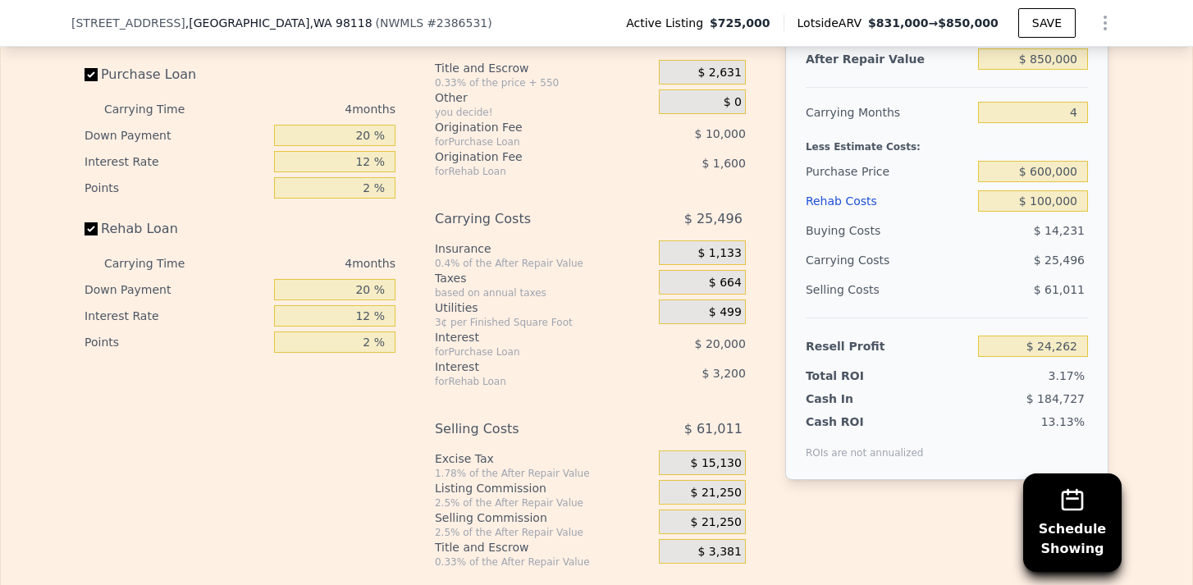
type input "$ 50,545"
click at [1091, 260] on div "After Repair Value $ 850,000 Carrying Months 4 Less Estimate Costs: Purchase Pr…" at bounding box center [946, 252] width 323 height 456
click at [1091, 257] on div "After Repair Value $ 850,000 Carrying Months 4 Less Estimate Costs: Purchase Pr…" at bounding box center [946, 252] width 323 height 456
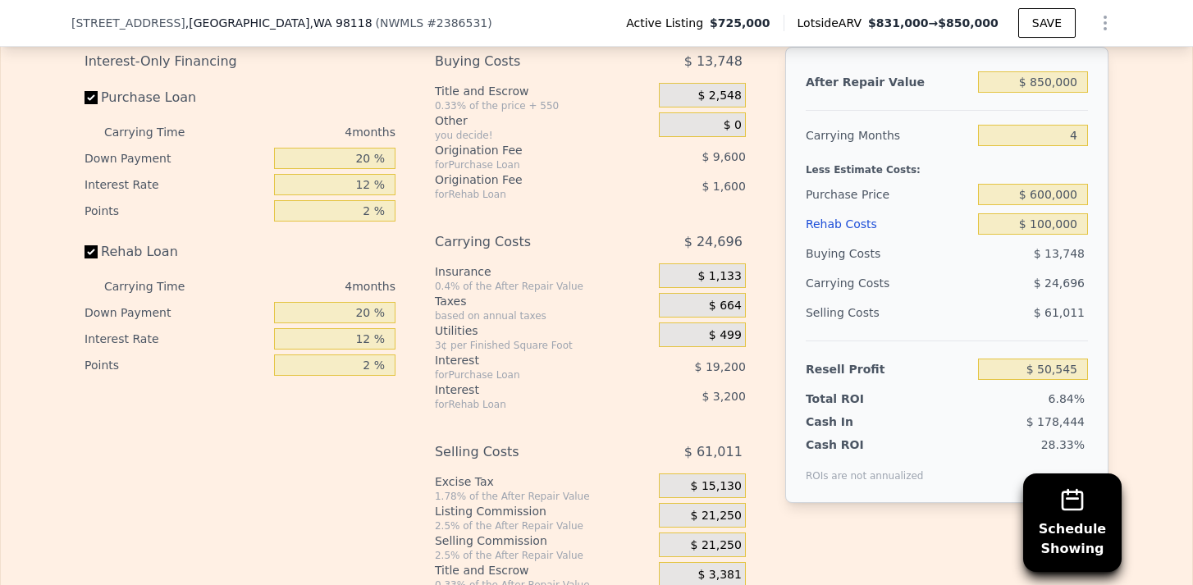
scroll to position [2782, 0]
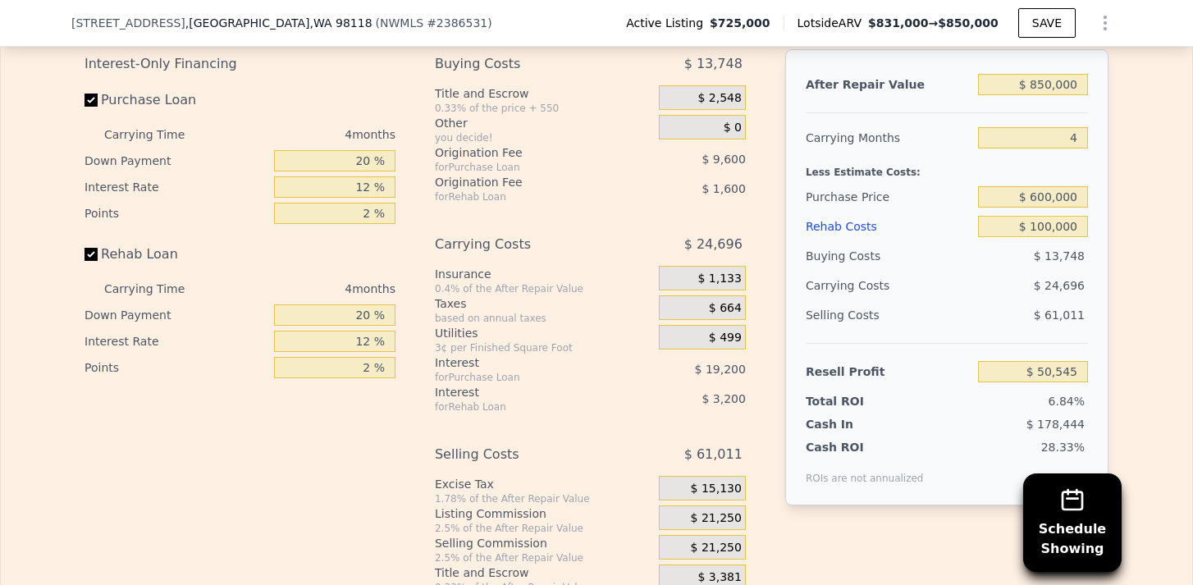
click at [996, 273] on div "$ 24,696" at bounding box center [1001, 286] width 173 height 30
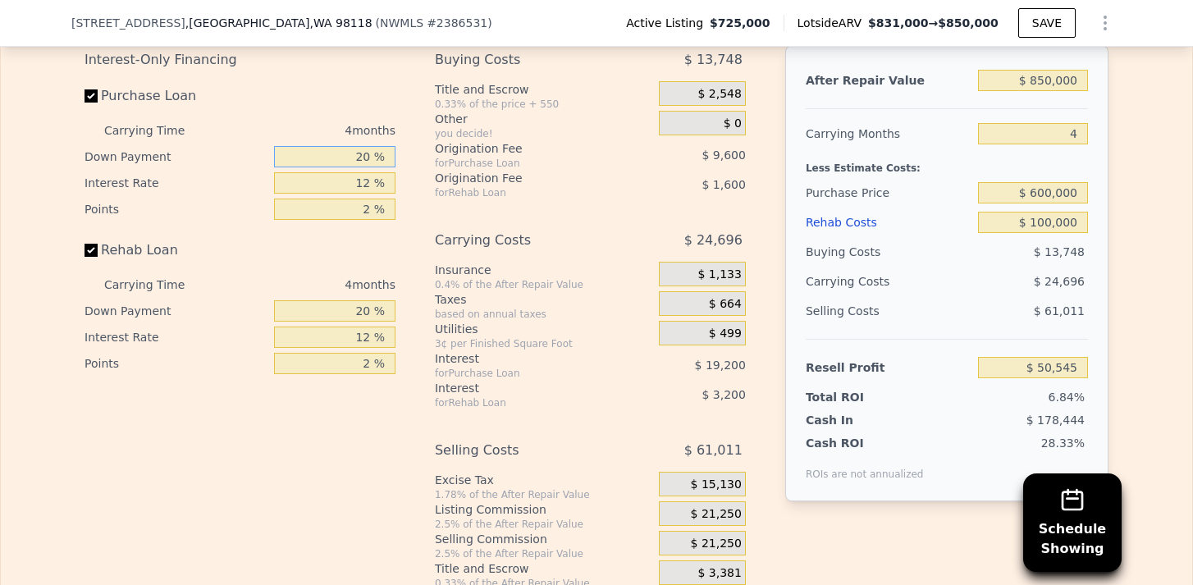
drag, startPoint x: 348, startPoint y: 157, endPoint x: 389, endPoint y: 157, distance: 41.0
click at [390, 157] on input "20 %" at bounding box center [334, 156] width 121 height 21
type input "1 %"
type input "$ 43,705"
type input "15 %"
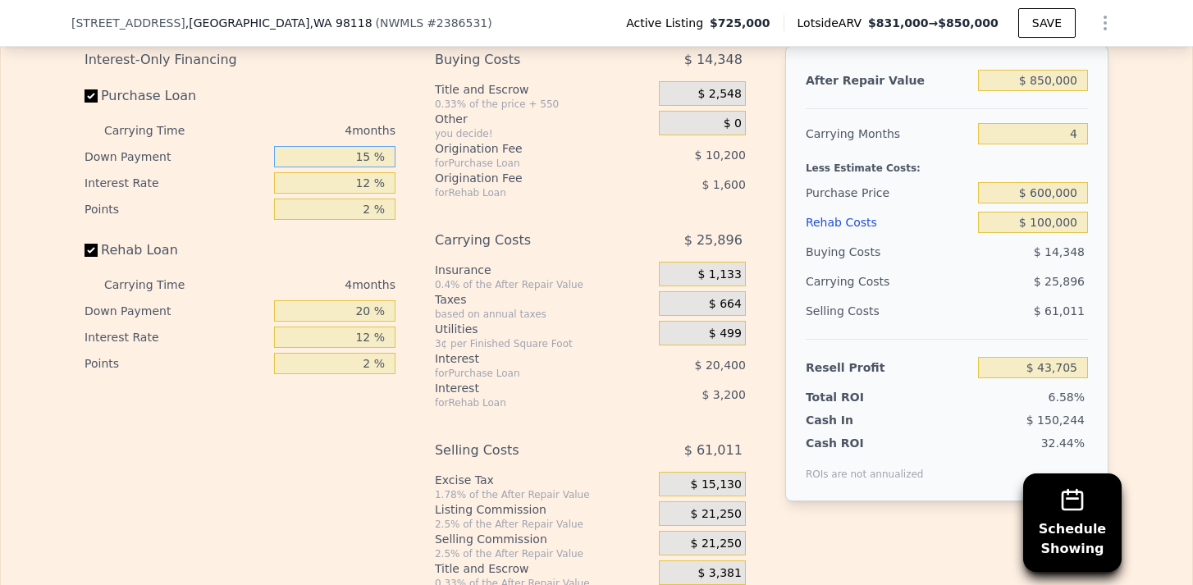
type input "$ 48,745"
type input "15 %"
click at [437, 249] on div "Carrying Costs" at bounding box center [526, 241] width 183 height 30
click at [349, 194] on div "12 %" at bounding box center [334, 183] width 121 height 26
drag, startPoint x: 348, startPoint y: 184, endPoint x: 389, endPoint y: 184, distance: 41.0
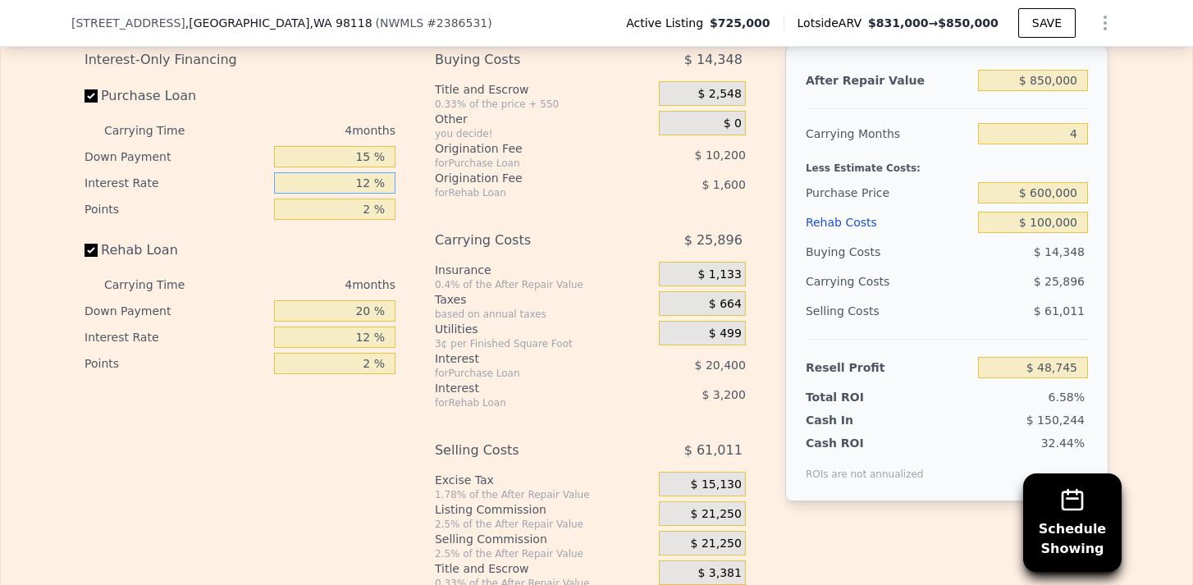
click at [389, 184] on input "12 %" at bounding box center [334, 182] width 121 height 21
type input "1 %"
type input "$ 67,445"
type input "11 %"
type input "$ 50,445"
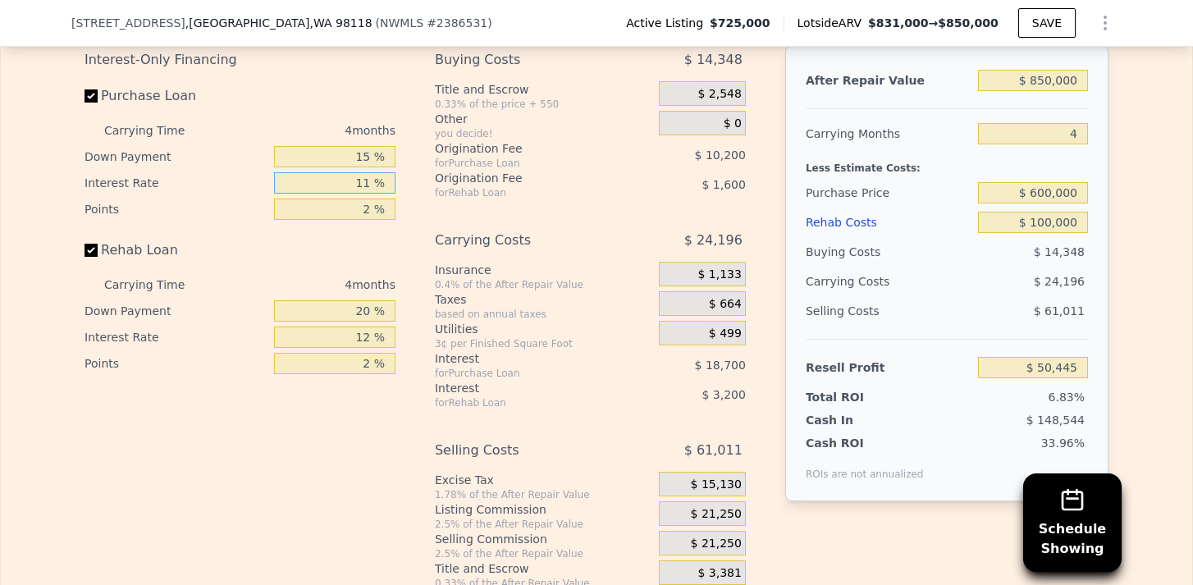
type input "11 %"
click at [380, 262] on div "Rehab Loan" at bounding box center [239, 253] width 311 height 36
drag, startPoint x: 341, startPoint y: 317, endPoint x: 434, endPoint y: 316, distance: 92.7
click at [434, 316] on div "Interest-Only Financing Purchase Loan Carrying Time 4 months Down Payment 15 % …" at bounding box center [596, 317] width 1024 height 545
type input "1 %"
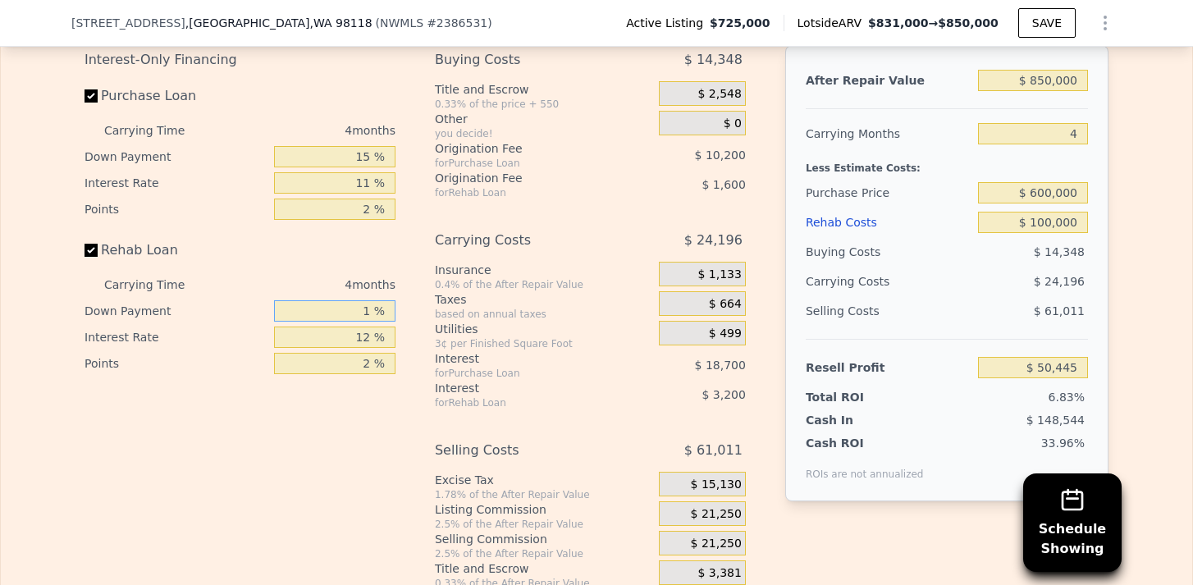
type input "$ 49,305"
type input "15 %"
type input "$ 50,145"
type input "15 %"
click at [424, 343] on div "Interest-Only Financing Purchase Loan Carrying Time 4 months Down Payment 15 % …" at bounding box center [596, 317] width 1024 height 545
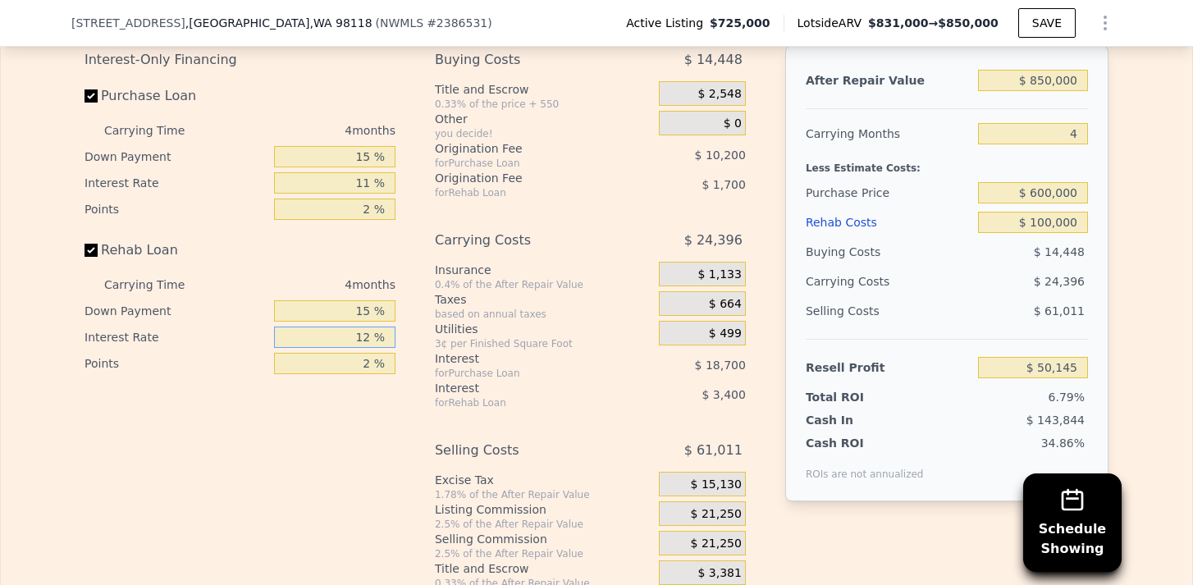
drag, startPoint x: 348, startPoint y: 340, endPoint x: 445, endPoint y: 336, distance: 97.7
click at [445, 338] on div "Interest-Only Financing Purchase Loan Carrying Time 4 months Down Payment 15 % …" at bounding box center [596, 317] width 1024 height 545
type input "1 %"
type input "$ 53,261"
type input "11 %"
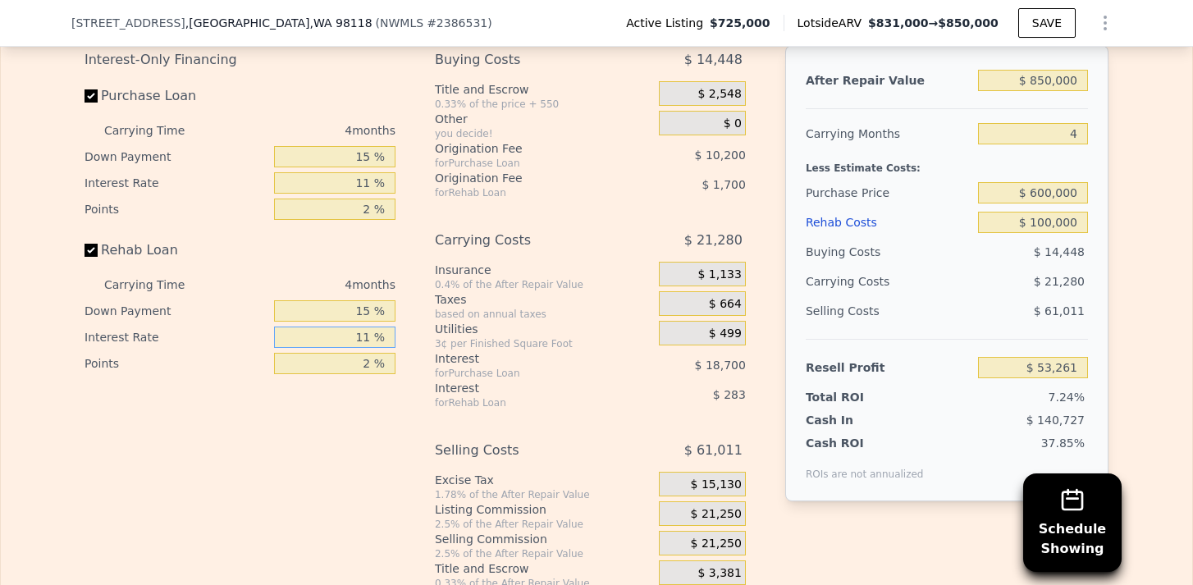
type input "$ 50,429"
type input "11 %"
click at [405, 343] on div "Interest-Only Financing Purchase Loan Carrying Time 4 months Down Payment 15 % …" at bounding box center [246, 317] width 324 height 545
drag, startPoint x: 353, startPoint y: 211, endPoint x: 399, endPoint y: 211, distance: 46.8
click at [399, 211] on div "Interest-Only Financing Purchase Loan Carrying Time 4 months Down Payment 15 % …" at bounding box center [246, 317] width 324 height 545
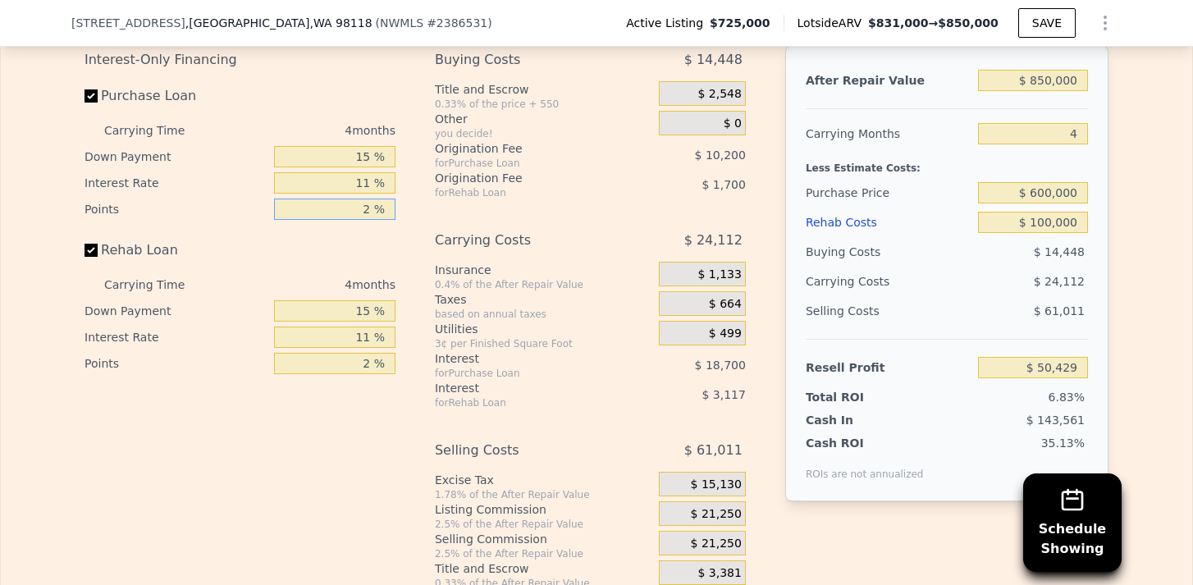
type input "0 %"
type input "$ 60,629"
type input "0 %"
click at [406, 231] on div "Interest-Only Financing Purchase Loan Carrying Time 4 months Down Payment 15 % …" at bounding box center [246, 317] width 324 height 545
click at [417, 244] on div "Interest-Only Financing Purchase Loan Carrying Time 4 months Down Payment 15 % …" at bounding box center [596, 317] width 1024 height 545
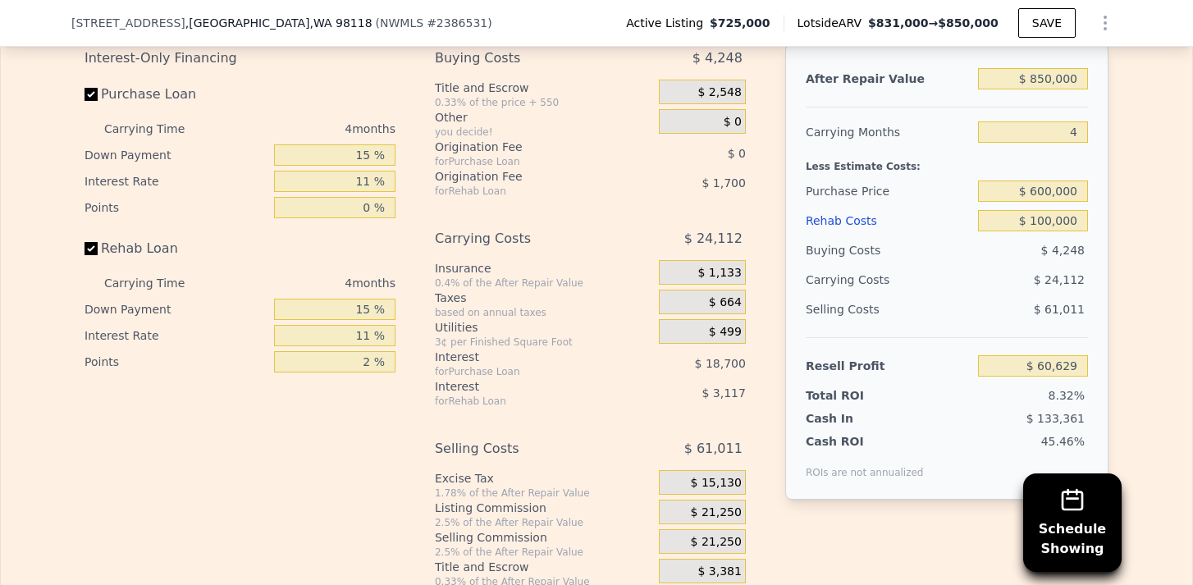
scroll to position [2789, 0]
click at [726, 121] on span "$ 0" at bounding box center [732, 120] width 18 height 15
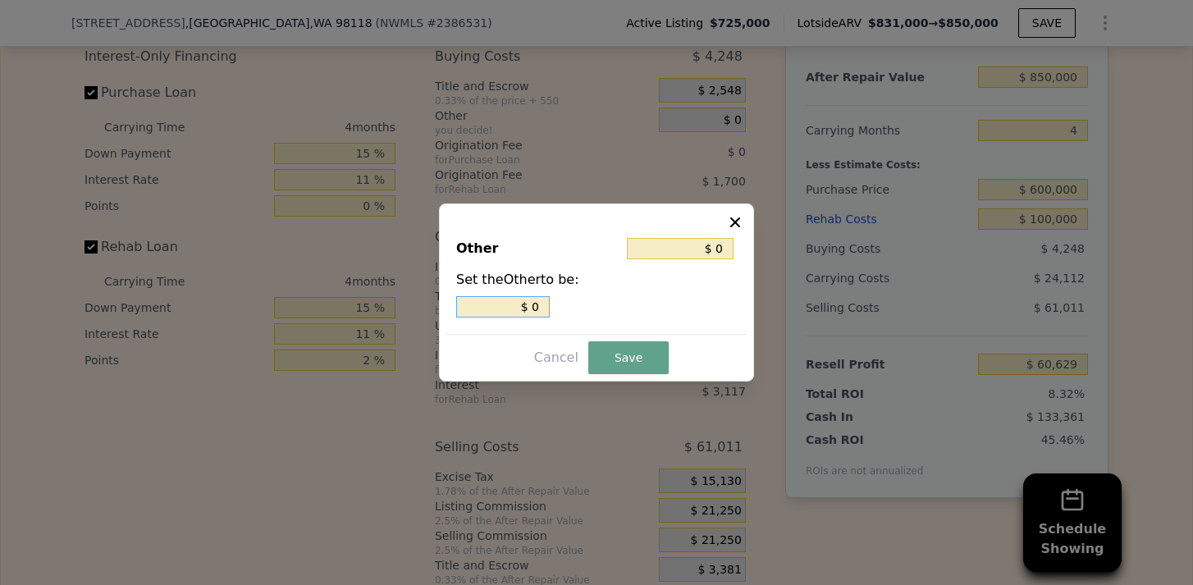
click at [499, 307] on input "$ 0" at bounding box center [503, 306] width 94 height 21
type input "$ 50"
type input "$ 500"
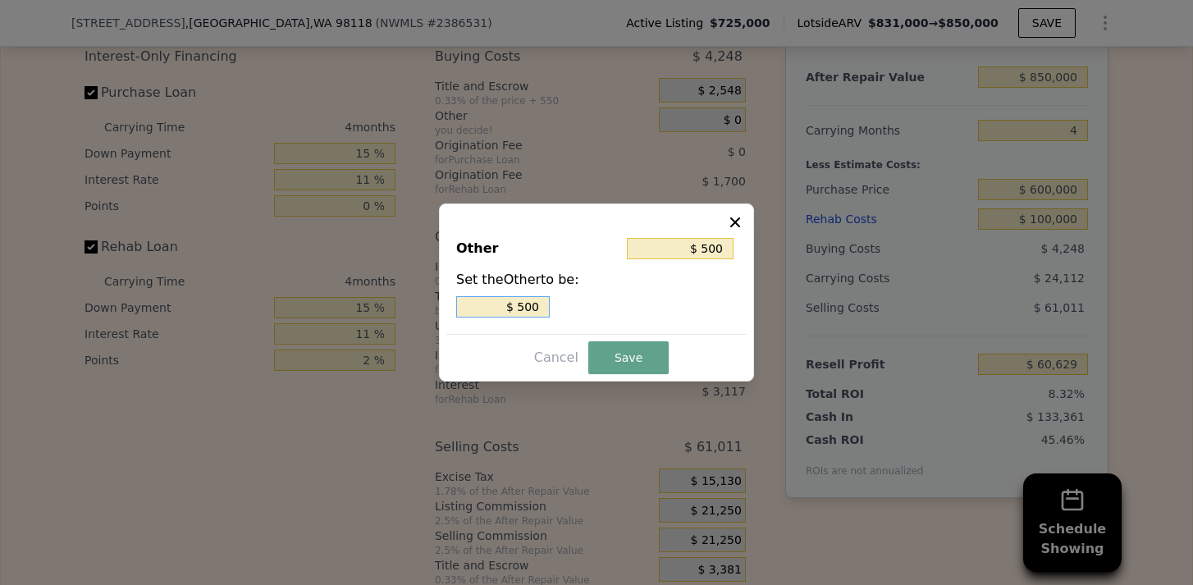
type input "$ 5,000"
click at [659, 358] on button "Save" at bounding box center [628, 357] width 80 height 33
type input "$ 55,629"
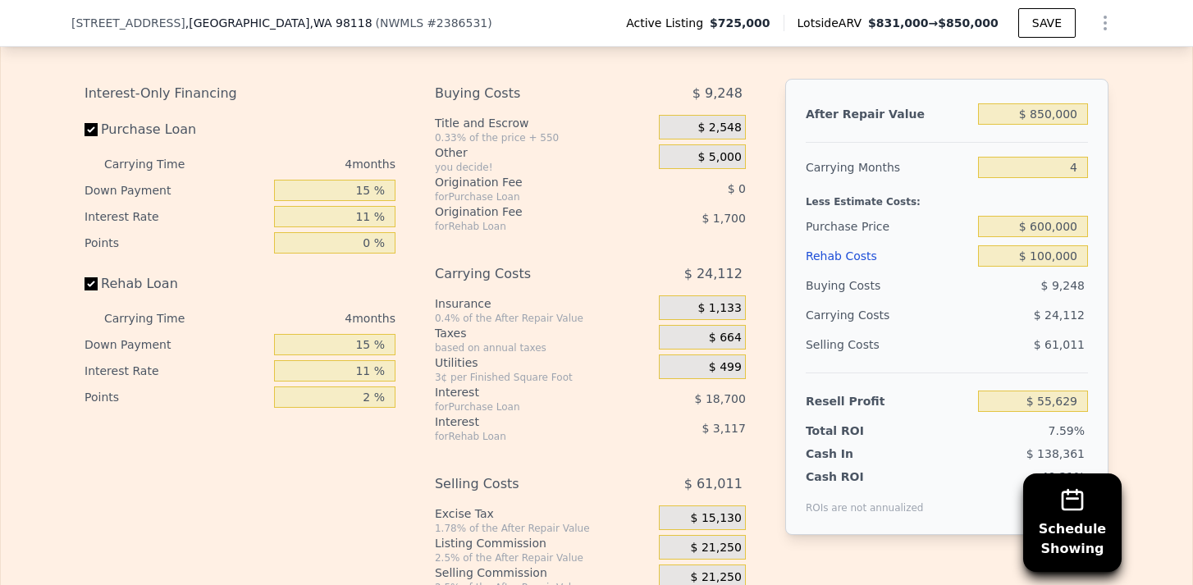
scroll to position [2747, 0]
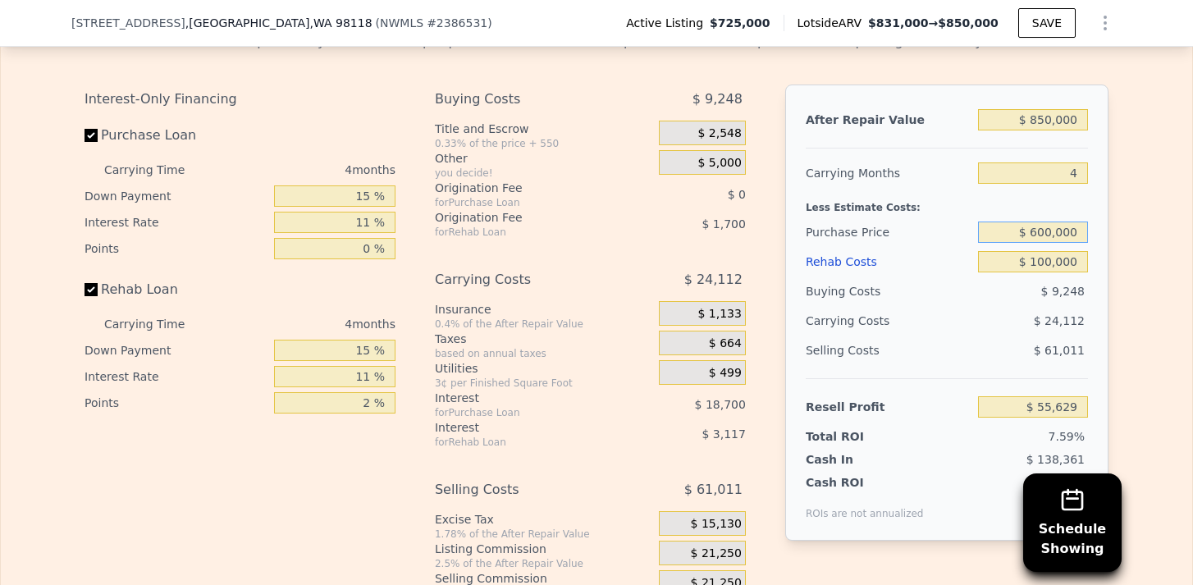
drag, startPoint x: 1032, startPoint y: 232, endPoint x: 1043, endPoint y: 227, distance: 12.5
click at [1043, 227] on input "$ 600,000" at bounding box center [1033, 231] width 110 height 21
type input "$ 550,000"
type input "$ 107,355"
click at [1100, 277] on div "After Repair Value $ 850,000 Carrying Months 4 Less Estimate Costs: Purchase Pr…" at bounding box center [946, 312] width 323 height 456
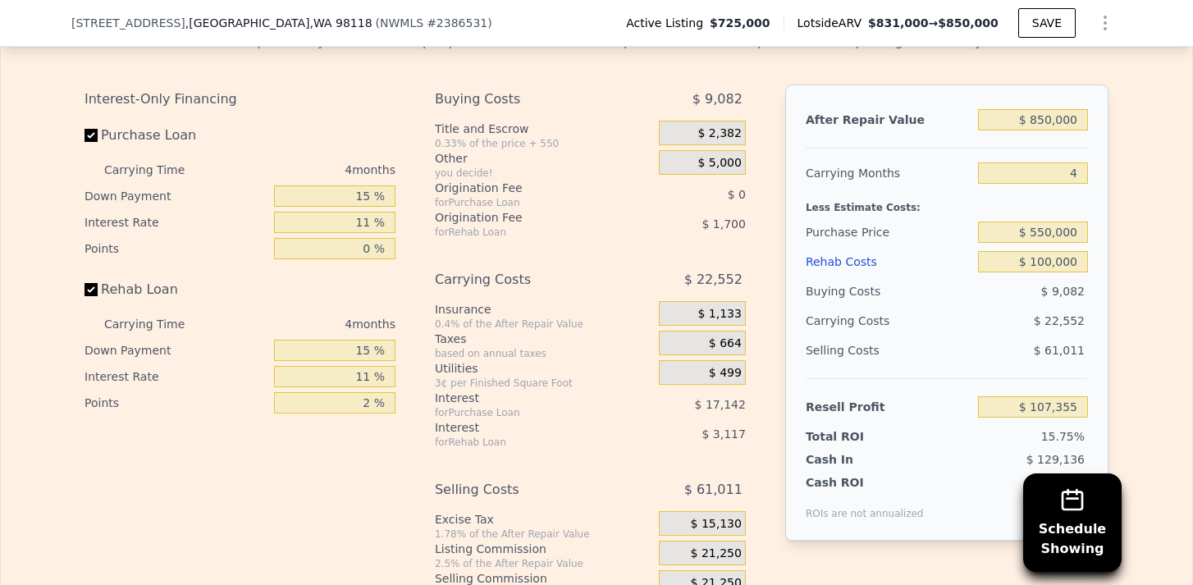
click at [1143, 304] on div "Edit the assumptions in yellow boxes. Input profit to calculate an offer price.…" at bounding box center [596, 324] width 1191 height 610
drag, startPoint x: 1040, startPoint y: 230, endPoint x: 1053, endPoint y: 225, distance: 14.3
click at [1053, 225] on input "$ 550,000" at bounding box center [1033, 231] width 110 height 21
type input "$ 575,000"
type input "$ 81,492"
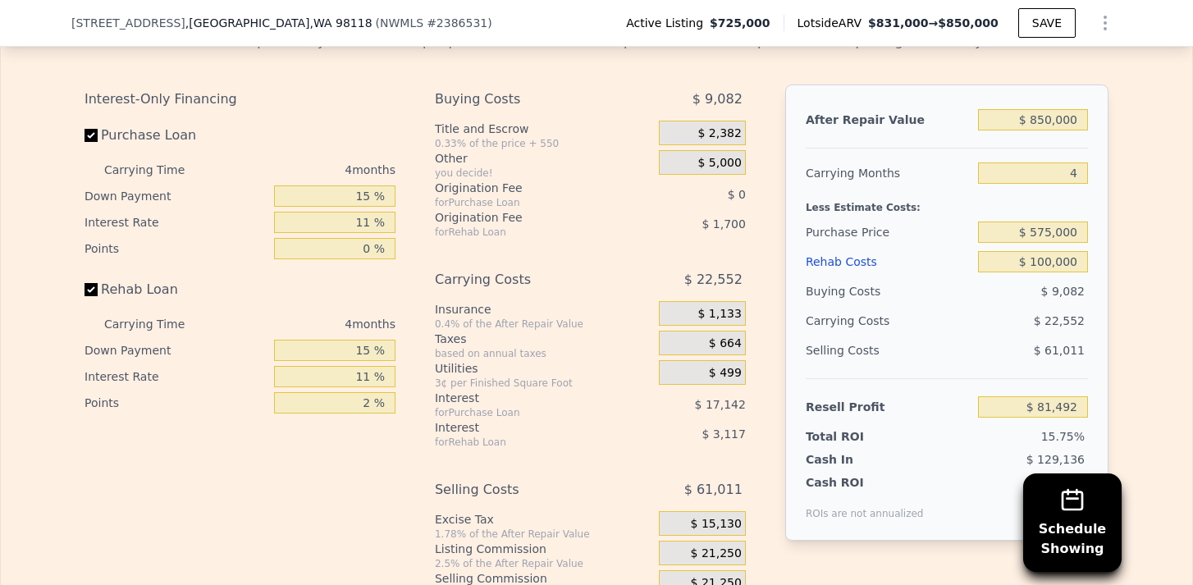
click at [1124, 247] on div "Edit the assumptions in yellow boxes. Input profit to calculate an offer price.…" at bounding box center [596, 324] width 1191 height 610
click at [1129, 260] on div "Edit the assumptions in yellow boxes. Input profit to calculate an offer price.…" at bounding box center [596, 324] width 1191 height 610
